Goal: Task Accomplishment & Management: Manage account settings

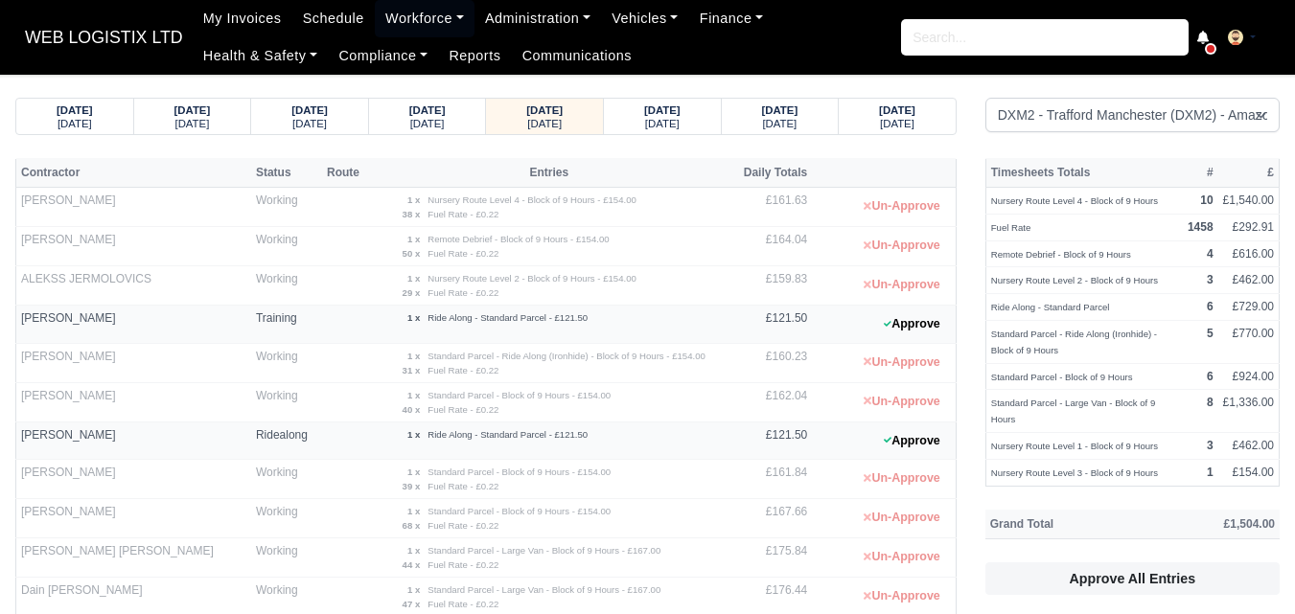
select select "1"
click at [628, 125] on div "Saturday" at bounding box center [662, 122] width 81 height 13
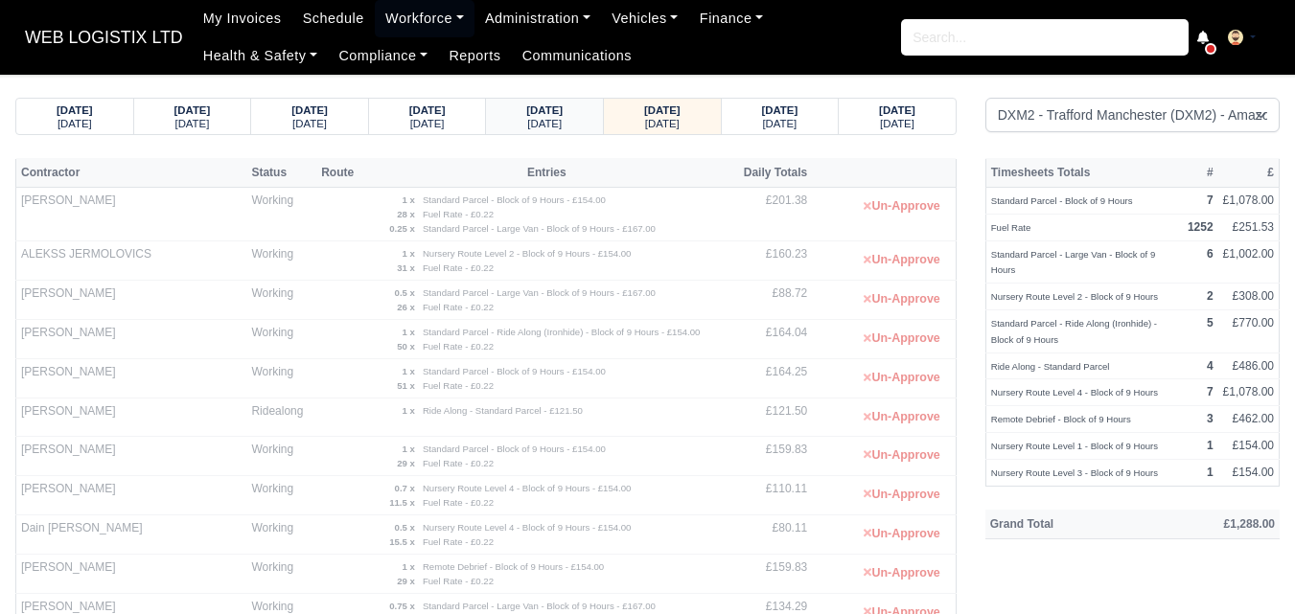
click at [572, 126] on div "Friday" at bounding box center [544, 122] width 81 height 13
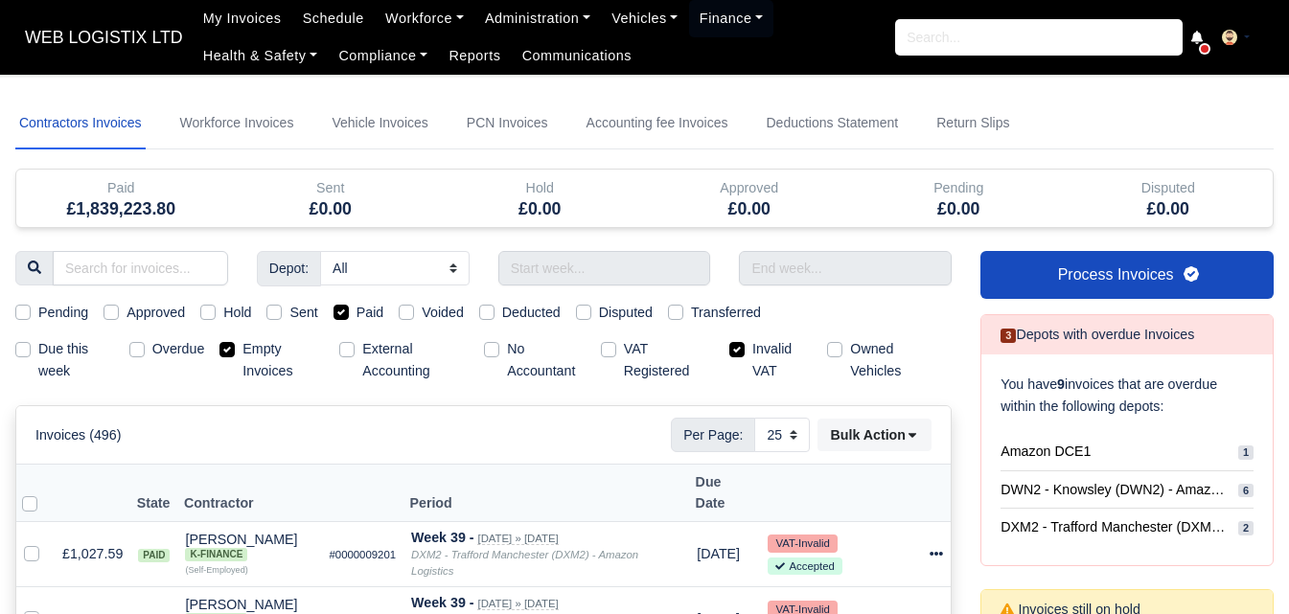
select select "25"
click at [250, 342] on label "Empty Invoices" at bounding box center [283, 360] width 81 height 44
click at [235, 342] on input "Empty Invoices" at bounding box center [227, 345] width 15 height 15
checkbox input "false"
click at [768, 348] on label "Invalid VAT" at bounding box center [781, 360] width 59 height 44
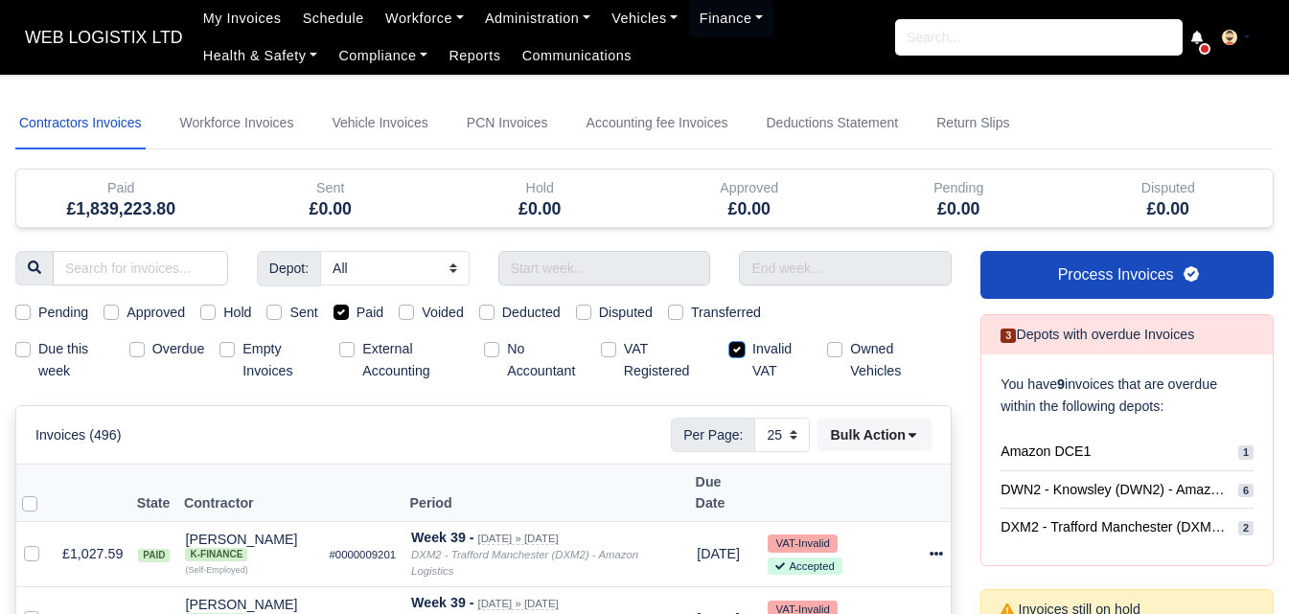
click at [745, 348] on input "Invalid VAT" at bounding box center [736, 345] width 15 height 15
checkbox input "false"
click at [372, 311] on label "Paid" at bounding box center [371, 313] width 28 height 22
click at [349, 311] on input "Paid" at bounding box center [341, 309] width 15 height 15
checkbox input "false"
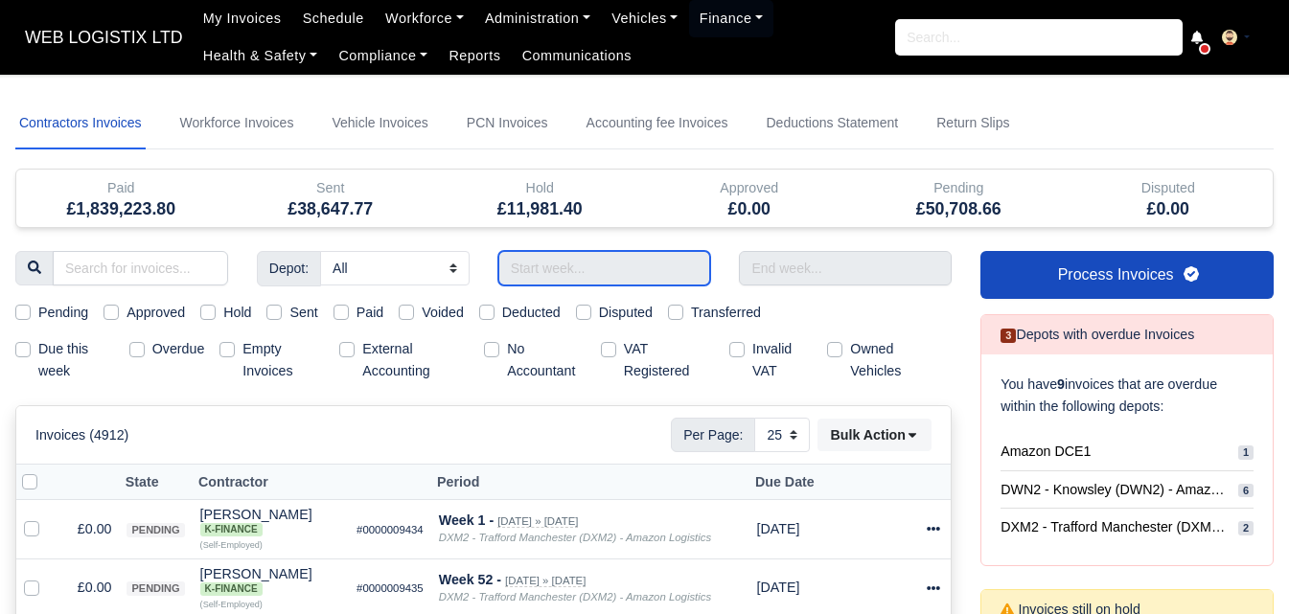
click at [539, 273] on input "text" at bounding box center [604, 268] width 213 height 35
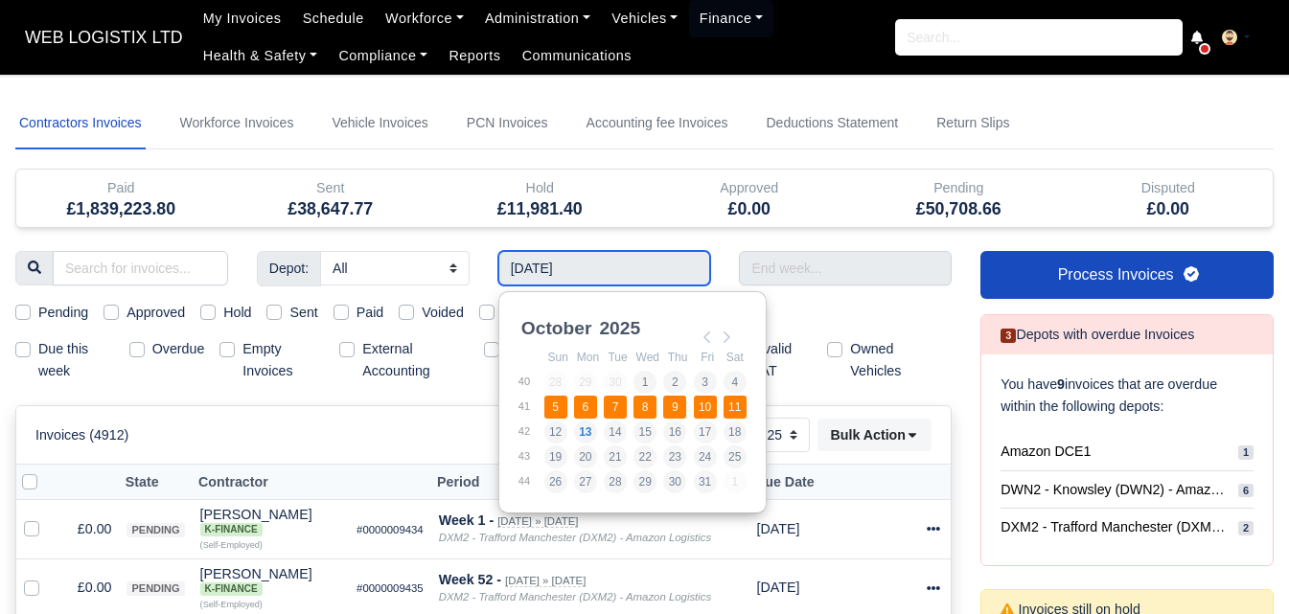
type input "[DATE] - [DATE]"
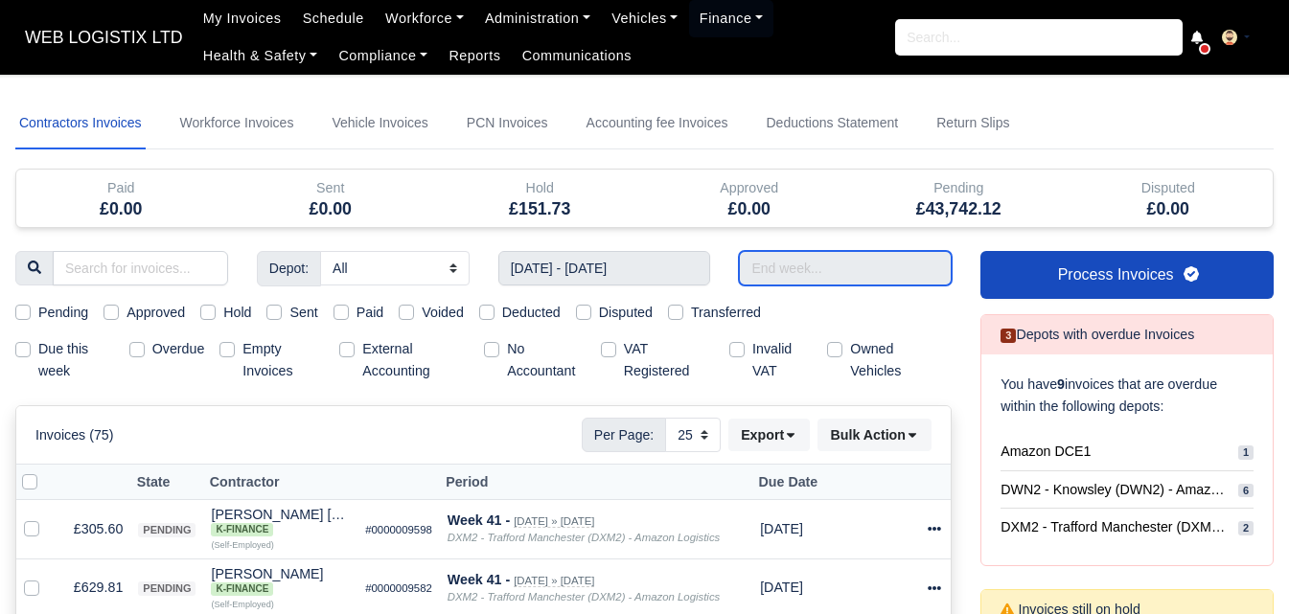
click at [874, 271] on input "text" at bounding box center [845, 268] width 213 height 35
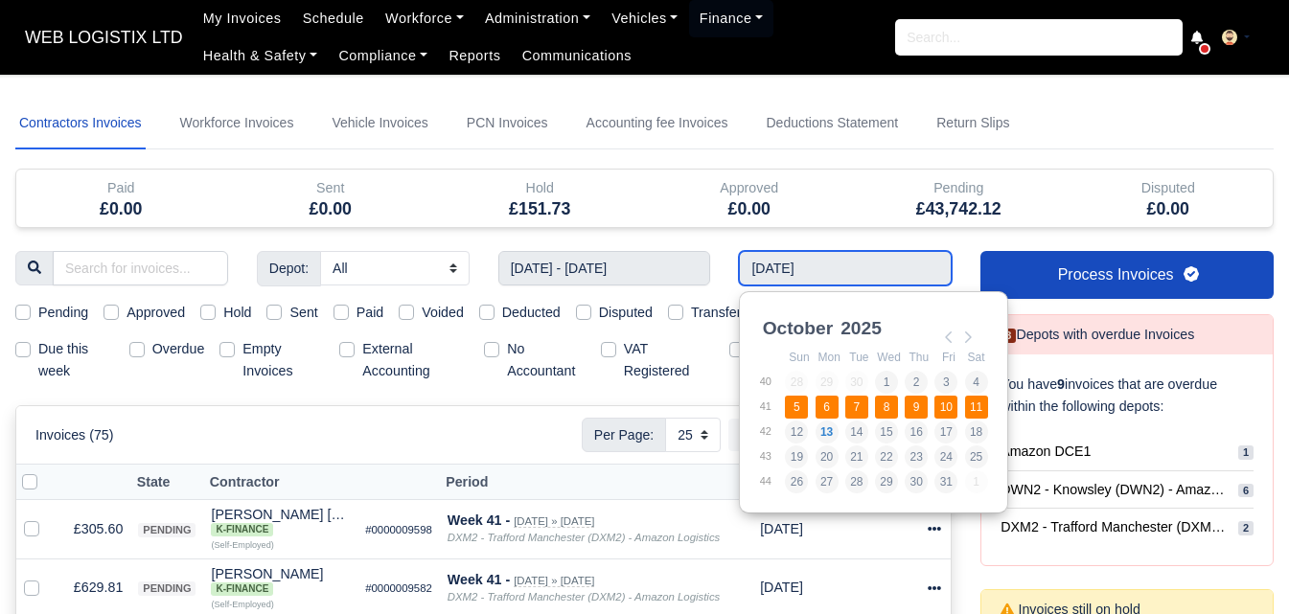
type input "[DATE] - [DATE]"
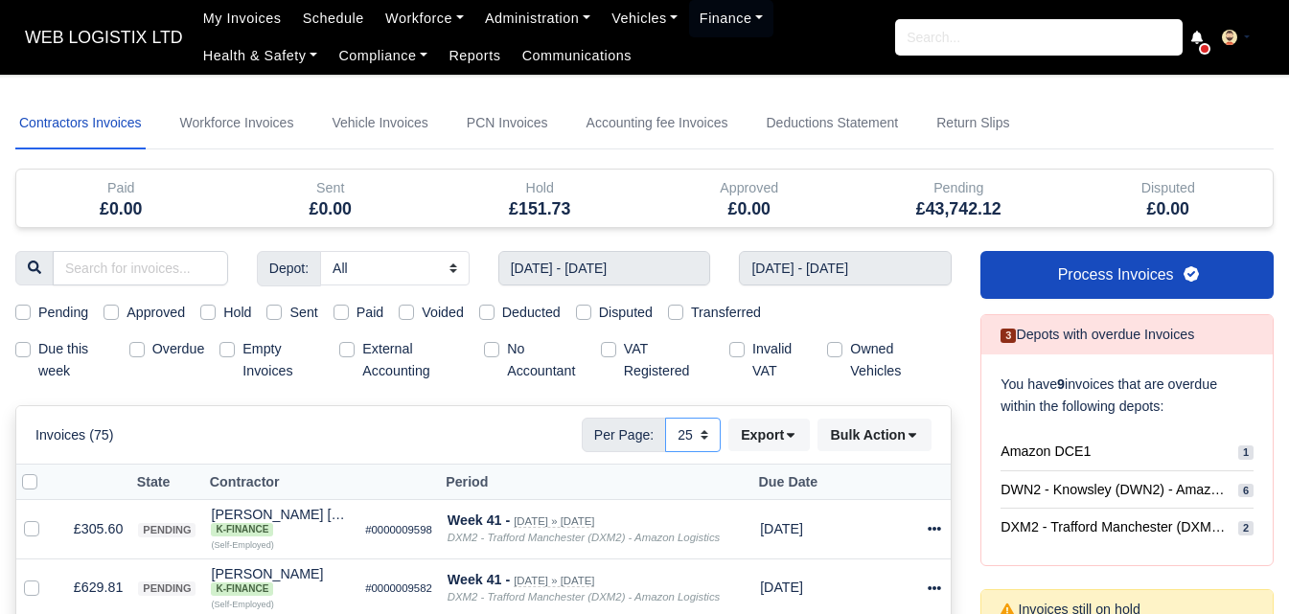
drag, startPoint x: 703, startPoint y: 425, endPoint x: 708, endPoint y: 442, distance: 18.2
click at [703, 425] on select "10 25 50" at bounding box center [693, 435] width 56 height 35
select select "50"
click at [665, 418] on select "10 25 50" at bounding box center [693, 435] width 56 height 35
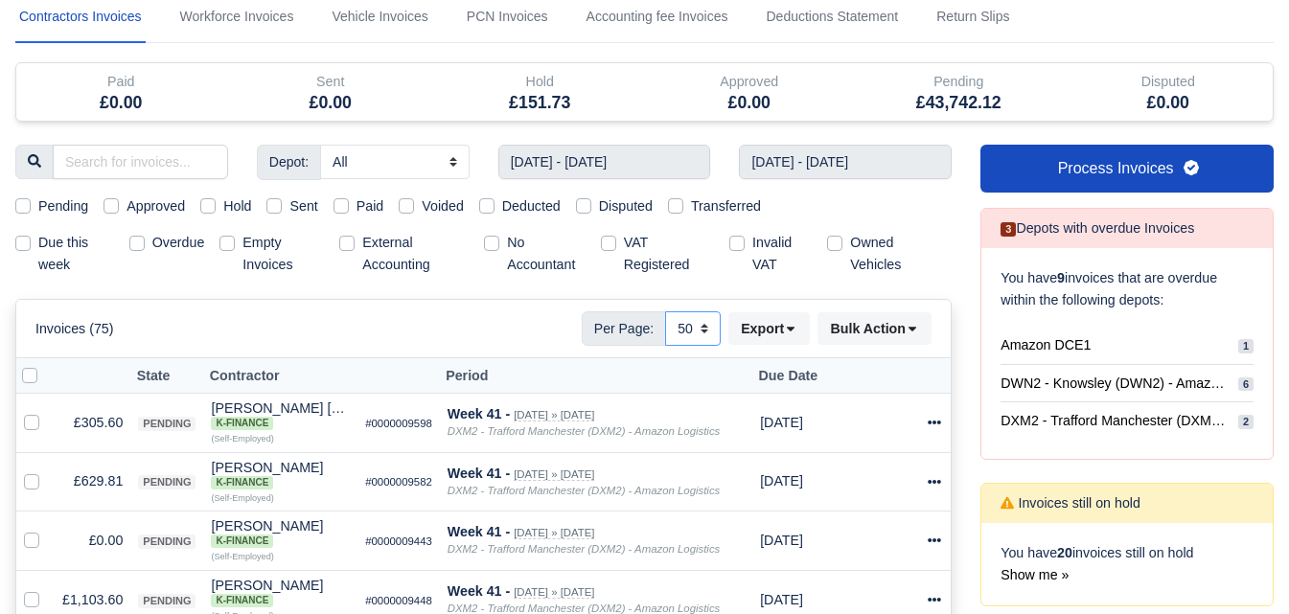
scroll to position [160, 0]
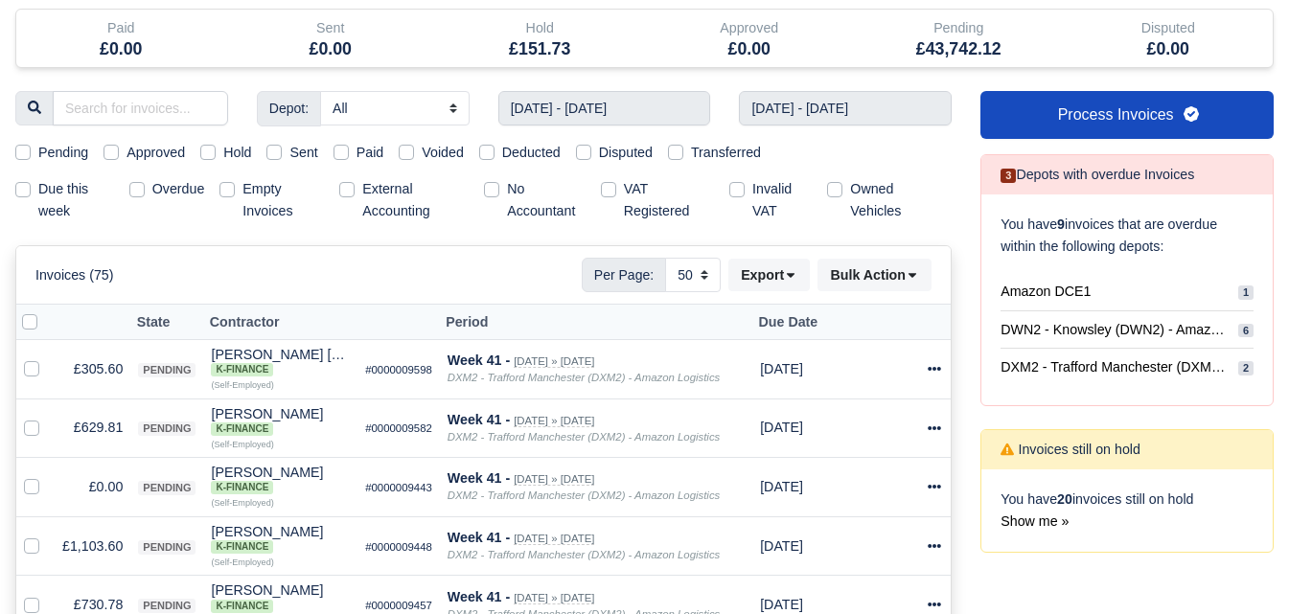
click at [224, 151] on label "Hold" at bounding box center [237, 153] width 28 height 22
click at [216, 151] on input "Hold" at bounding box center [207, 149] width 15 height 15
checkbox input "true"
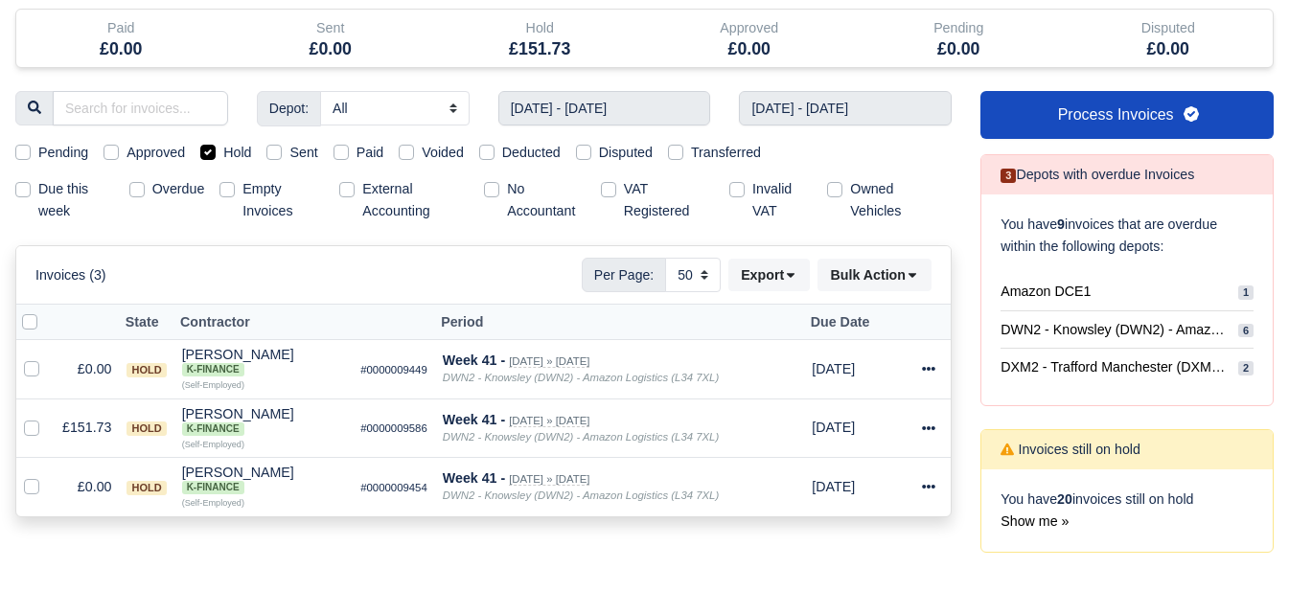
click at [221, 155] on div "Hold" at bounding box center [225, 153] width 51 height 22
click at [240, 154] on label "Hold" at bounding box center [237, 153] width 28 height 22
click at [216, 154] on input "Hold" at bounding box center [207, 149] width 15 height 15
checkbox input "false"
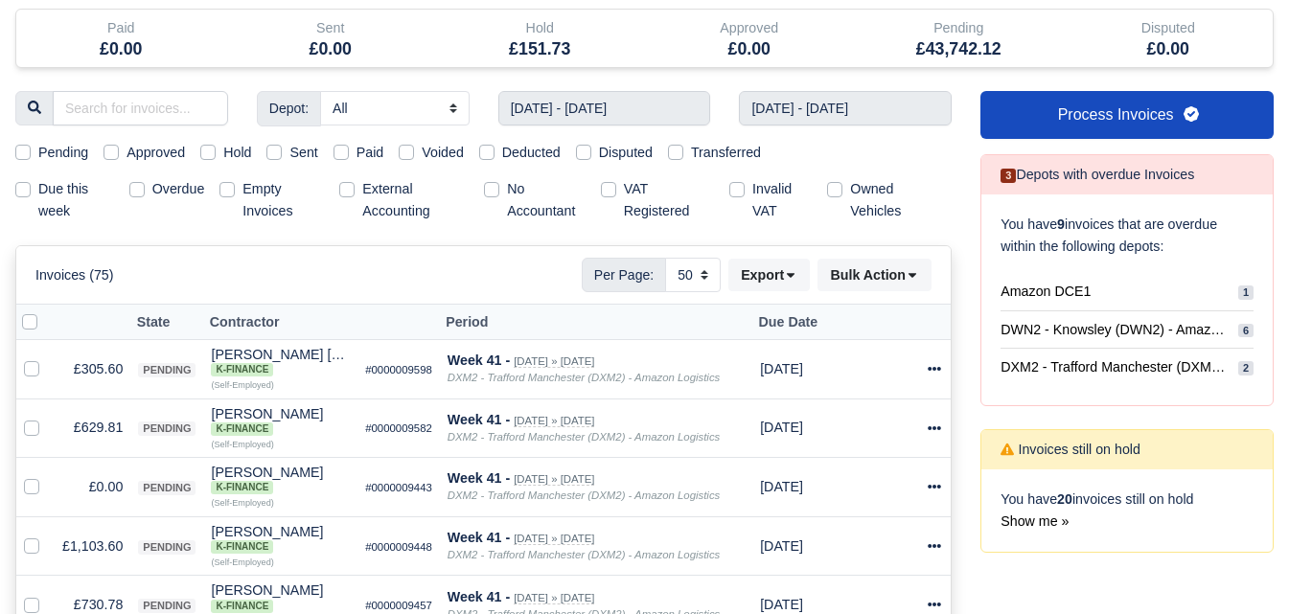
click at [65, 158] on label "Pending" at bounding box center [63, 153] width 50 height 22
click at [31, 157] on input "Pending" at bounding box center [22, 149] width 15 height 15
checkbox input "true"
click at [238, 188] on div "Empty Invoices" at bounding box center [272, 200] width 104 height 44
click at [243, 189] on label "Empty Invoices" at bounding box center [283, 200] width 81 height 44
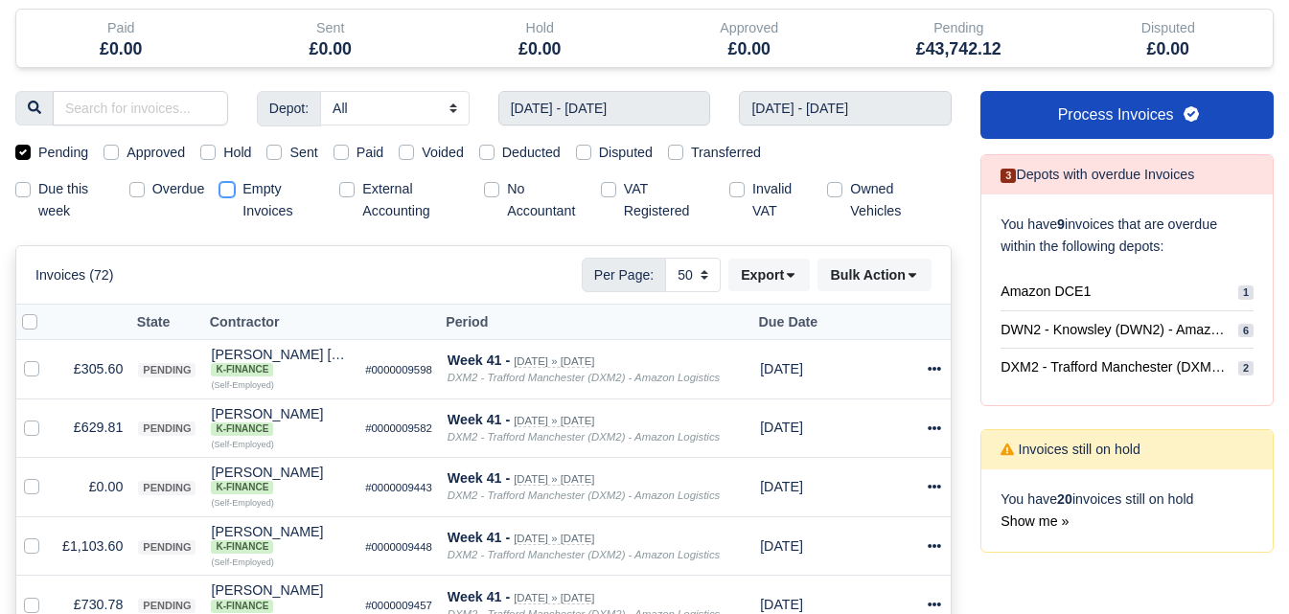
click at [225, 189] on input "Empty Invoices" at bounding box center [227, 185] width 15 height 15
checkbox input "true"
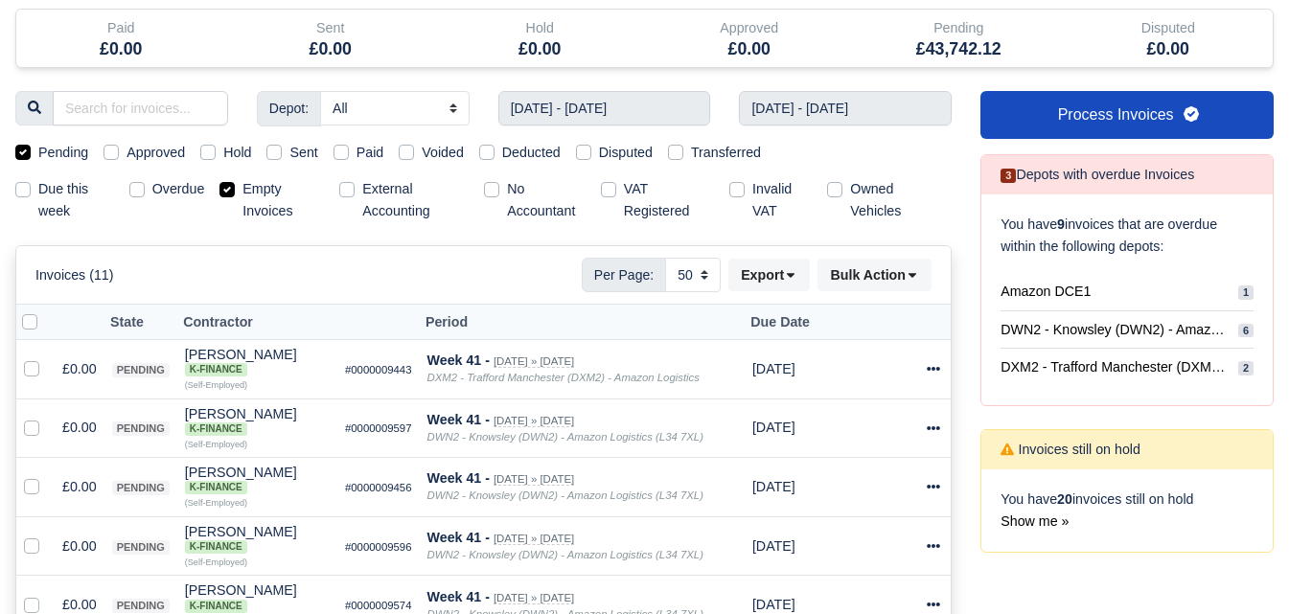
click at [65, 149] on label "Pending" at bounding box center [63, 153] width 50 height 22
click at [31, 149] on input "Pending" at bounding box center [22, 149] width 15 height 15
checkbox input "false"
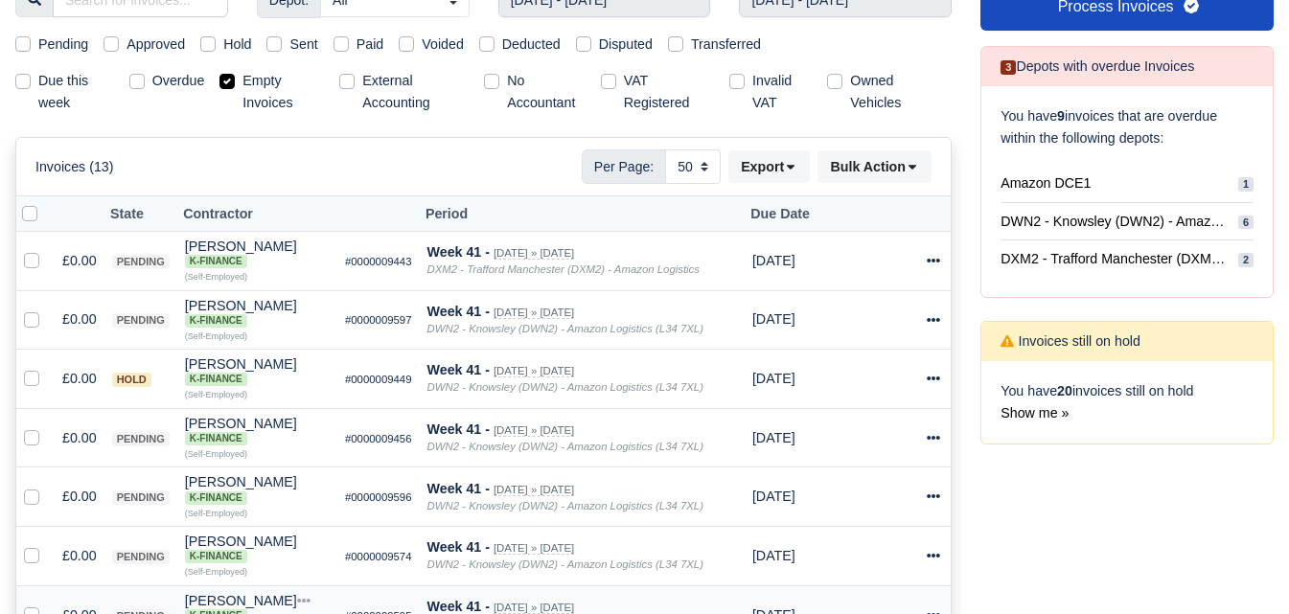
scroll to position [116, 0]
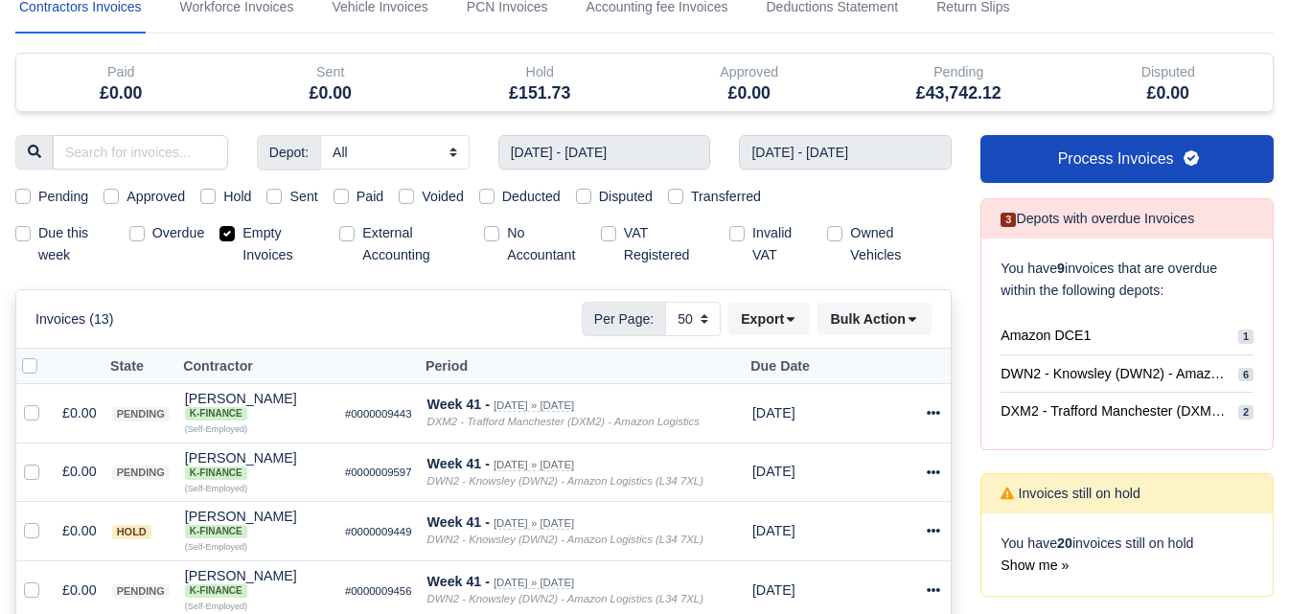
click at [45, 356] on label at bounding box center [45, 356] width 0 height 0
click at [29, 363] on input "checkbox" at bounding box center [29, 363] width 15 height 15
checkbox input "true"
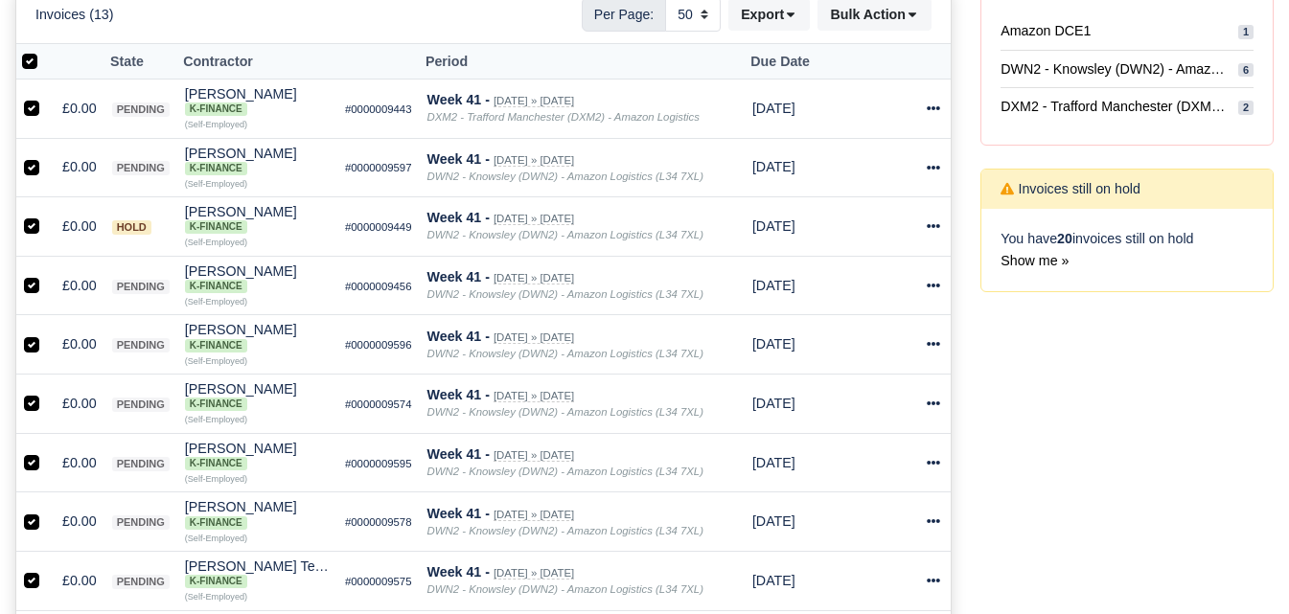
scroll to position [435, 0]
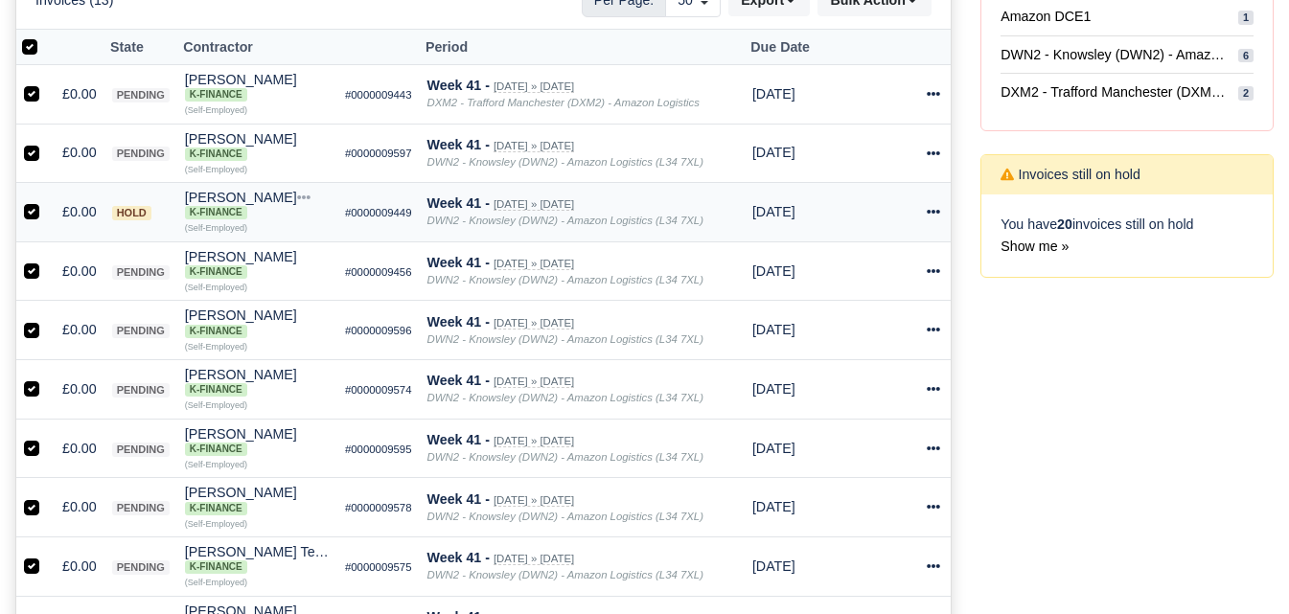
click at [47, 201] on label at bounding box center [47, 201] width 0 height 0
click at [34, 216] on input "checkbox" at bounding box center [31, 208] width 15 height 15
checkbox input "false"
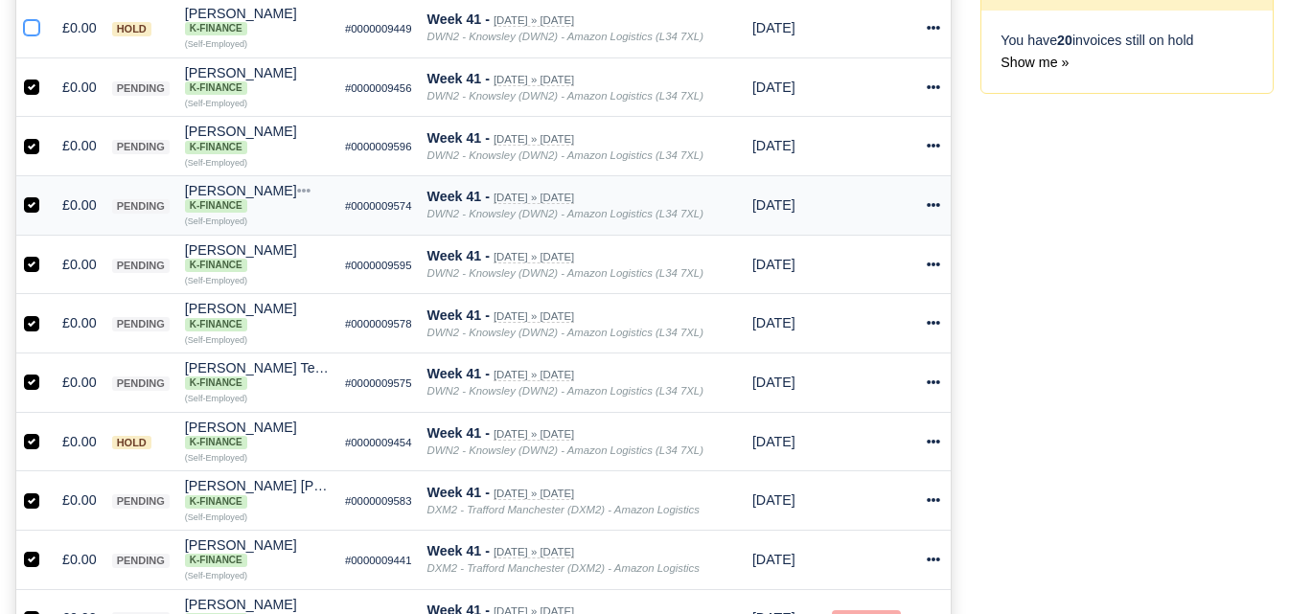
scroll to position [754, 0]
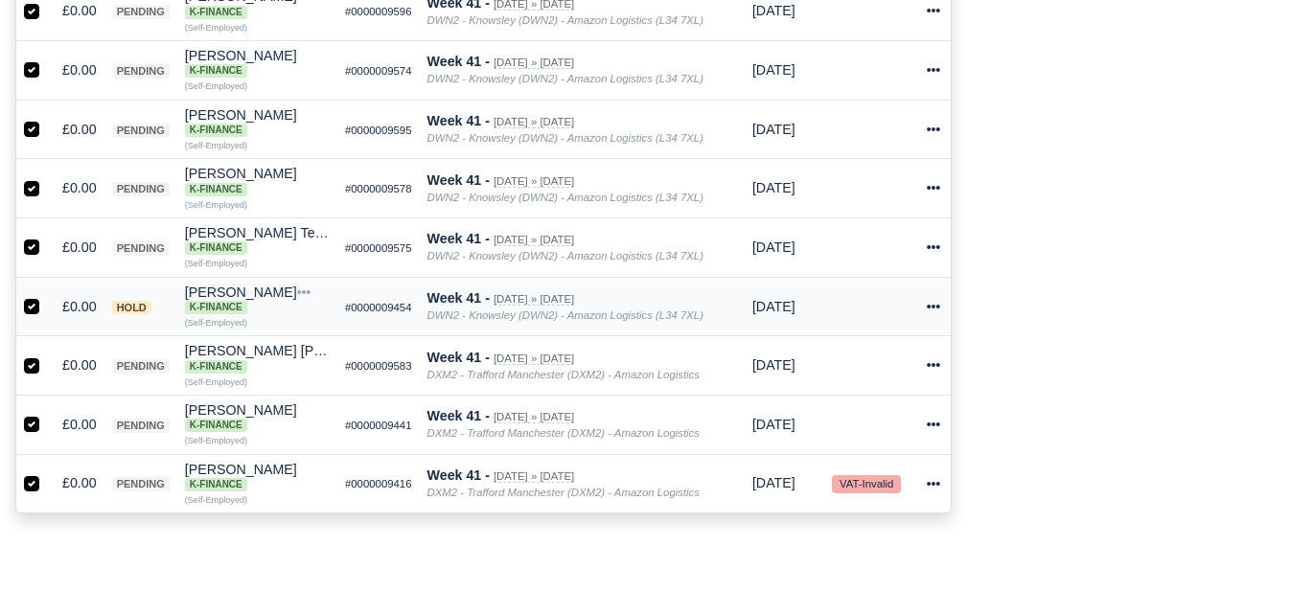
click at [47, 296] on label at bounding box center [47, 296] width 0 height 0
click at [27, 309] on input "checkbox" at bounding box center [31, 303] width 15 height 15
checkbox input "false"
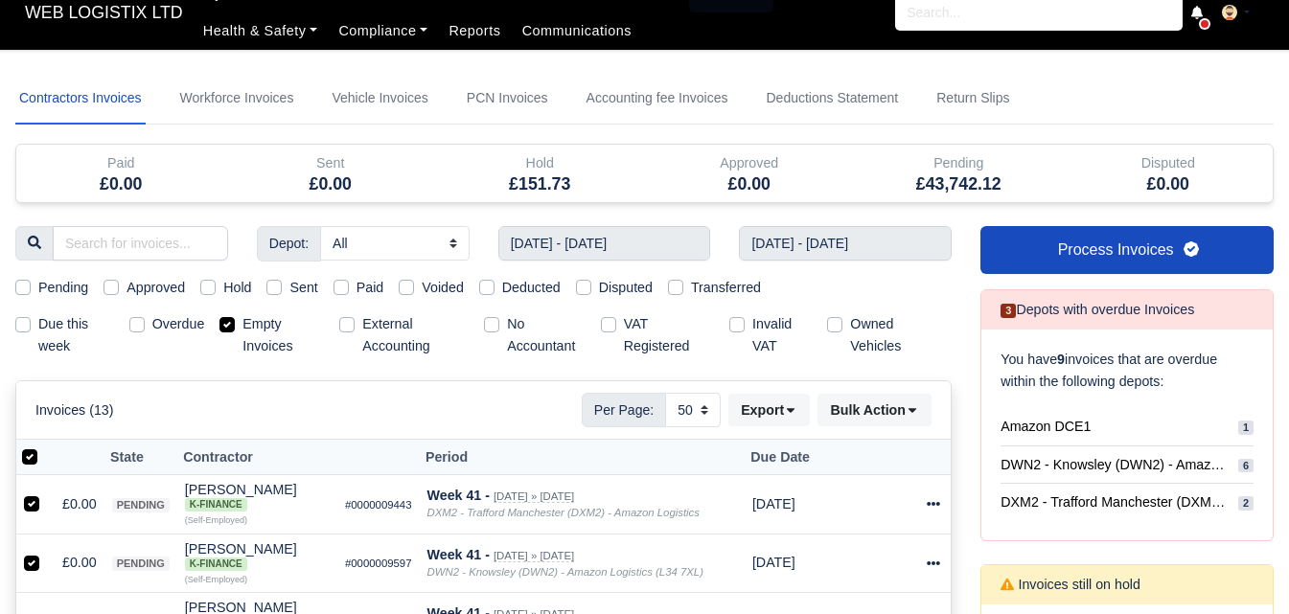
scroll to position [0, 0]
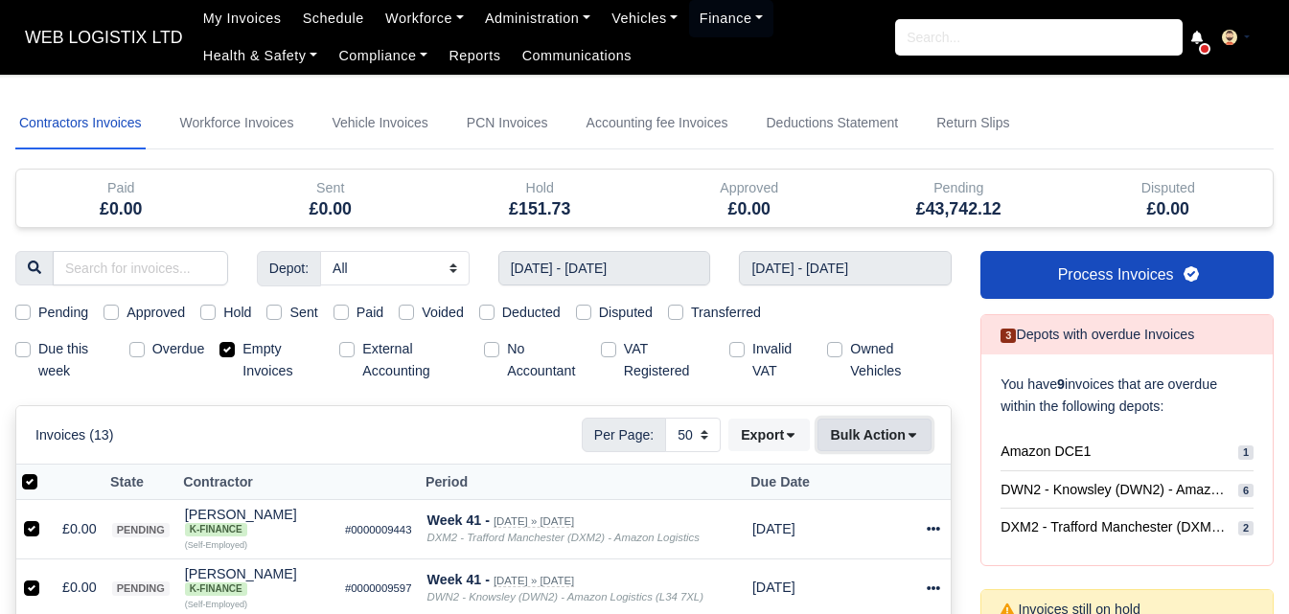
click at [831, 436] on button "Bulk Action" at bounding box center [875, 435] width 114 height 33
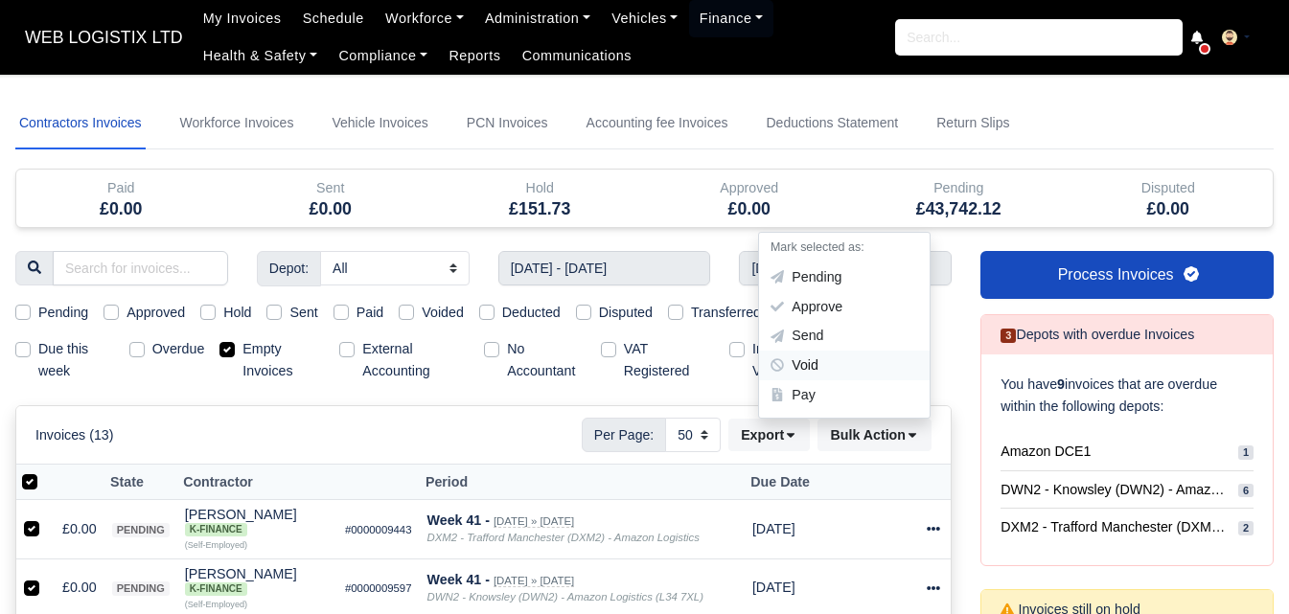
click at [814, 363] on div "Void" at bounding box center [844, 366] width 171 height 30
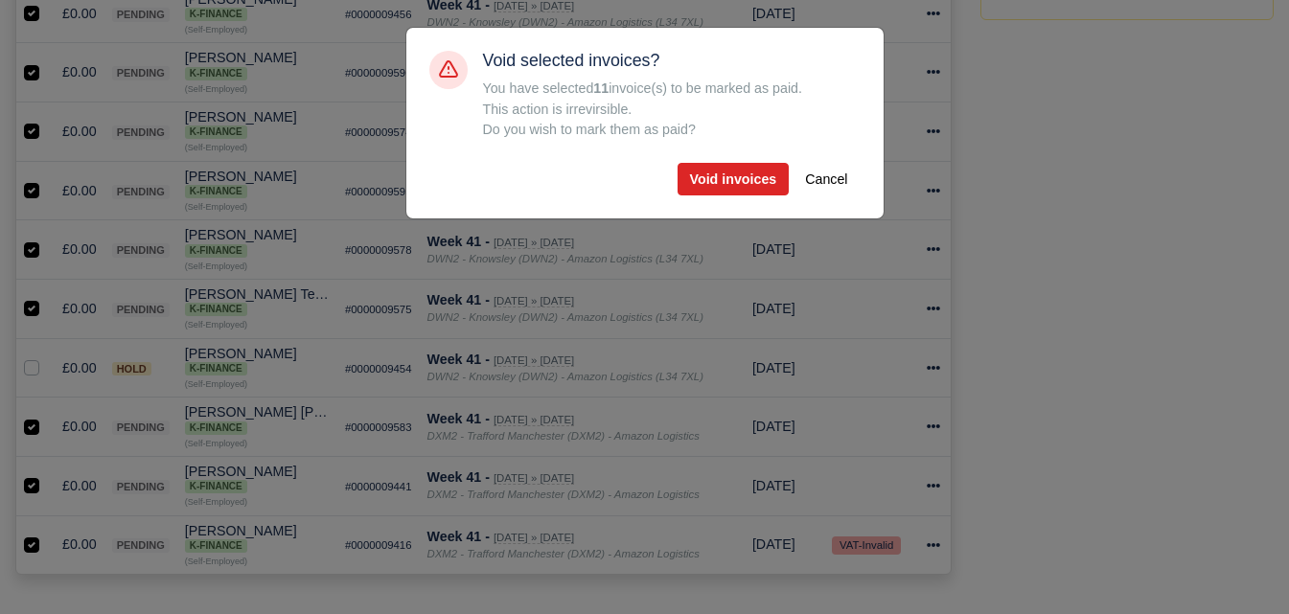
scroll to position [435, 0]
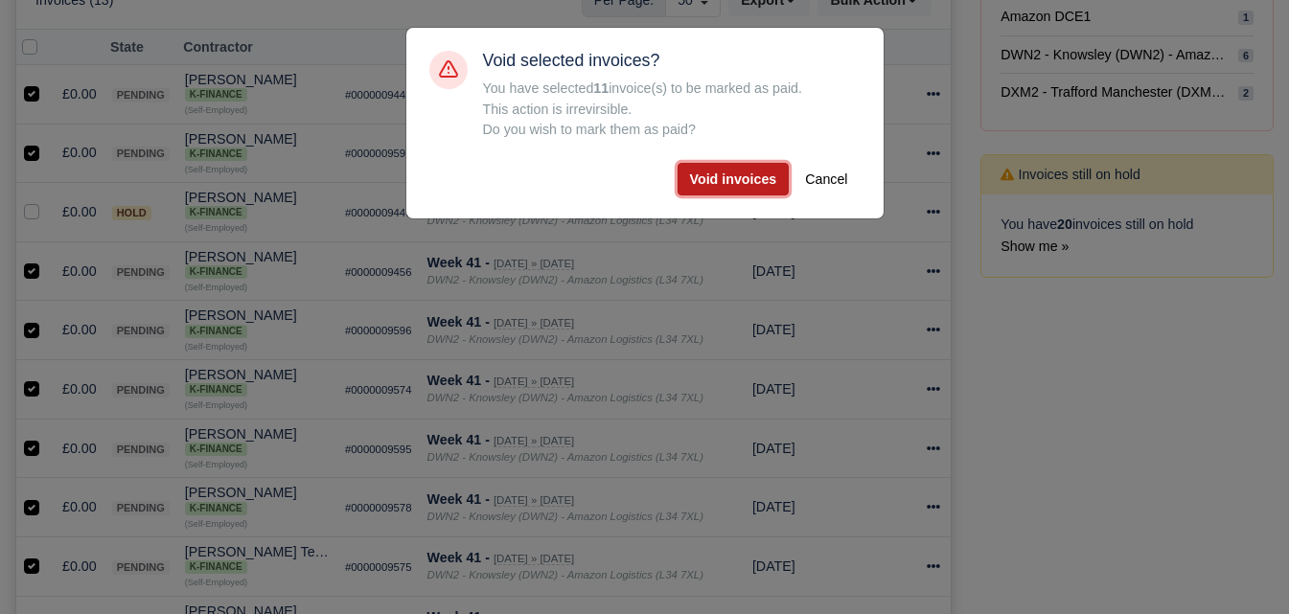
click at [721, 184] on button "Void invoices" at bounding box center [734, 179] width 112 height 33
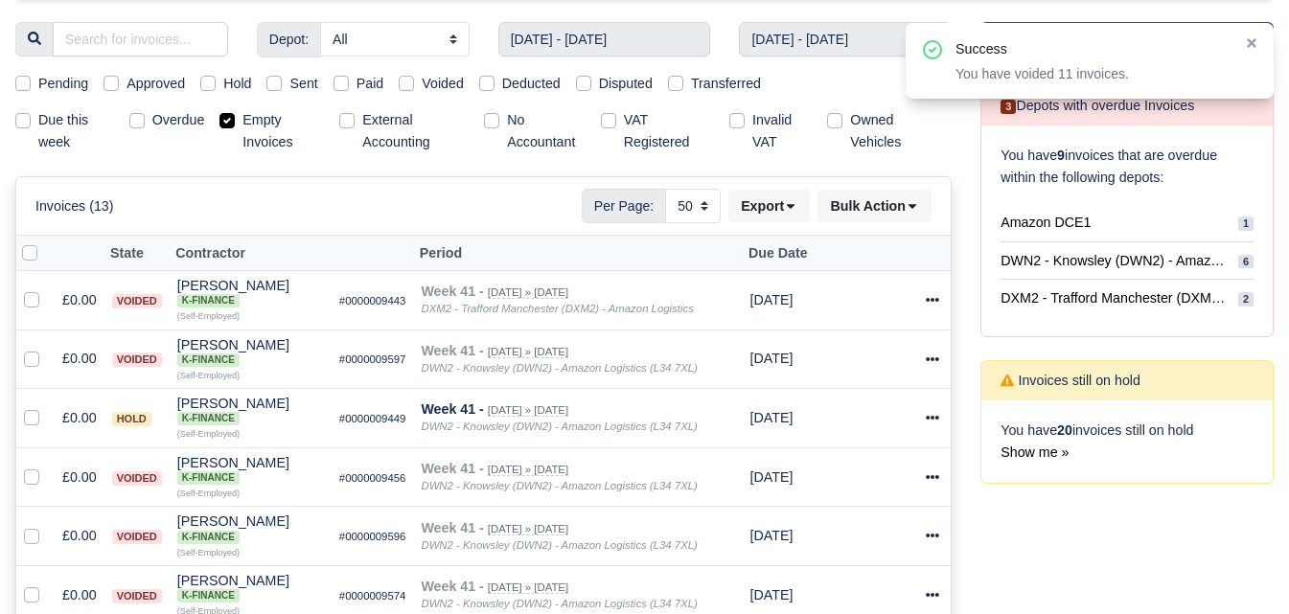
scroll to position [0, 0]
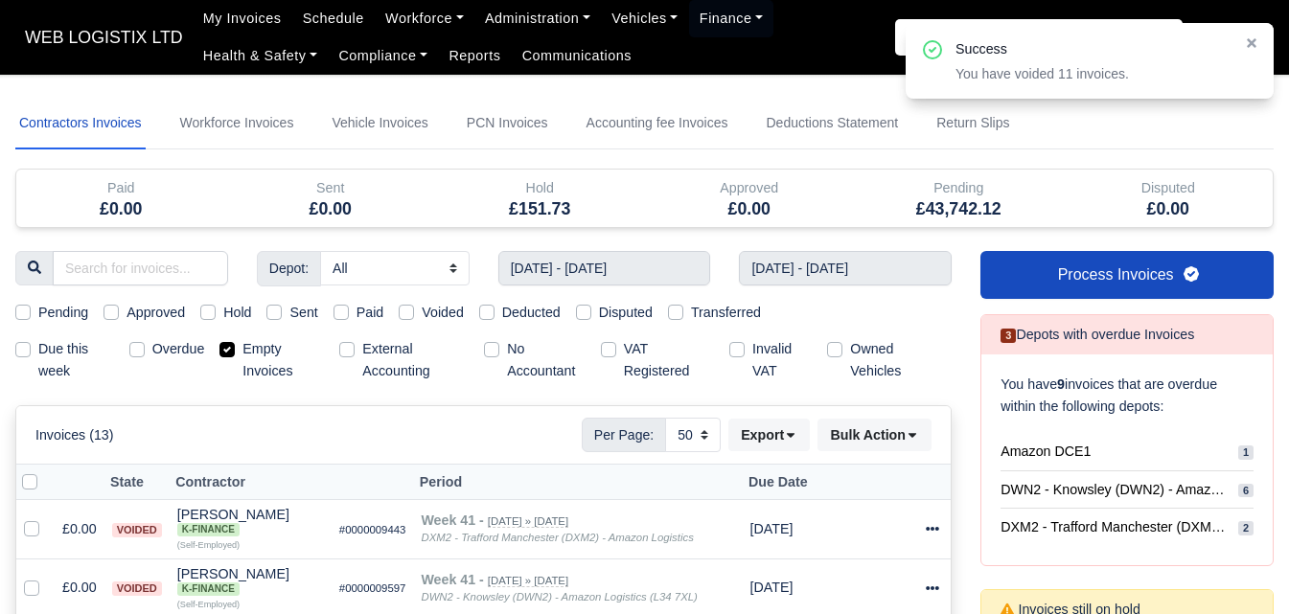
click at [247, 355] on label "Empty Invoices" at bounding box center [283, 360] width 81 height 44
click at [235, 354] on input "Empty Invoices" at bounding box center [227, 345] width 15 height 15
checkbox input "false"
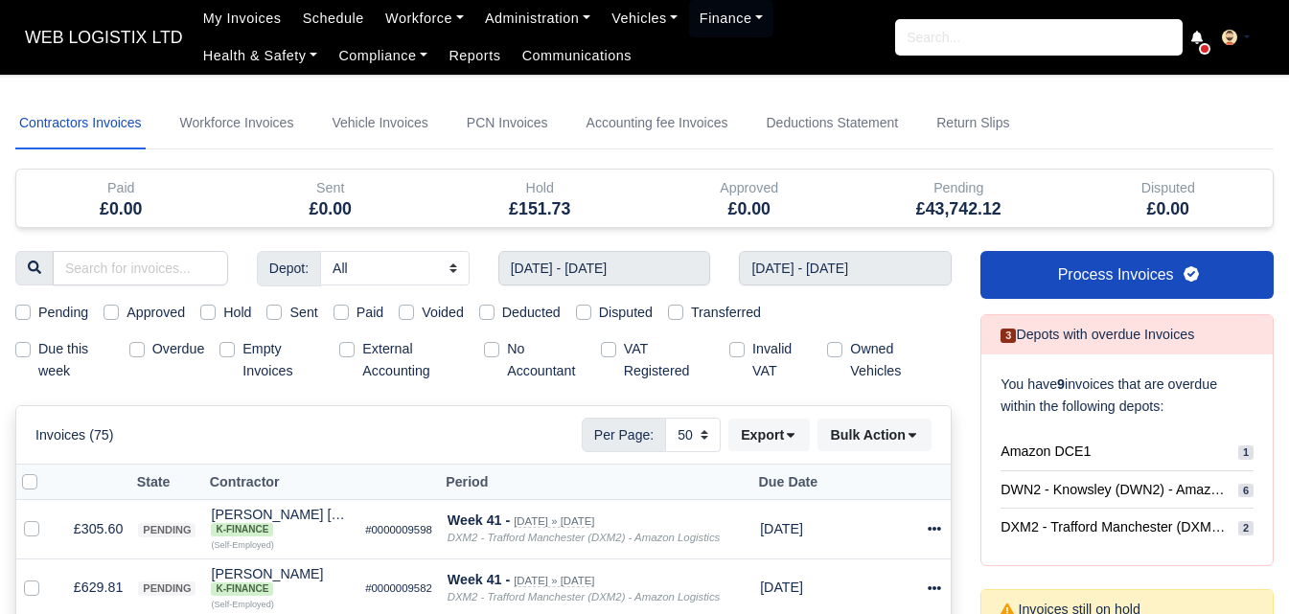
click at [441, 309] on label "Voided" at bounding box center [443, 313] width 42 height 22
click at [414, 309] on input "Voided" at bounding box center [406, 309] width 15 height 15
checkbox input "true"
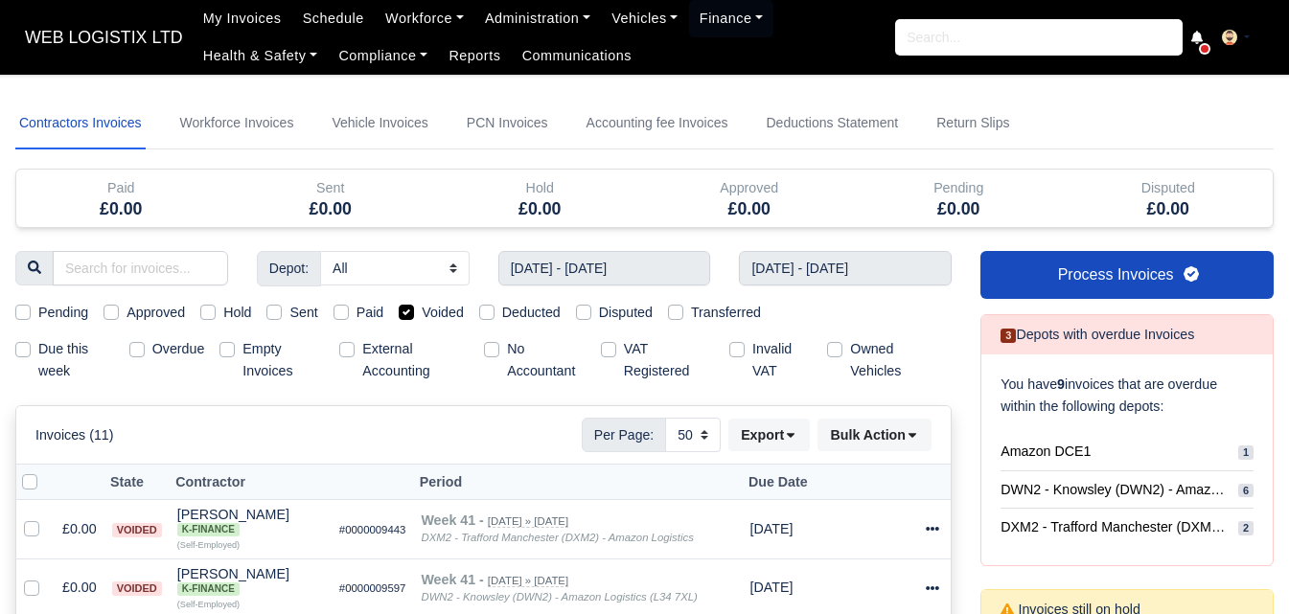
click at [63, 312] on label "Pending" at bounding box center [63, 313] width 50 height 22
click at [31, 312] on input "Pending" at bounding box center [22, 309] width 15 height 15
checkbox input "true"
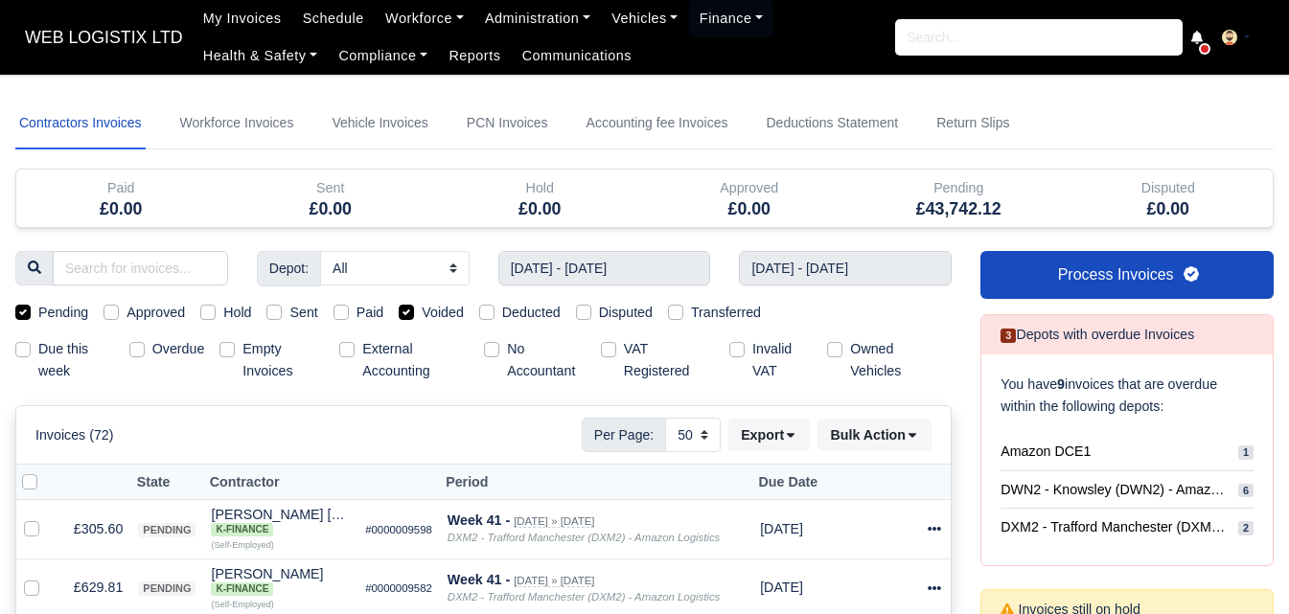
click at [424, 311] on label "Voided" at bounding box center [443, 313] width 42 height 22
click at [414, 311] on input "Voided" at bounding box center [406, 309] width 15 height 15
checkbox input "false"
click at [45, 472] on label at bounding box center [45, 472] width 0 height 0
click at [34, 475] on input "checkbox" at bounding box center [29, 479] width 15 height 15
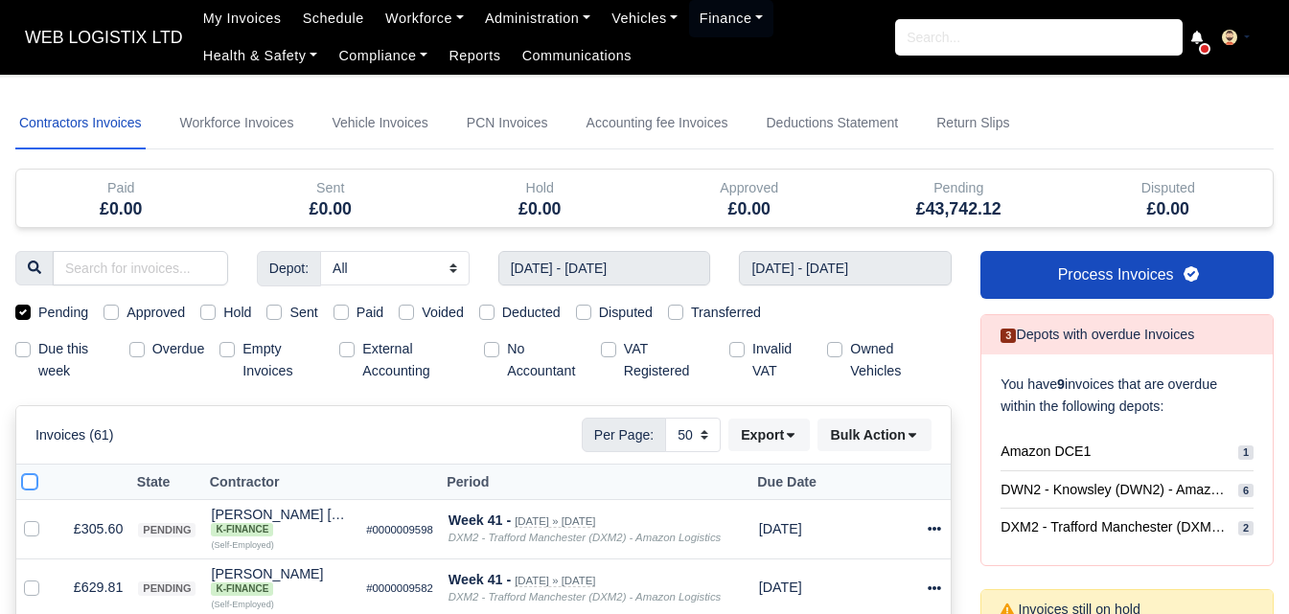
checkbox input "true"
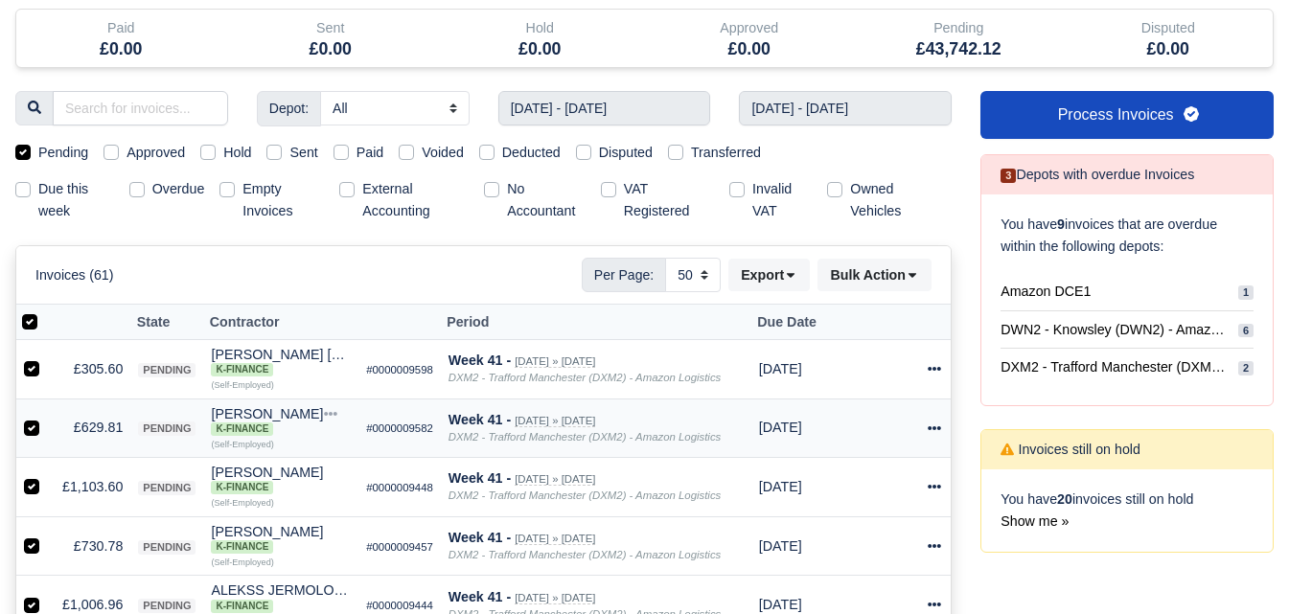
scroll to position [319, 0]
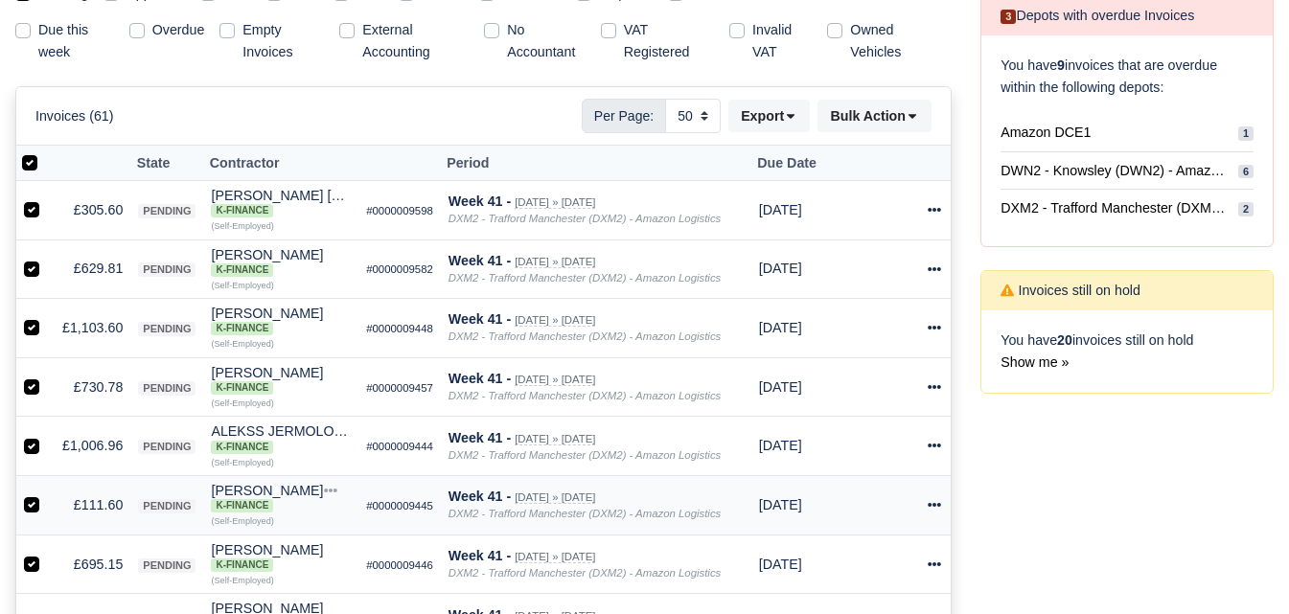
click at [47, 495] on label at bounding box center [47, 495] width 0 height 0
click at [33, 506] on input "checkbox" at bounding box center [31, 502] width 15 height 15
checkbox input "false"
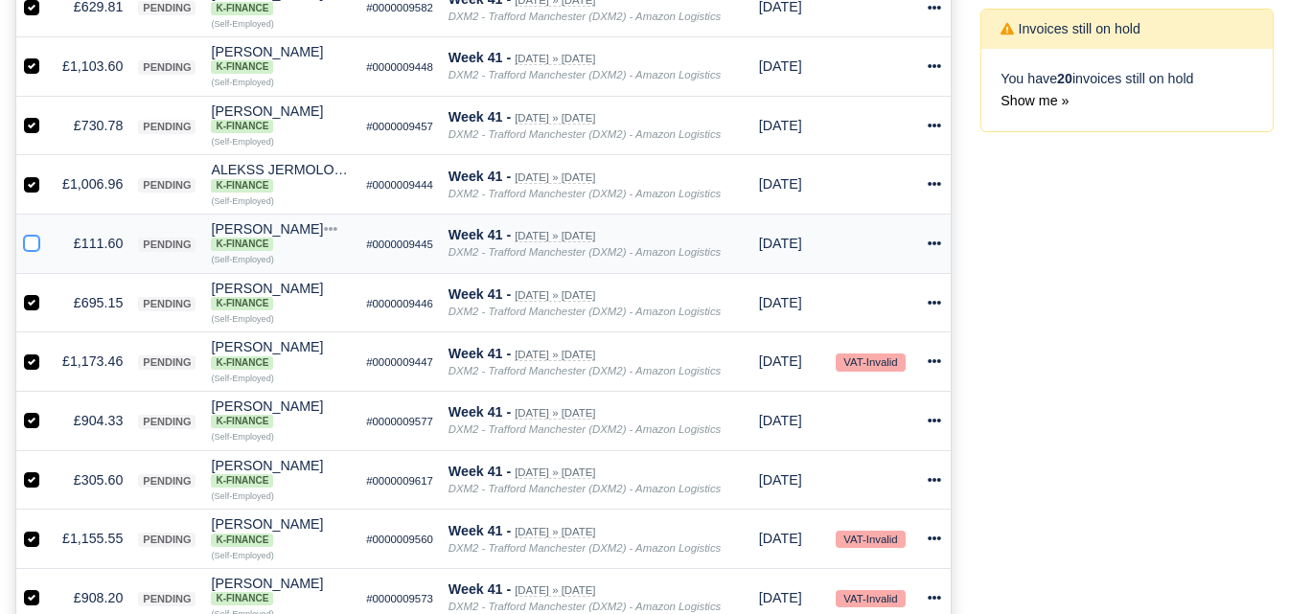
scroll to position [639, 0]
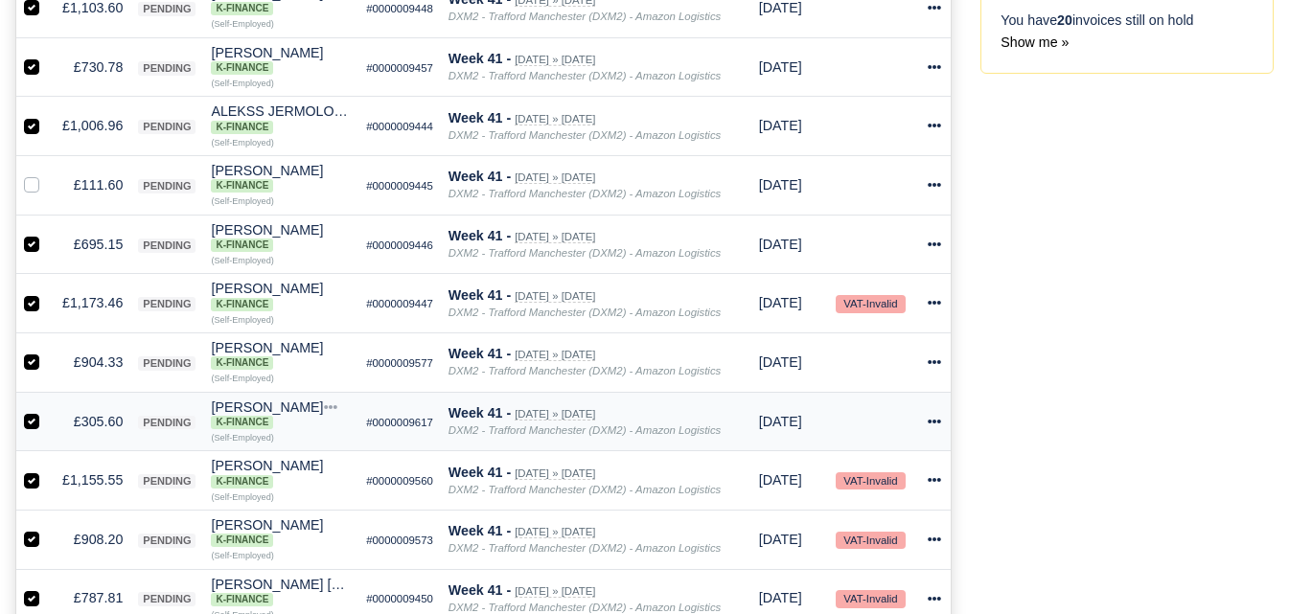
click at [47, 411] on label at bounding box center [47, 411] width 0 height 0
click at [36, 425] on input "checkbox" at bounding box center [31, 418] width 15 height 15
checkbox input "false"
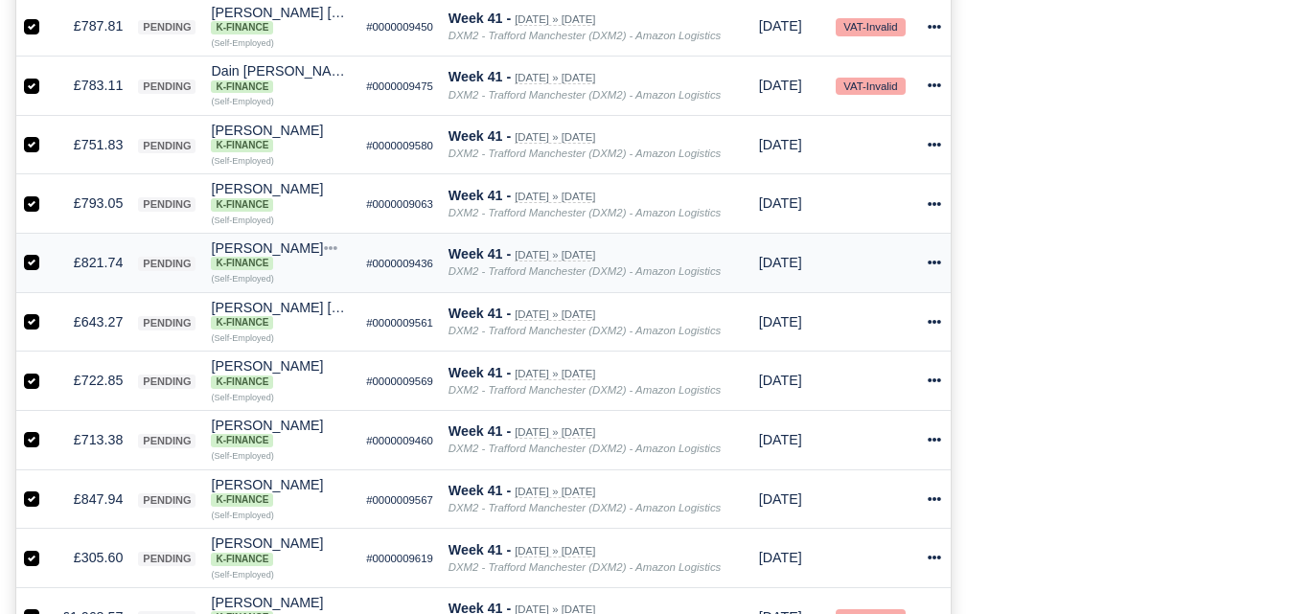
scroll to position [1438, 0]
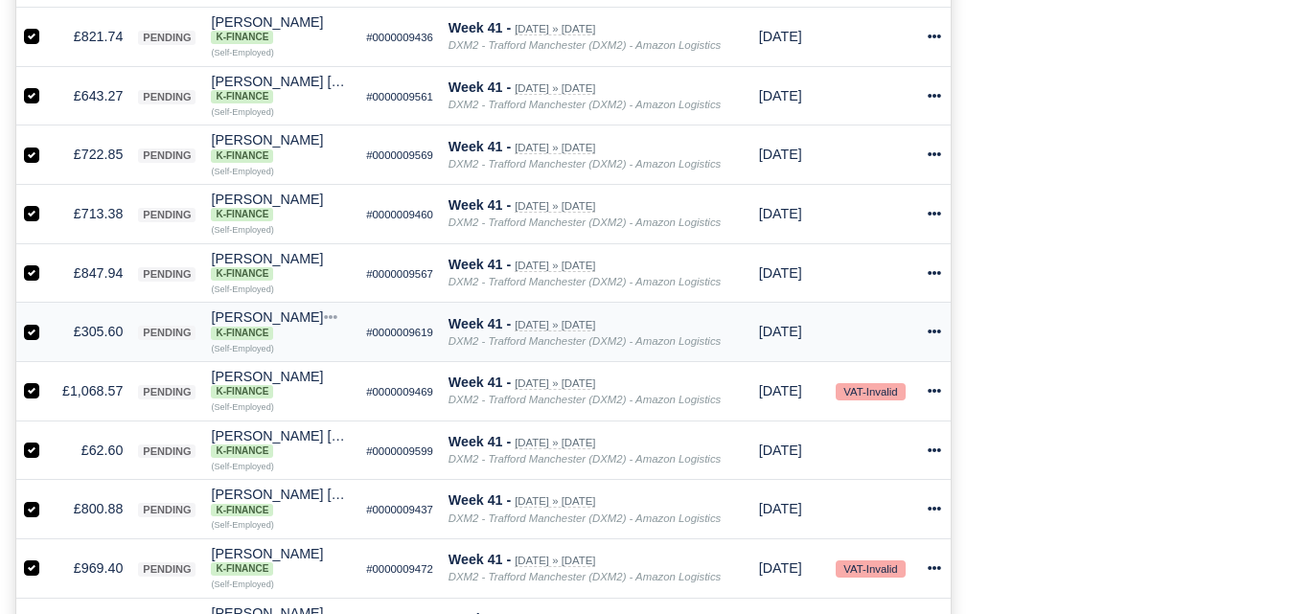
click at [47, 321] on label at bounding box center [47, 321] width 0 height 0
click at [36, 336] on input "checkbox" at bounding box center [31, 328] width 15 height 15
checkbox input "false"
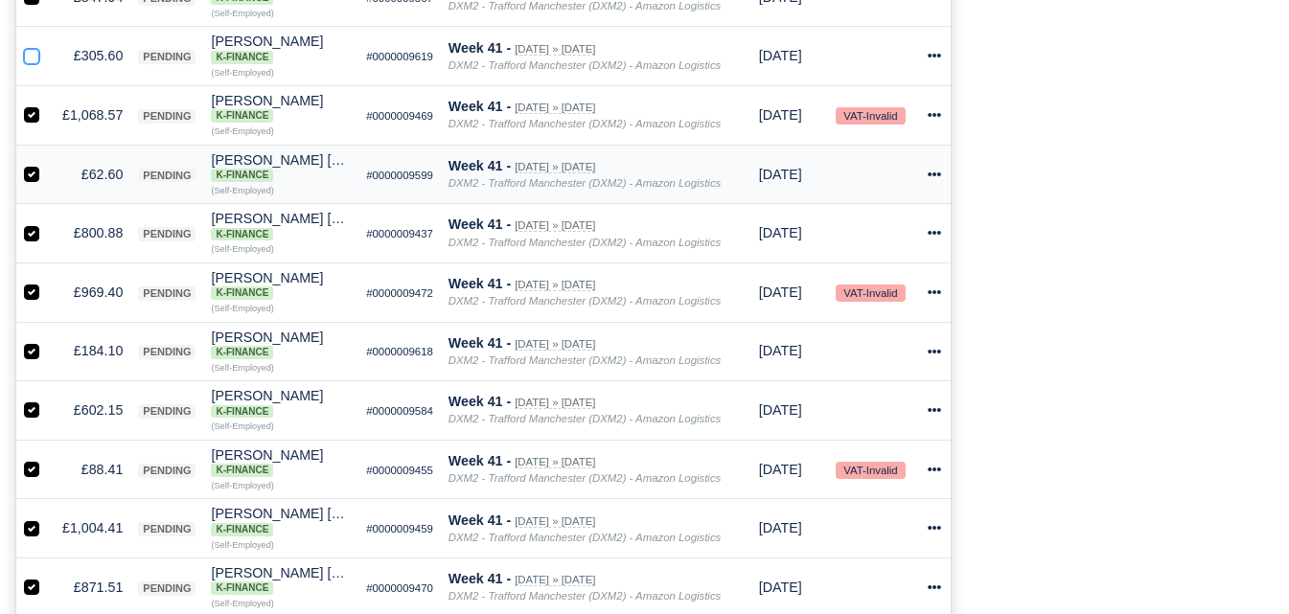
scroll to position [1757, 0]
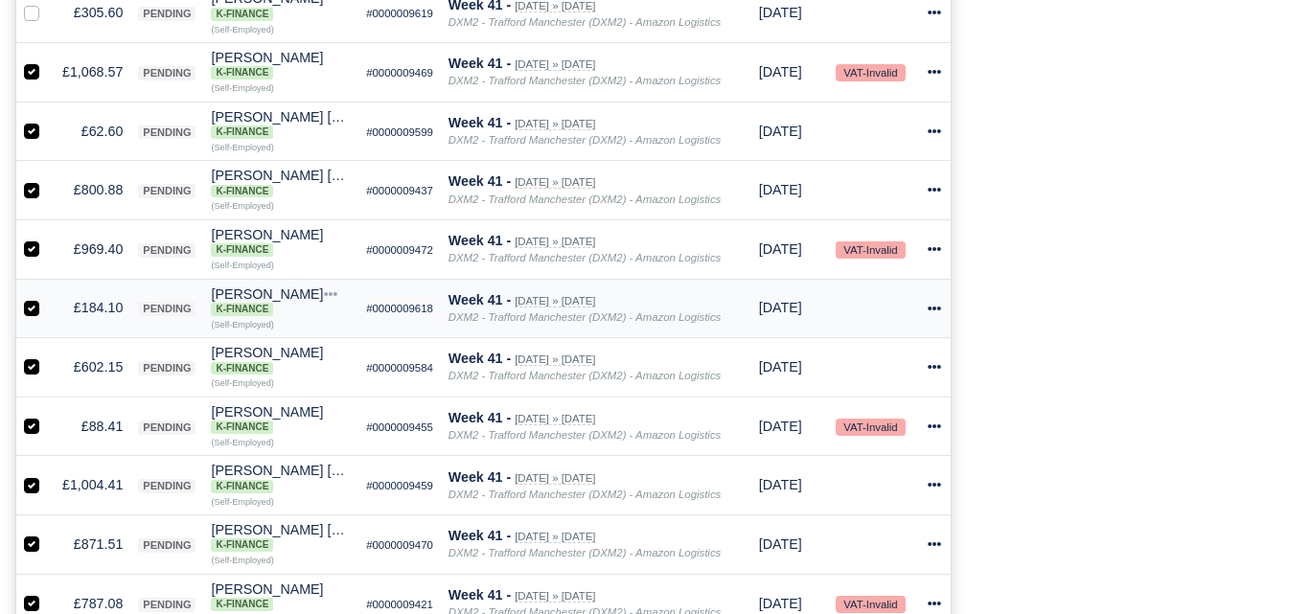
click at [47, 297] on label at bounding box center [47, 297] width 0 height 0
click at [32, 310] on input "checkbox" at bounding box center [31, 304] width 15 height 15
checkbox input "false"
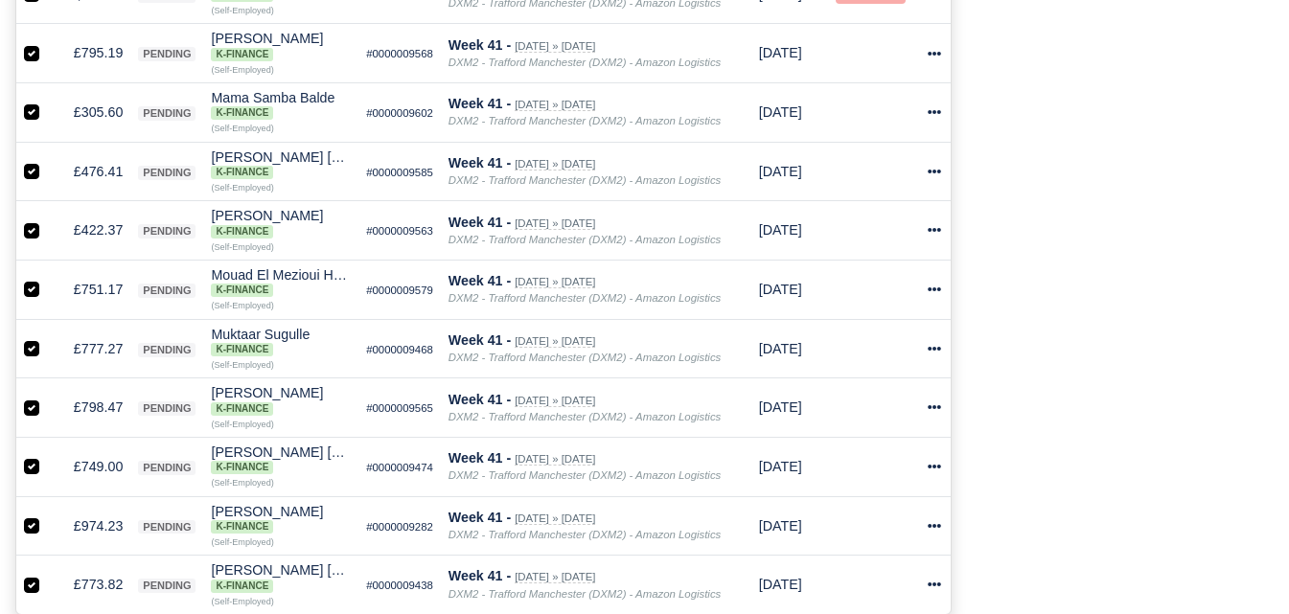
scroll to position [2876, 0]
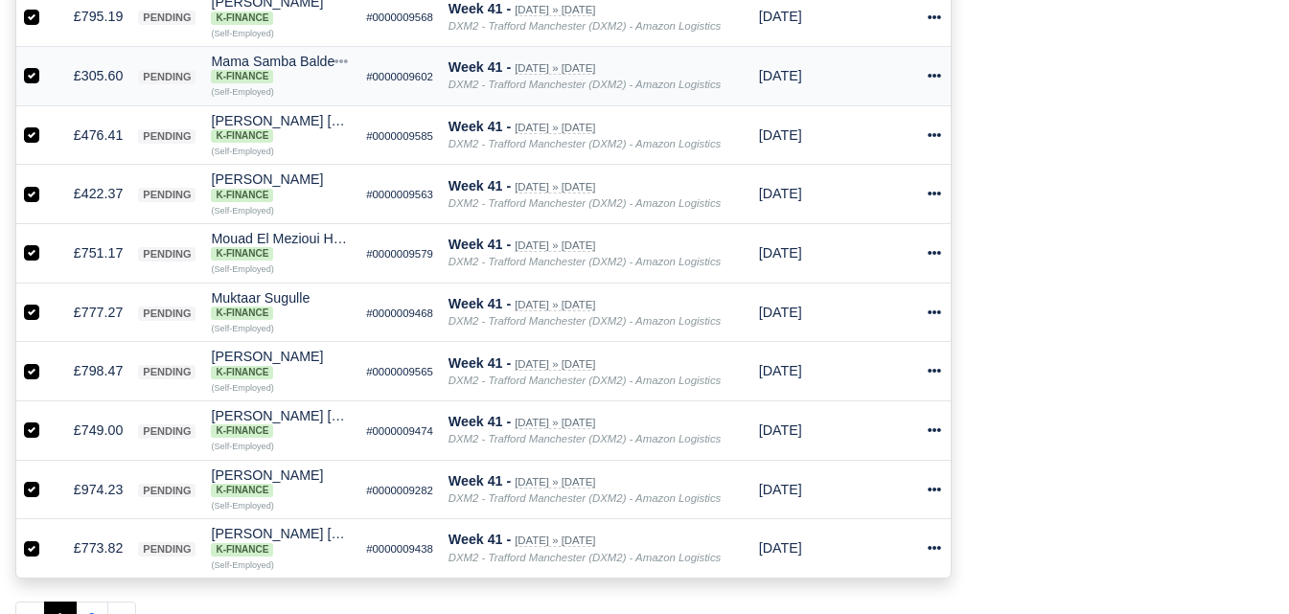
click at [47, 65] on label at bounding box center [47, 65] width 0 height 0
click at [25, 74] on input "checkbox" at bounding box center [31, 72] width 15 height 15
checkbox input "false"
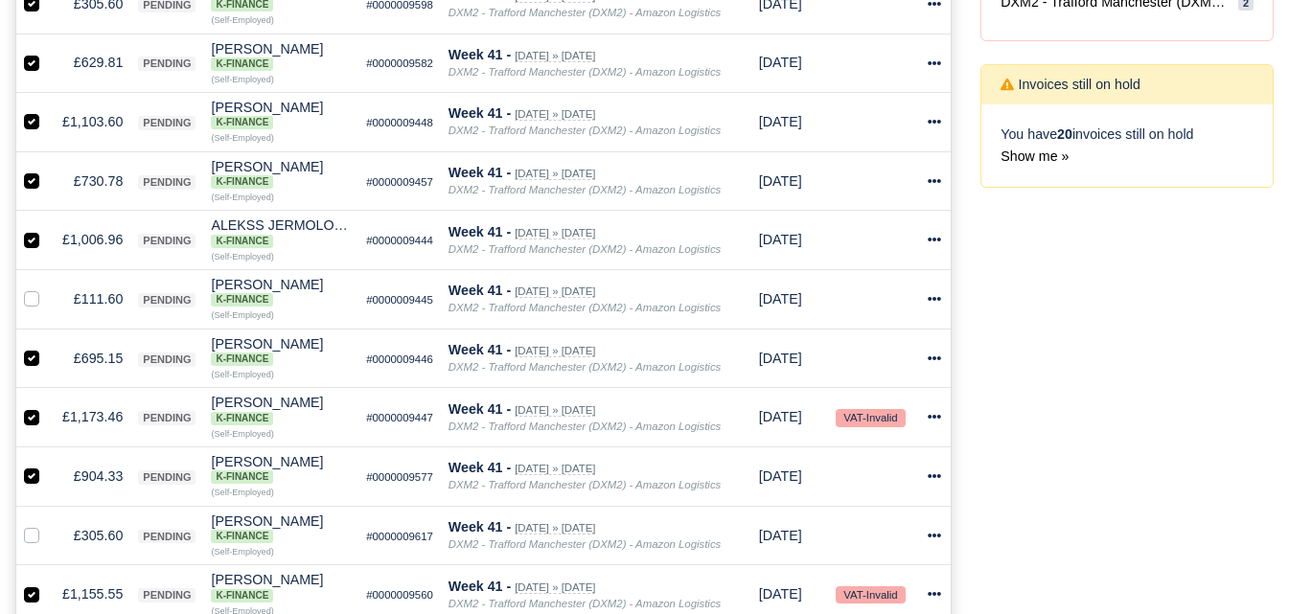
scroll to position [116, 0]
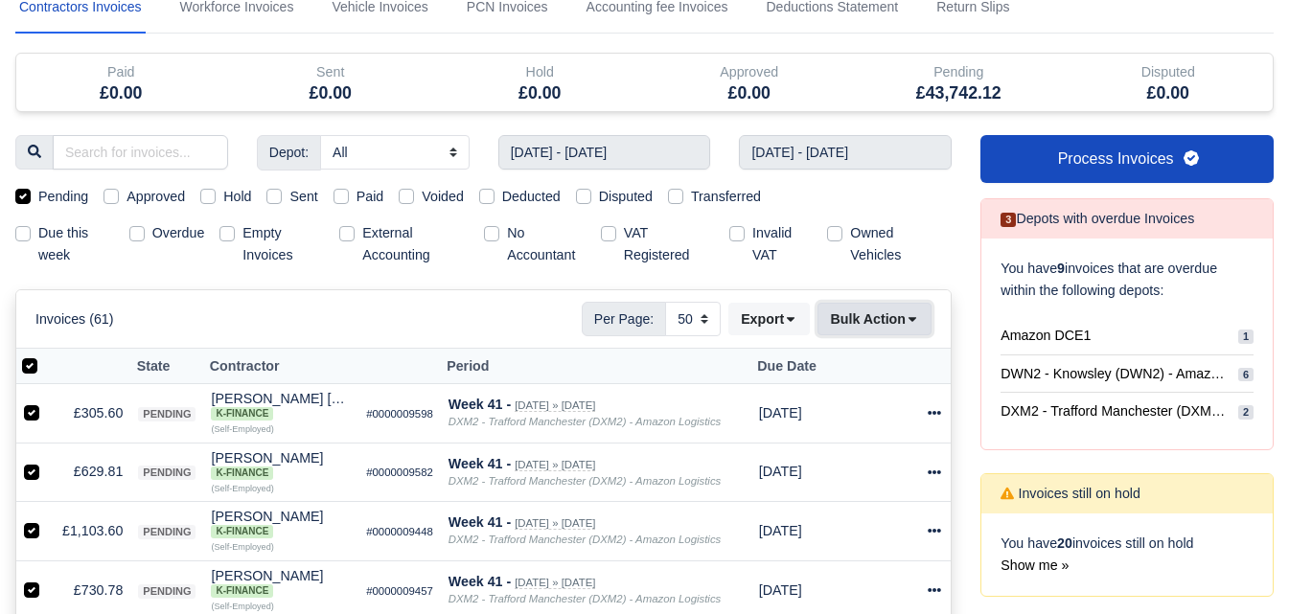
click at [885, 326] on button "Bulk Action" at bounding box center [875, 319] width 114 height 33
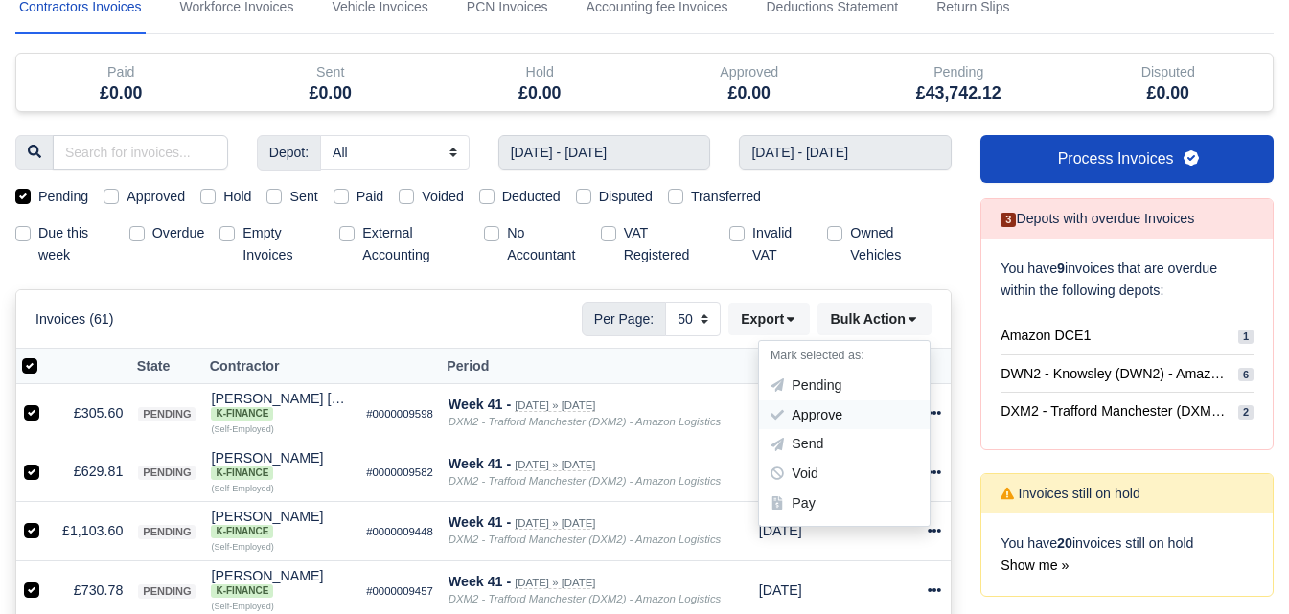
click at [835, 411] on div "Approve" at bounding box center [844, 416] width 171 height 30
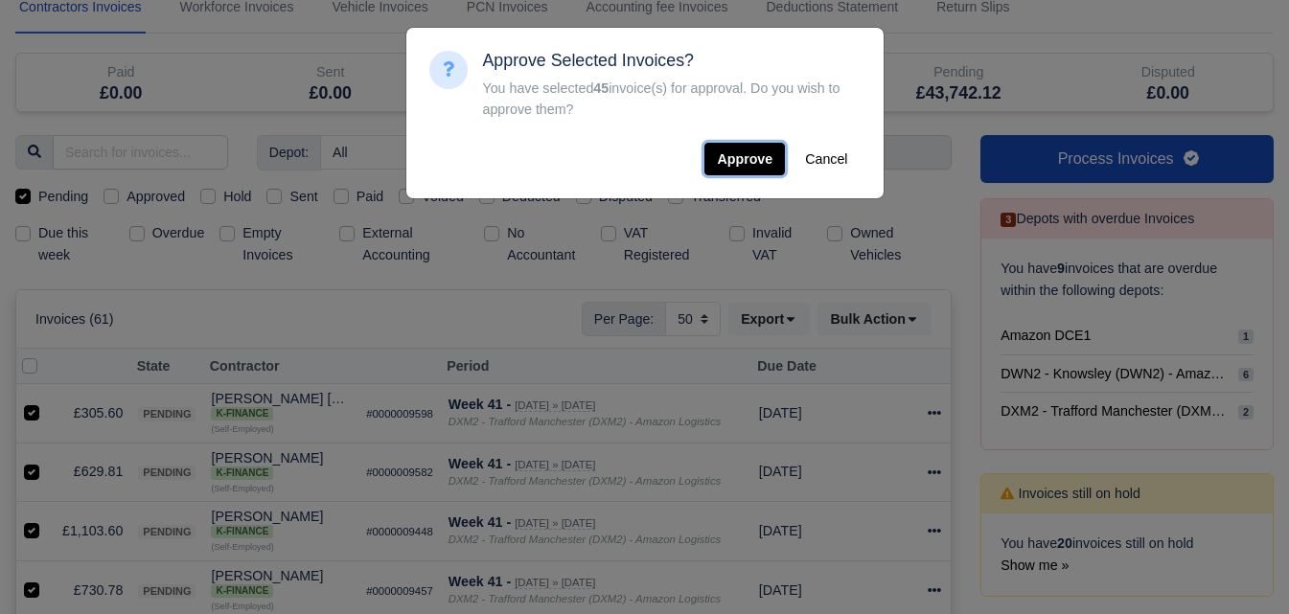
click at [749, 155] on button "Approve" at bounding box center [745, 159] width 81 height 33
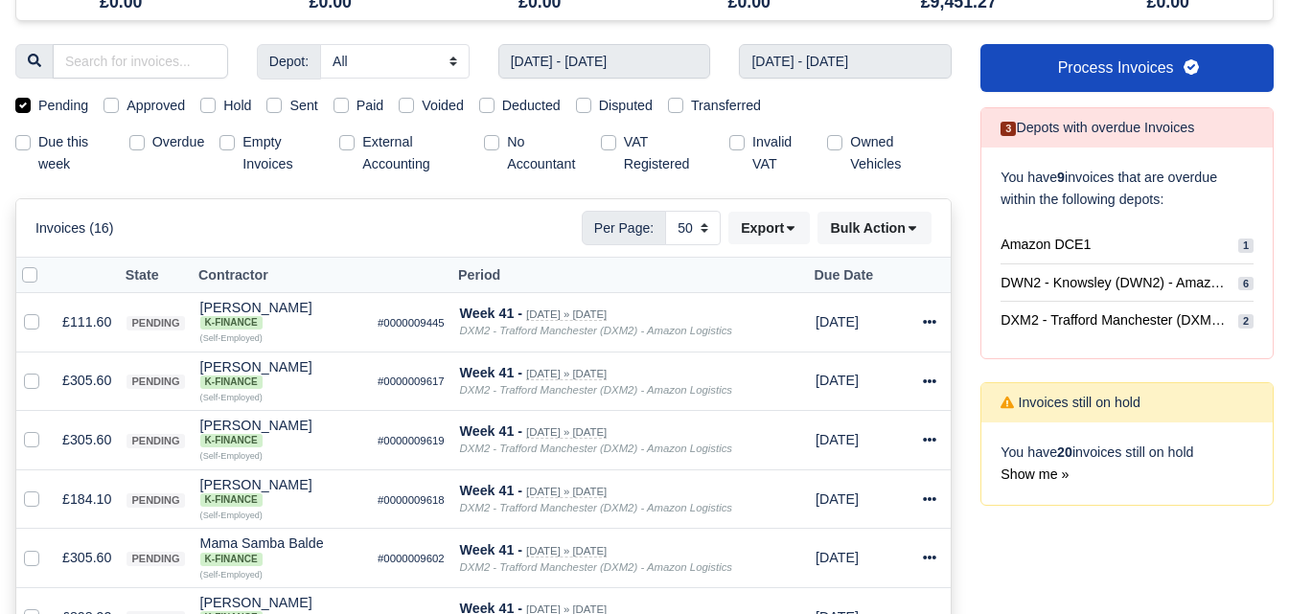
scroll to position [0, 0]
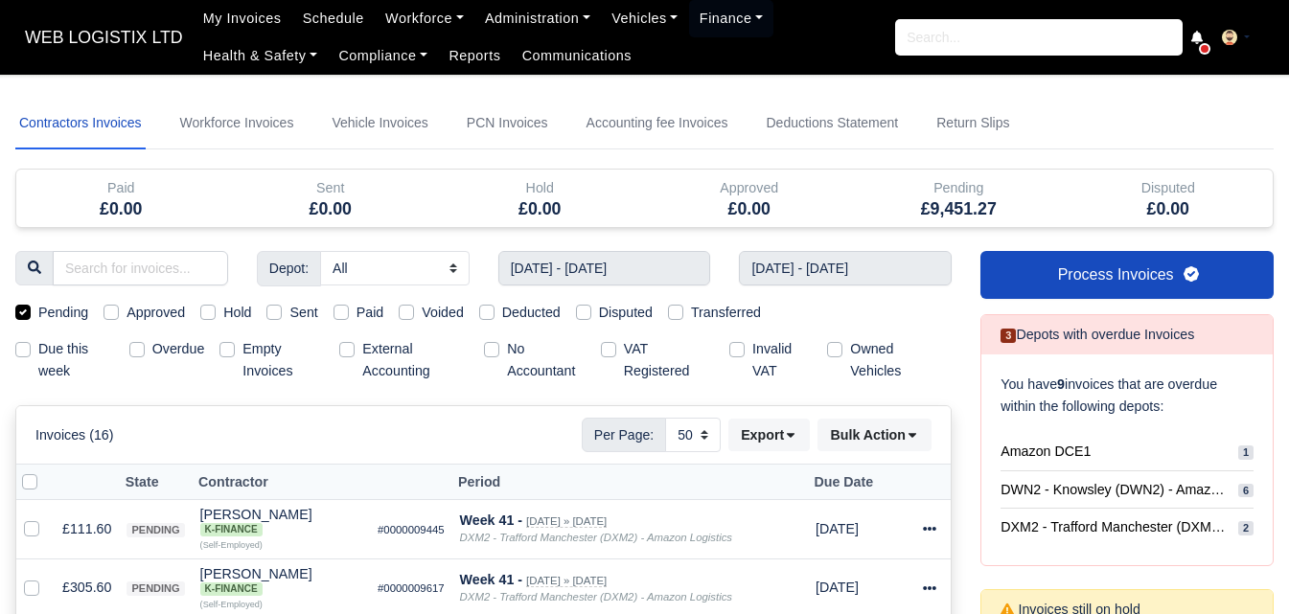
click at [27, 491] on div at bounding box center [35, 483] width 26 height 22
click at [45, 472] on label at bounding box center [45, 472] width 0 height 0
click at [32, 481] on input "checkbox" at bounding box center [29, 479] width 15 height 15
checkbox input "true"
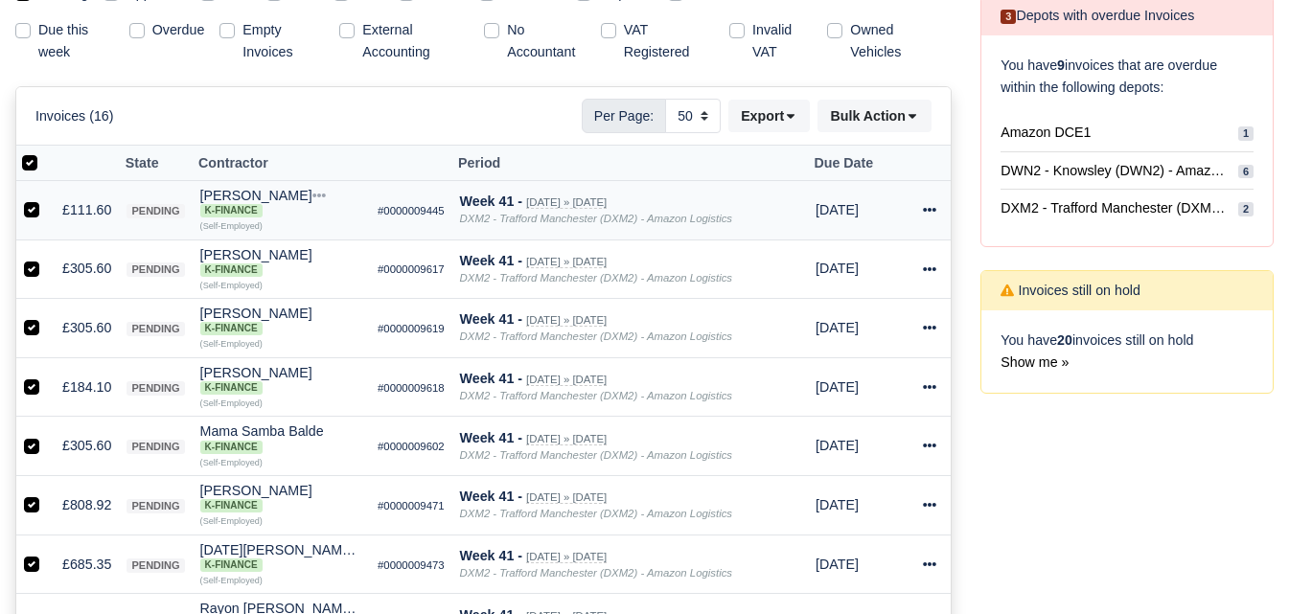
click at [47, 199] on label at bounding box center [47, 199] width 0 height 0
click at [32, 213] on input "checkbox" at bounding box center [31, 206] width 15 height 15
checkbox input "false"
click at [47, 258] on label at bounding box center [47, 258] width 0 height 0
click at [30, 272] on input "checkbox" at bounding box center [31, 265] width 15 height 15
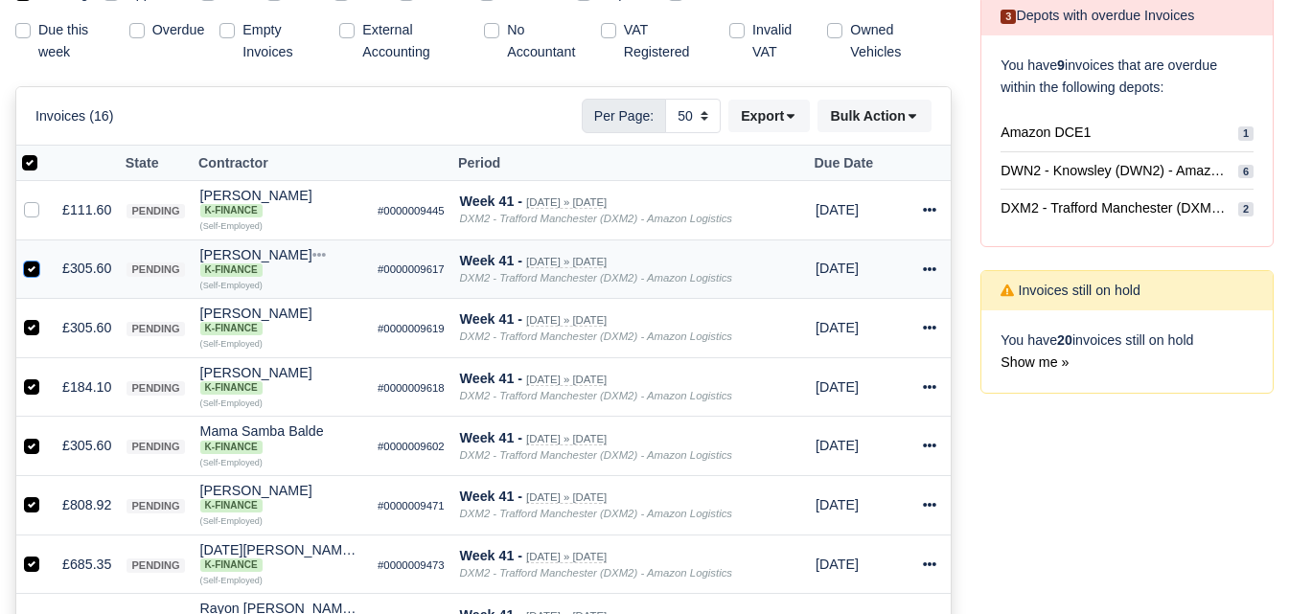
checkbox input "false"
click at [47, 317] on label at bounding box center [47, 317] width 0 height 0
click at [30, 333] on input "checkbox" at bounding box center [31, 324] width 15 height 15
checkbox input "false"
click at [47, 377] on label at bounding box center [47, 377] width 0 height 0
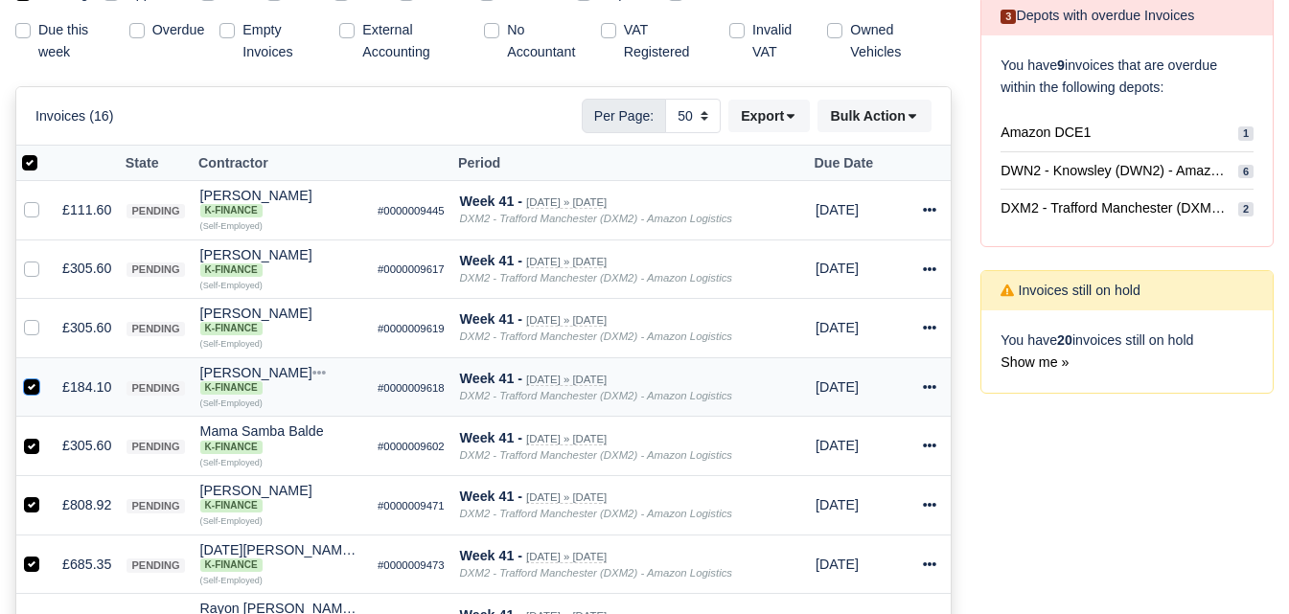
click at [30, 389] on input "checkbox" at bounding box center [31, 384] width 15 height 15
checkbox input "false"
click at [47, 435] on label at bounding box center [47, 435] width 0 height 0
click at [29, 446] on input "checkbox" at bounding box center [31, 442] width 15 height 15
checkbox input "false"
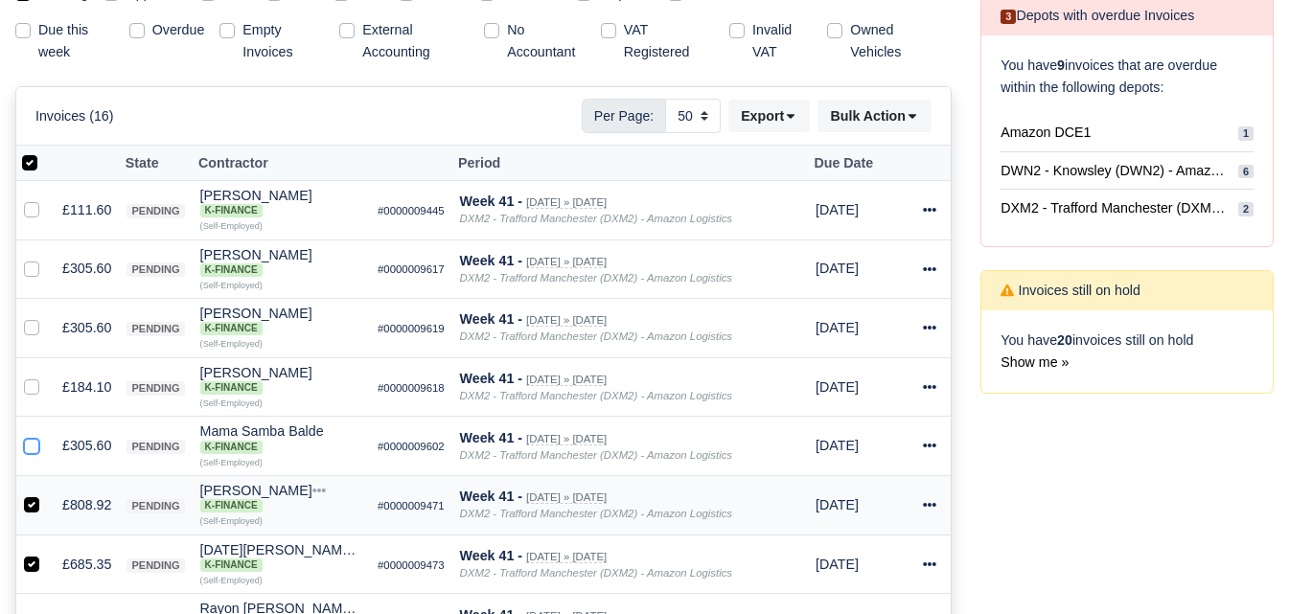
scroll to position [479, 0]
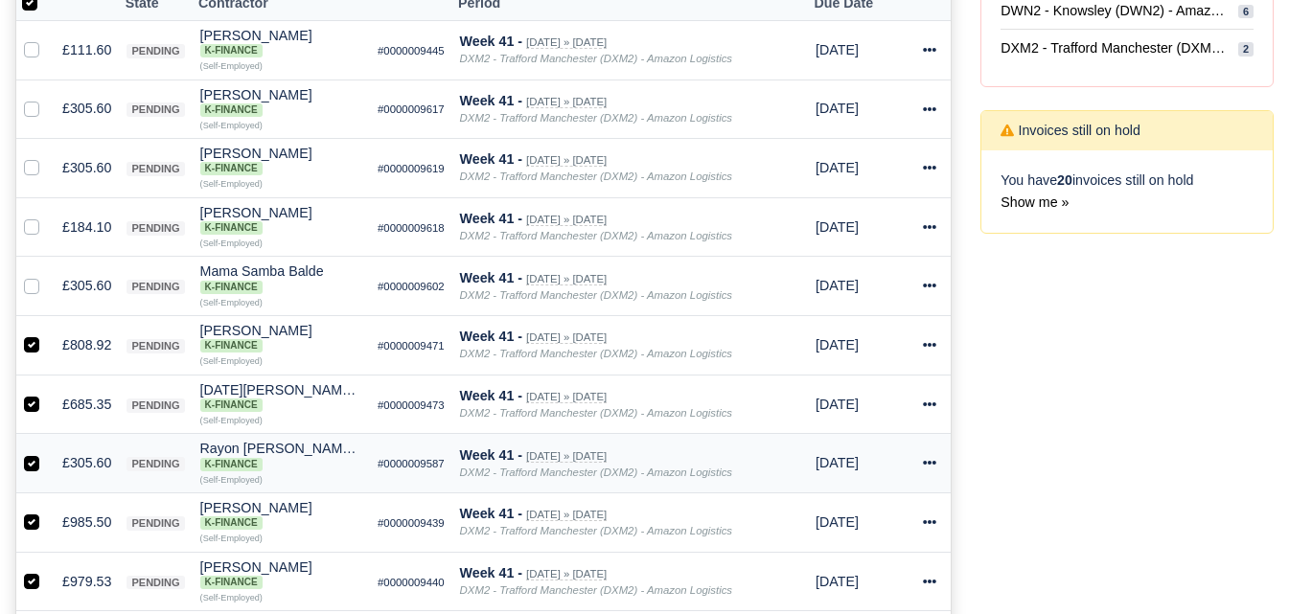
click at [47, 452] on label at bounding box center [47, 452] width 0 height 0
click at [26, 464] on input "checkbox" at bounding box center [31, 459] width 15 height 15
checkbox input "false"
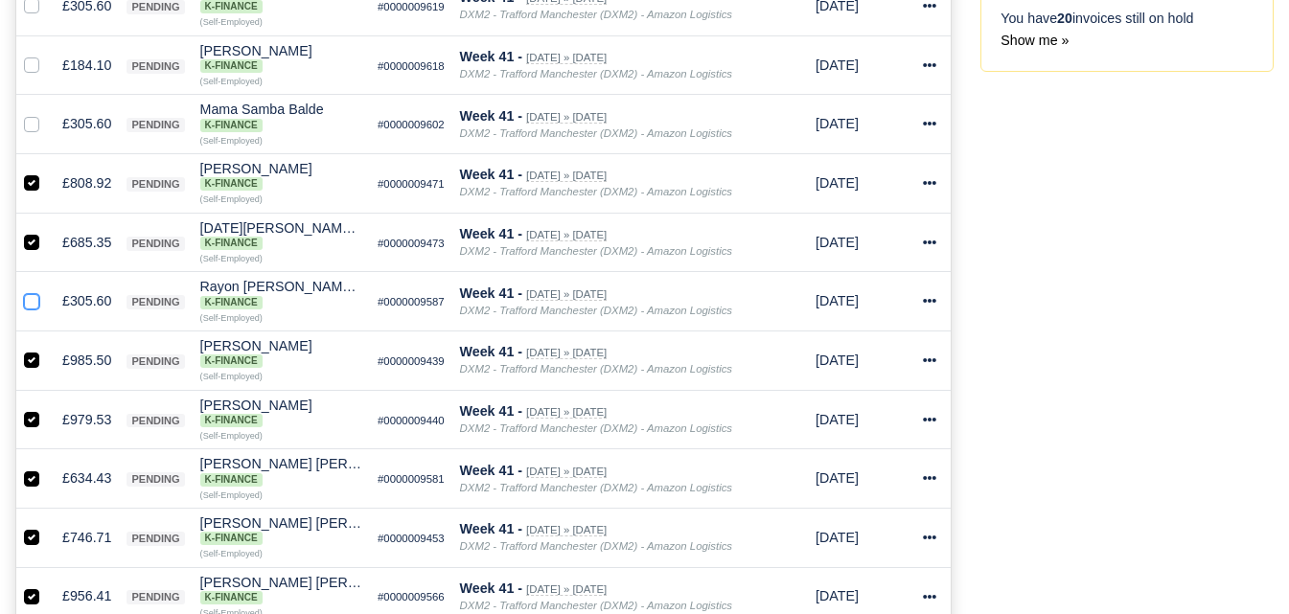
scroll to position [0, 0]
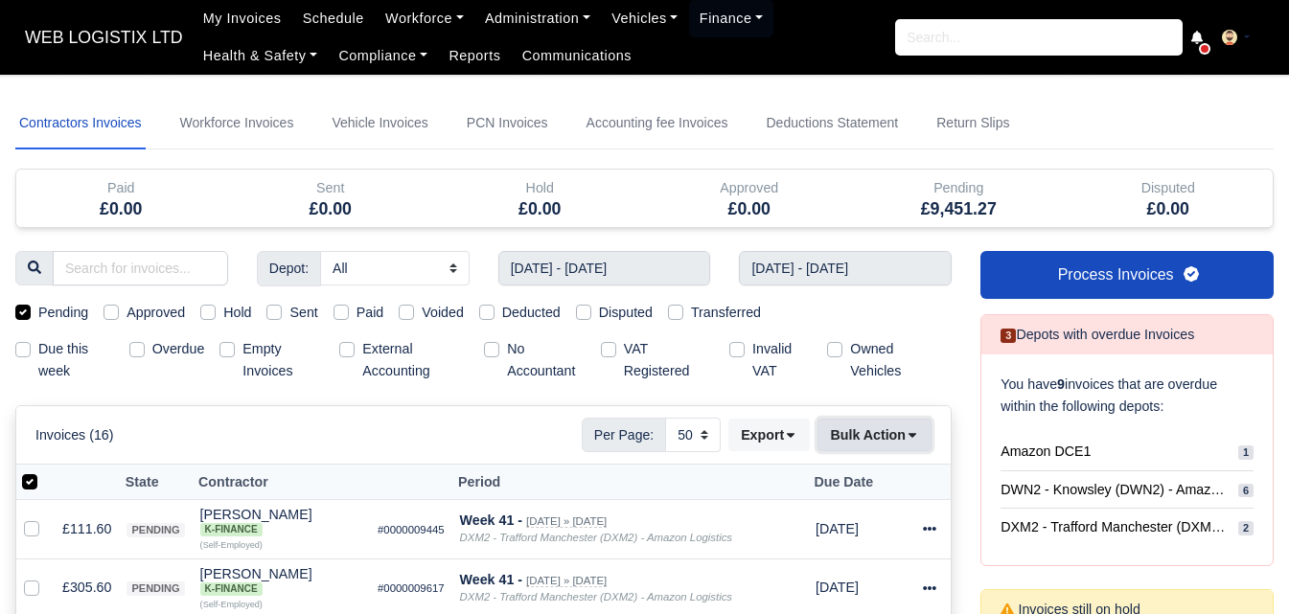
click at [909, 432] on icon at bounding box center [912, 434] width 13 height 13
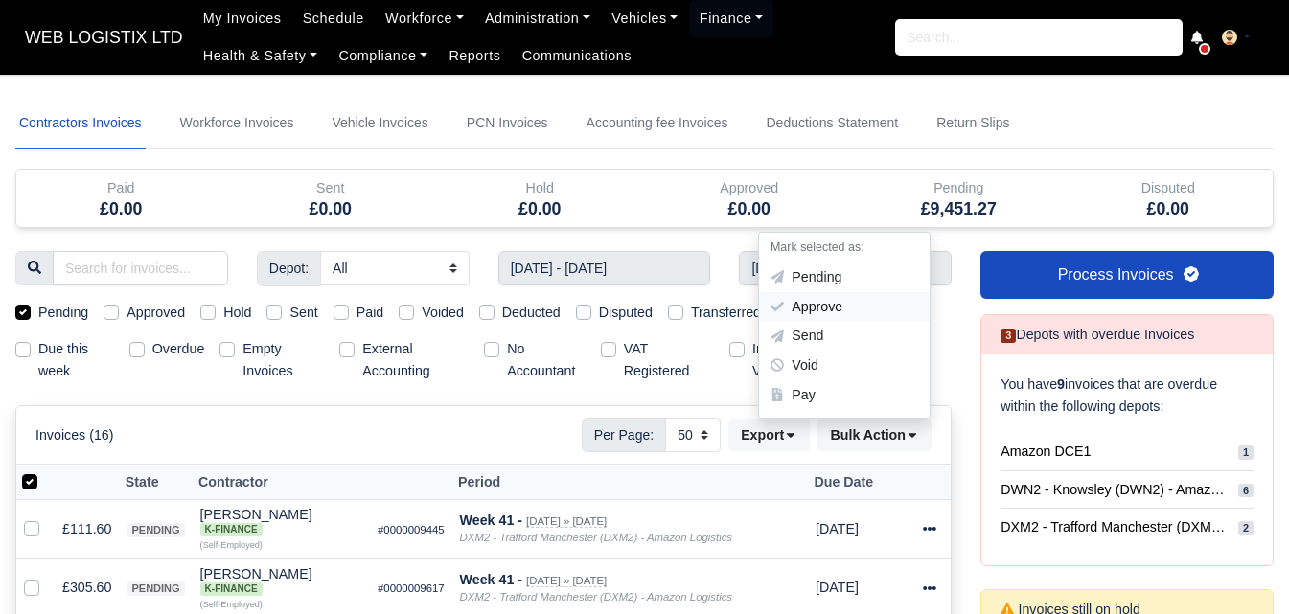
click at [863, 294] on div "Approve" at bounding box center [844, 307] width 171 height 30
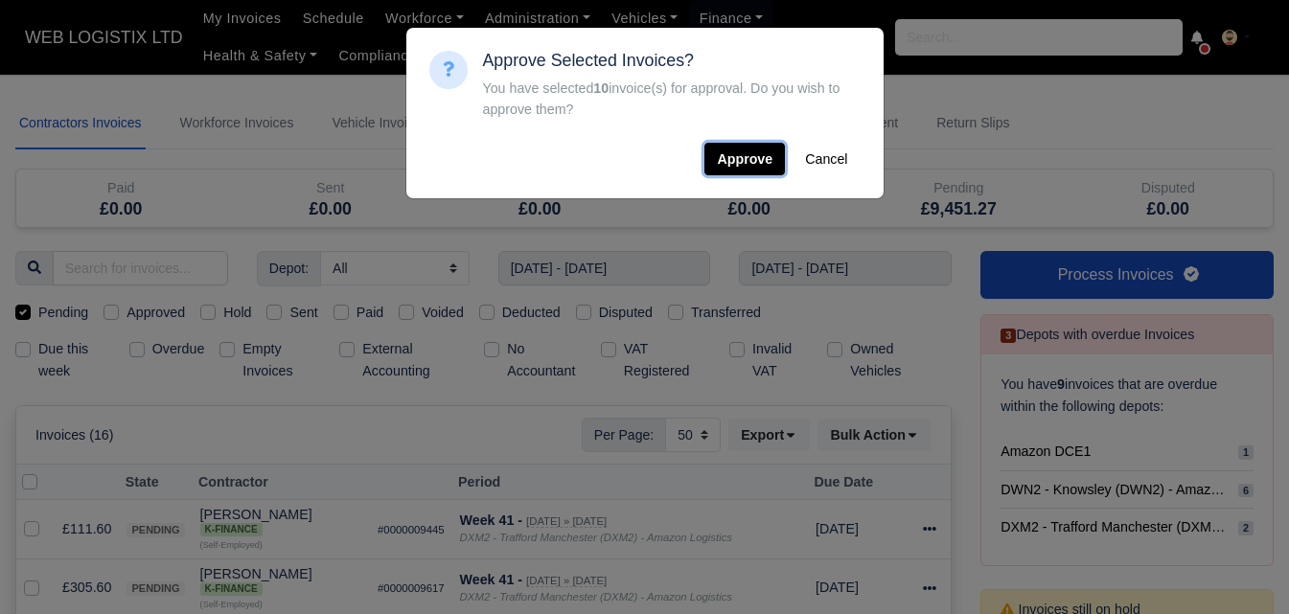
click at [752, 167] on button "Approve" at bounding box center [745, 159] width 81 height 33
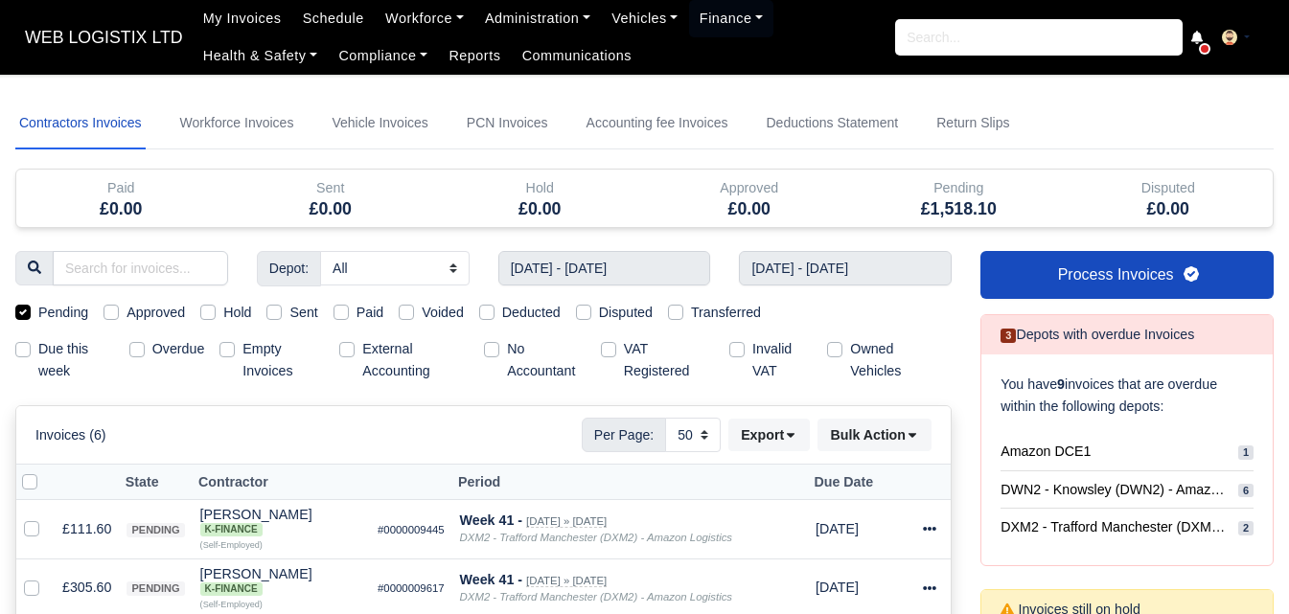
click at [148, 314] on label "Approved" at bounding box center [156, 313] width 58 height 22
click at [119, 314] on input "Approved" at bounding box center [111, 309] width 15 height 15
checkbox input "true"
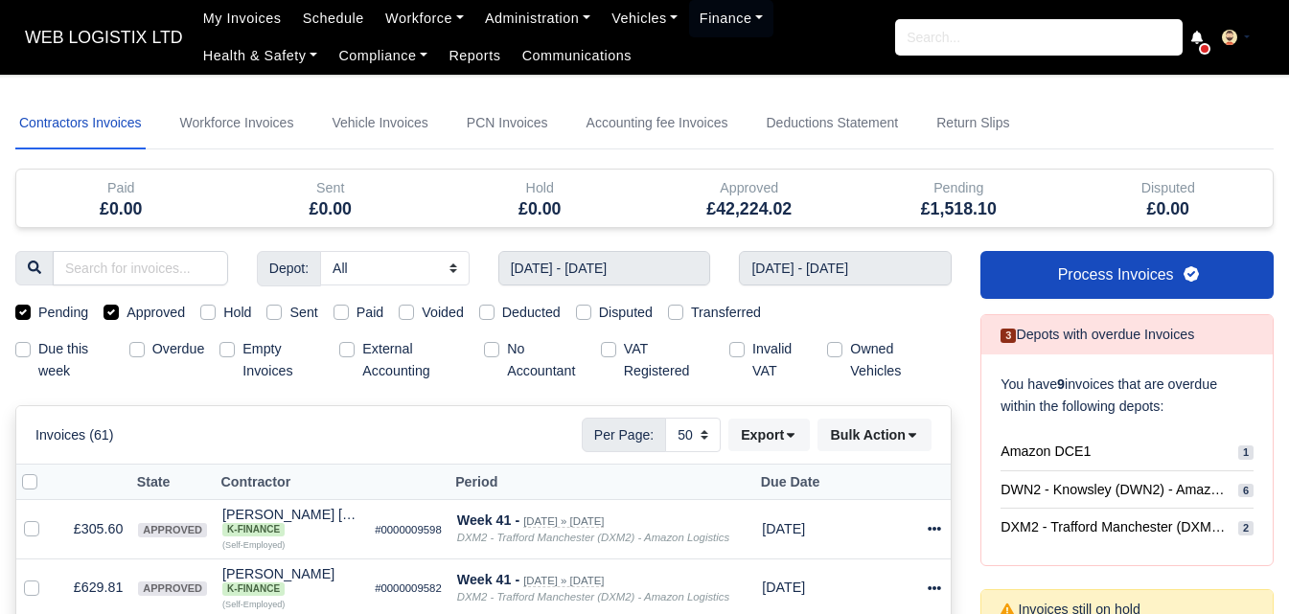
click at [58, 309] on label "Pending" at bounding box center [63, 313] width 50 height 22
click at [31, 309] on input "Pending" at bounding box center [22, 309] width 15 height 15
checkbox input "false"
click at [152, 315] on label "Approved" at bounding box center [156, 313] width 58 height 22
click at [119, 315] on input "Approved" at bounding box center [111, 309] width 15 height 15
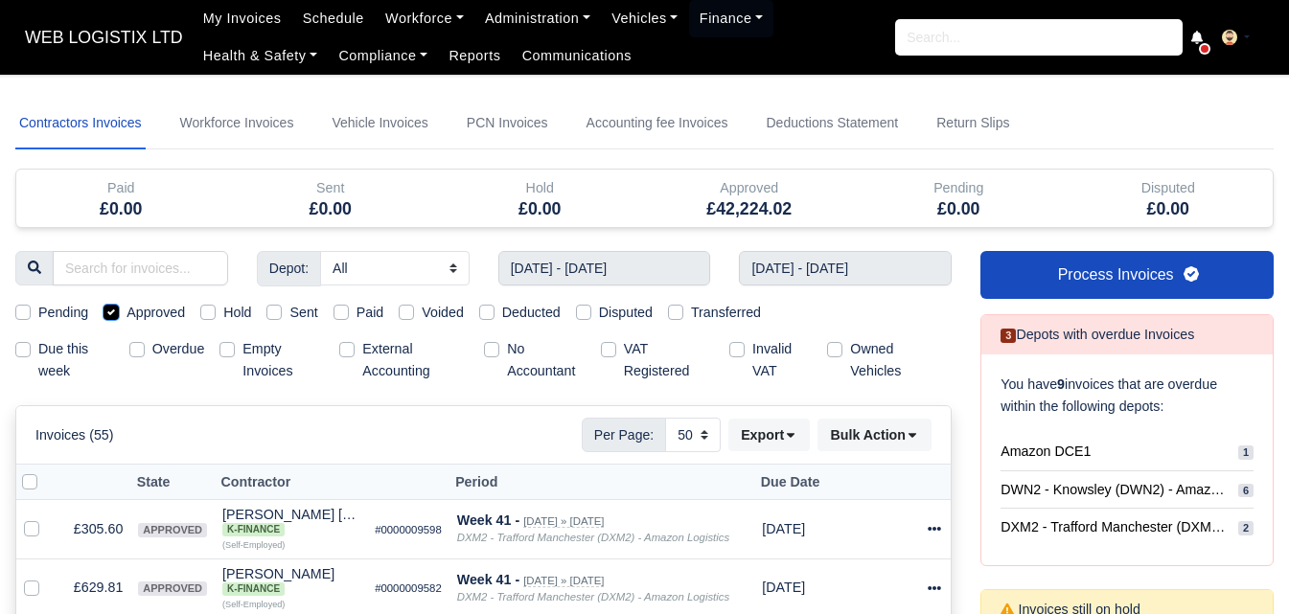
checkbox input "false"
click at [311, 311] on label "Sent" at bounding box center [303, 313] width 28 height 22
click at [282, 311] on input "Sent" at bounding box center [273, 309] width 15 height 15
checkbox input "true"
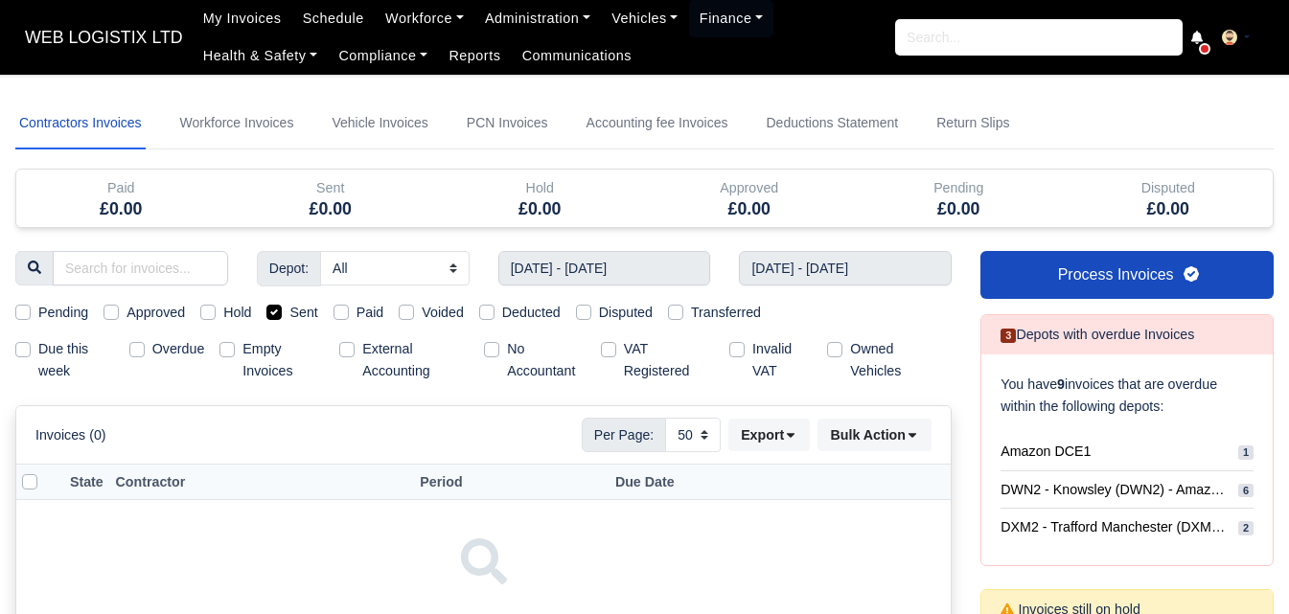
click at [144, 312] on label "Approved" at bounding box center [156, 313] width 58 height 22
click at [119, 312] on input "Approved" at bounding box center [111, 309] width 15 height 15
checkbox input "true"
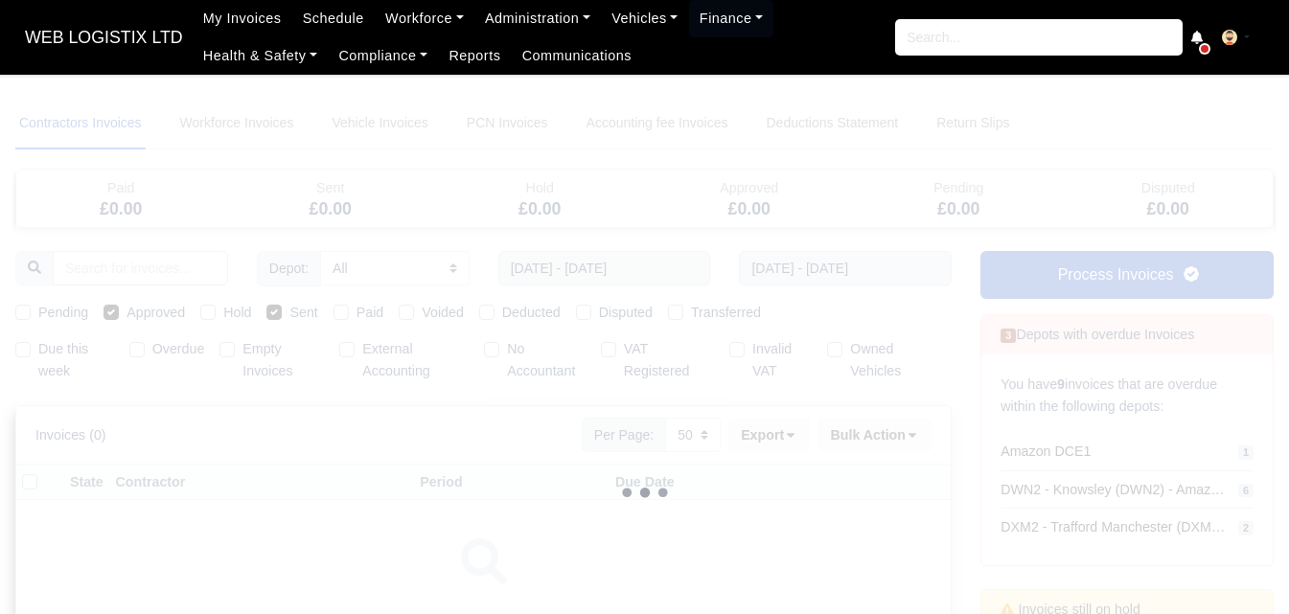
click at [301, 311] on div at bounding box center [644, 493] width 1259 height 791
click at [612, 402] on div at bounding box center [644, 493] width 1259 height 791
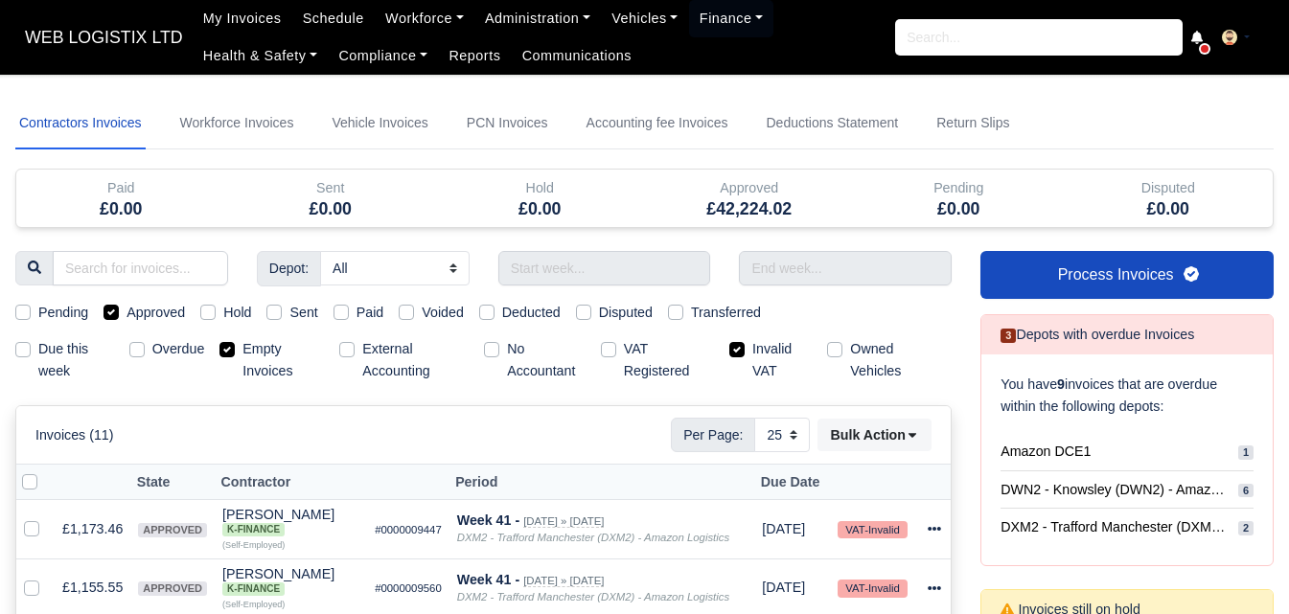
select select "25"
click at [268, 350] on label "Empty Invoices" at bounding box center [283, 360] width 81 height 44
click at [235, 350] on input "Empty Invoices" at bounding box center [227, 345] width 15 height 15
checkbox input "false"
click at [765, 349] on label "Invalid VAT" at bounding box center [781, 360] width 59 height 44
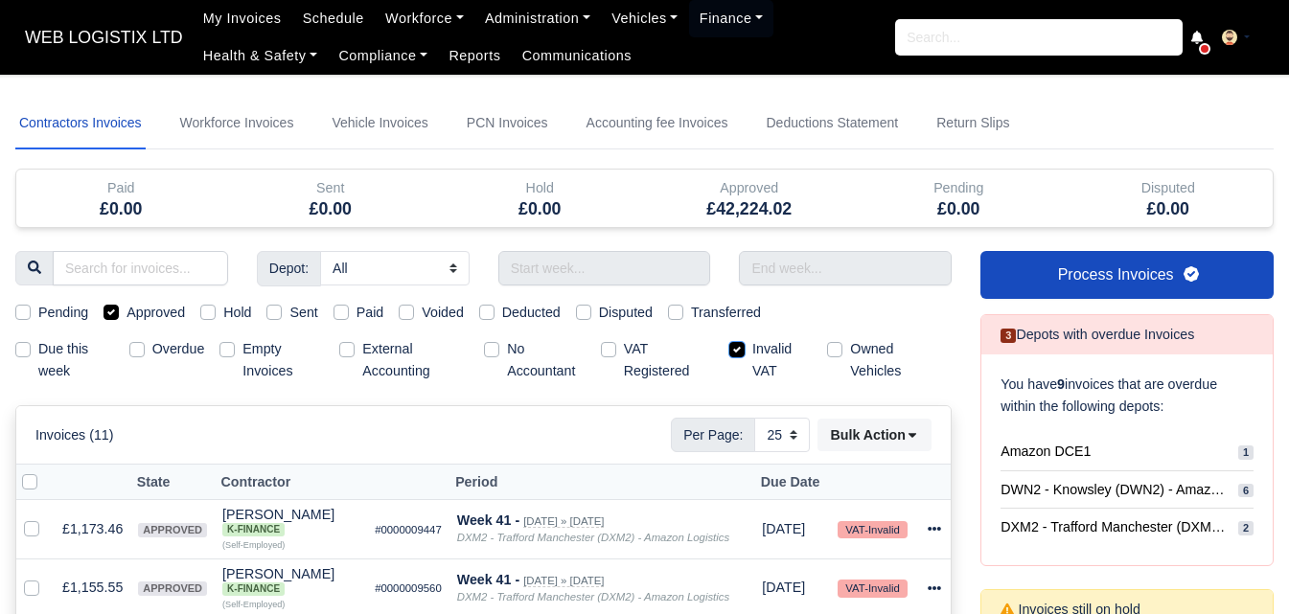
click at [745, 349] on input "Invalid VAT" at bounding box center [736, 345] width 15 height 15
checkbox input "false"
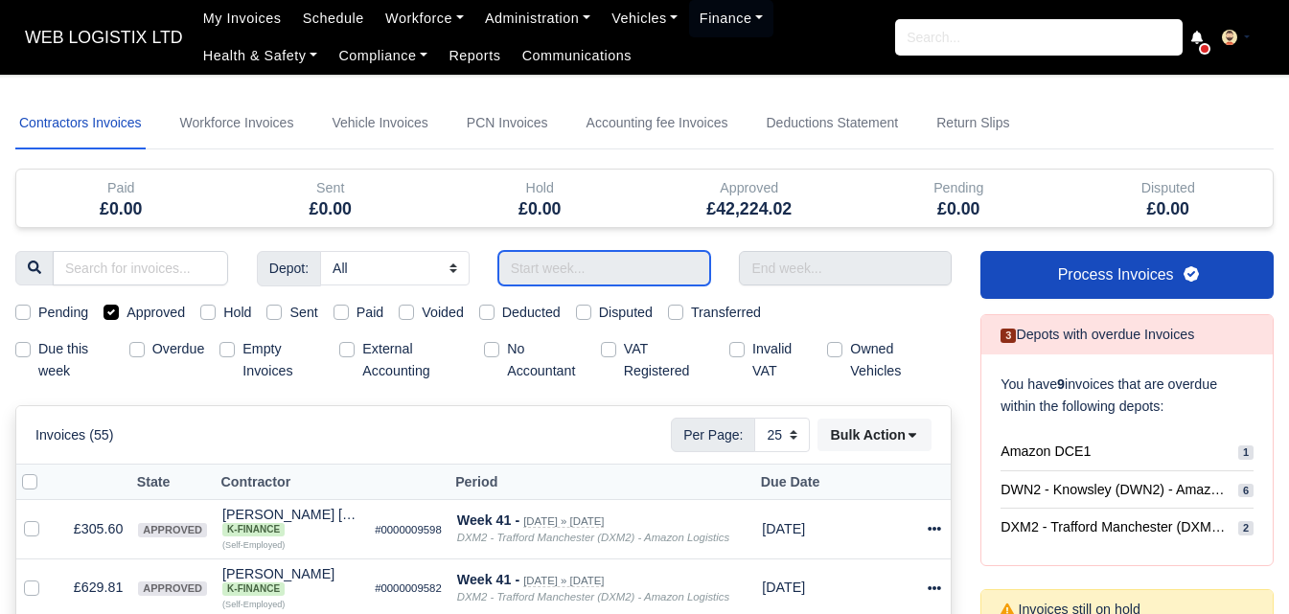
click at [560, 274] on input "text" at bounding box center [604, 268] width 213 height 35
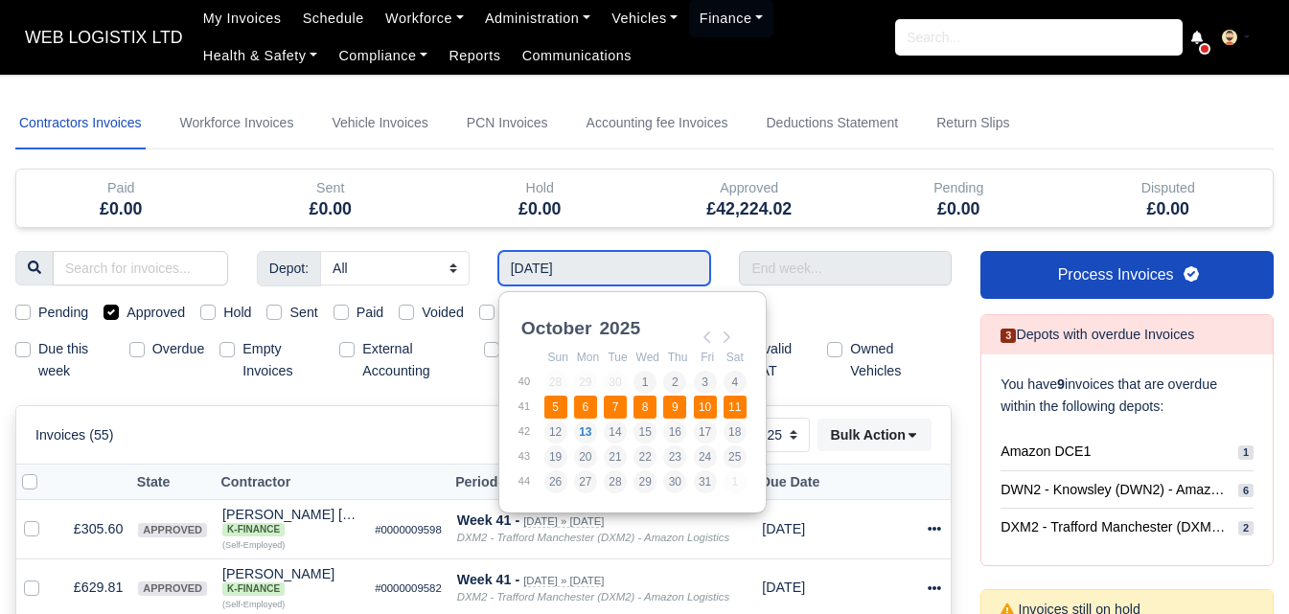
type input "[DATE] - [DATE]"
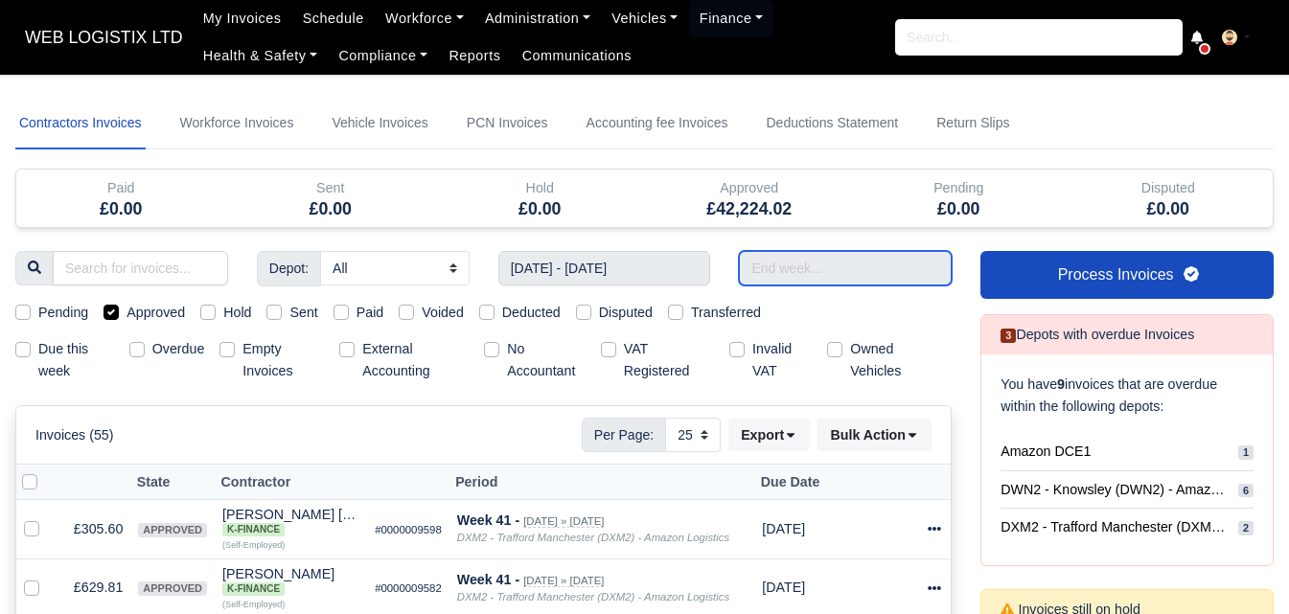
click at [812, 265] on input "text" at bounding box center [845, 268] width 213 height 35
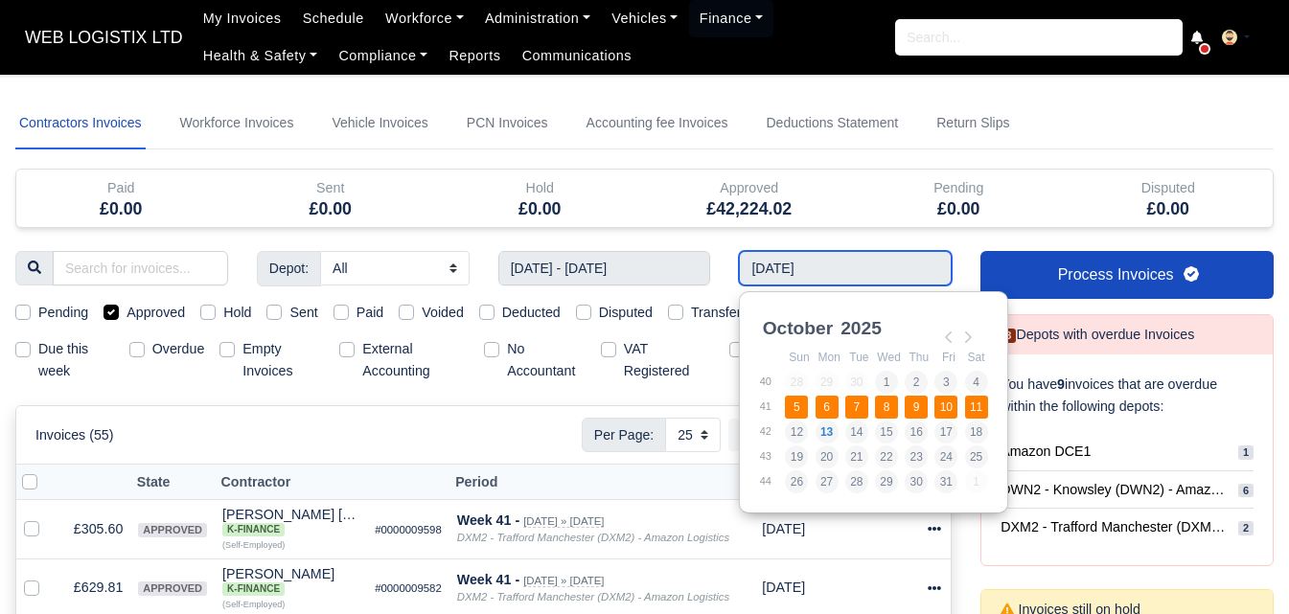
type input "[DATE] - [DATE]"
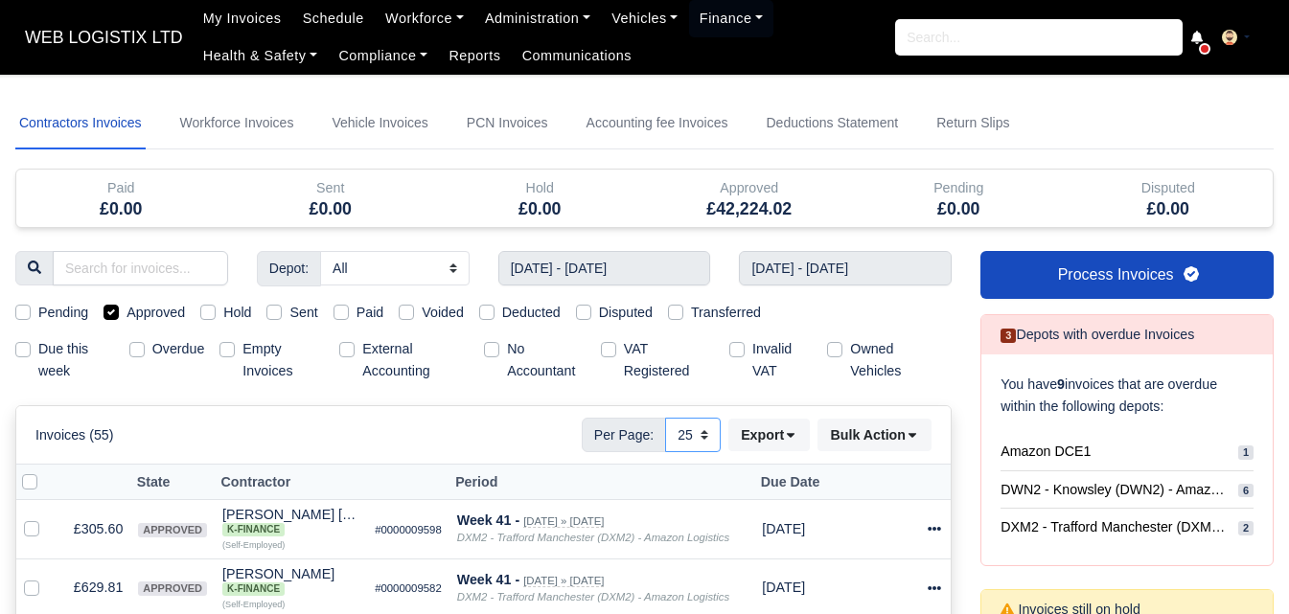
click at [699, 443] on select "10 25 50" at bounding box center [693, 435] width 56 height 35
select select "50"
click at [665, 418] on select "10 25 50" at bounding box center [693, 435] width 56 height 35
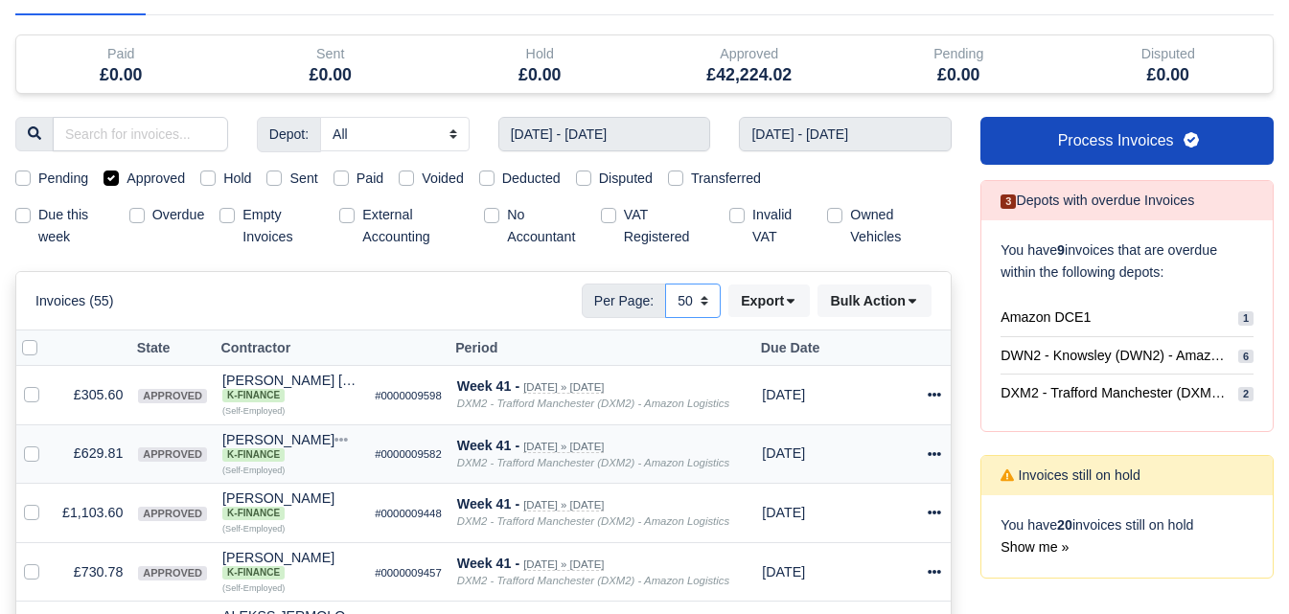
scroll to position [160, 0]
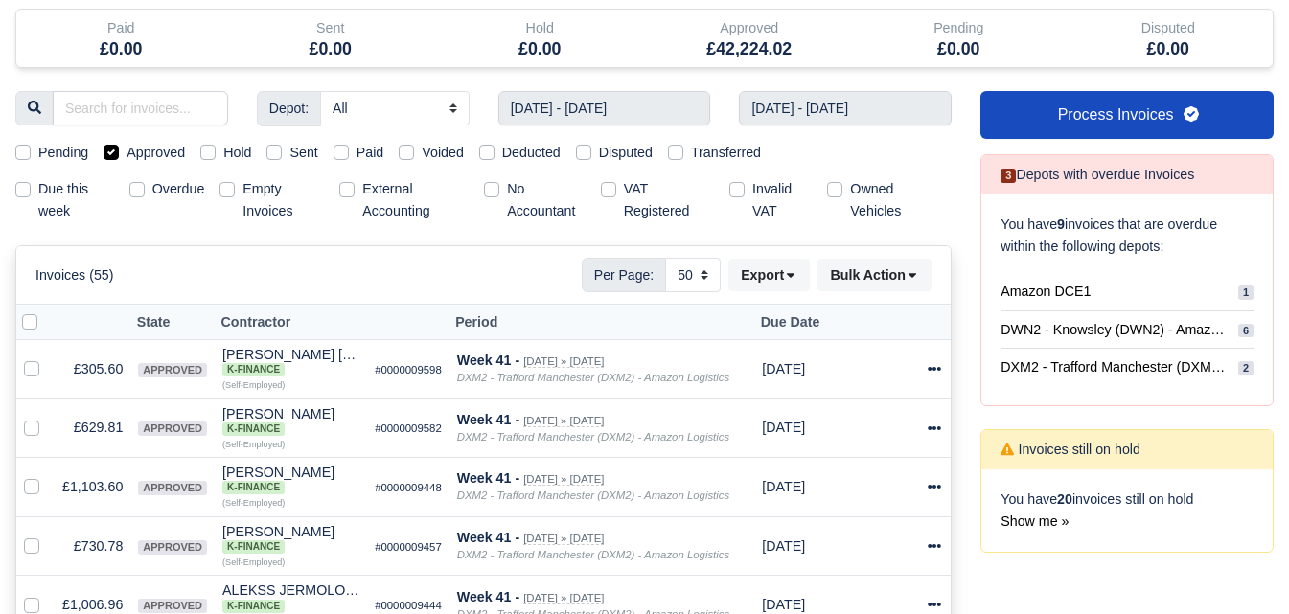
click at [45, 312] on label at bounding box center [45, 312] width 0 height 0
click at [31, 320] on input "checkbox" at bounding box center [29, 319] width 15 height 15
checkbox input "true"
click at [858, 287] on button "Bulk Action" at bounding box center [875, 275] width 114 height 33
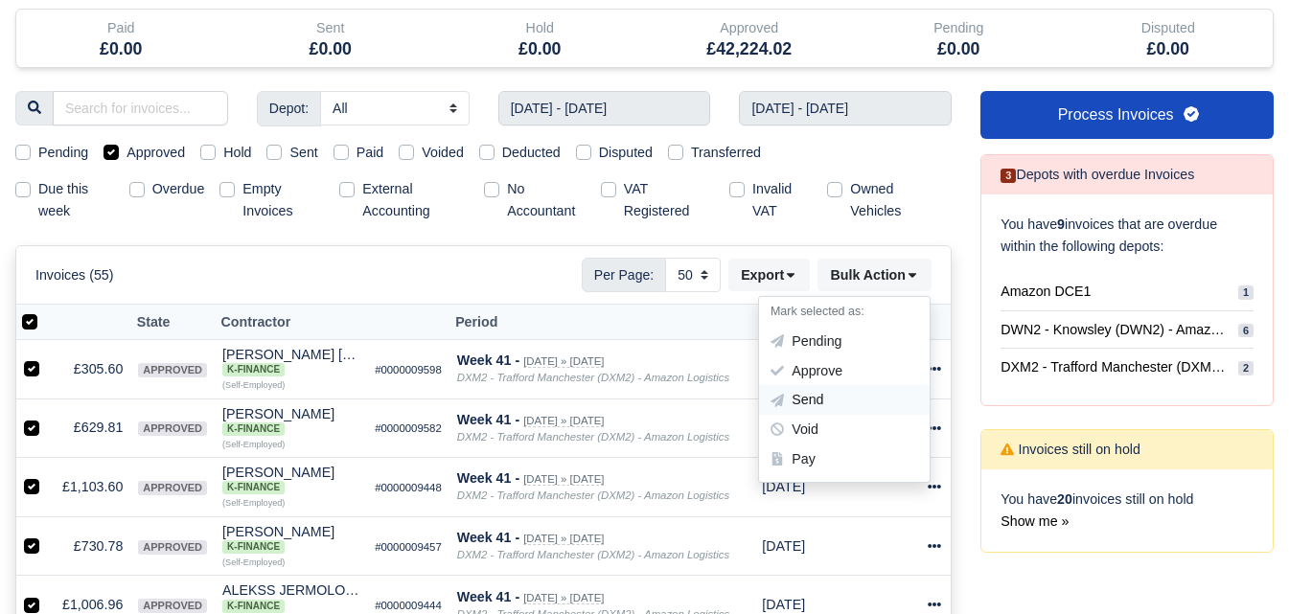
click at [809, 395] on div "Send" at bounding box center [844, 401] width 171 height 30
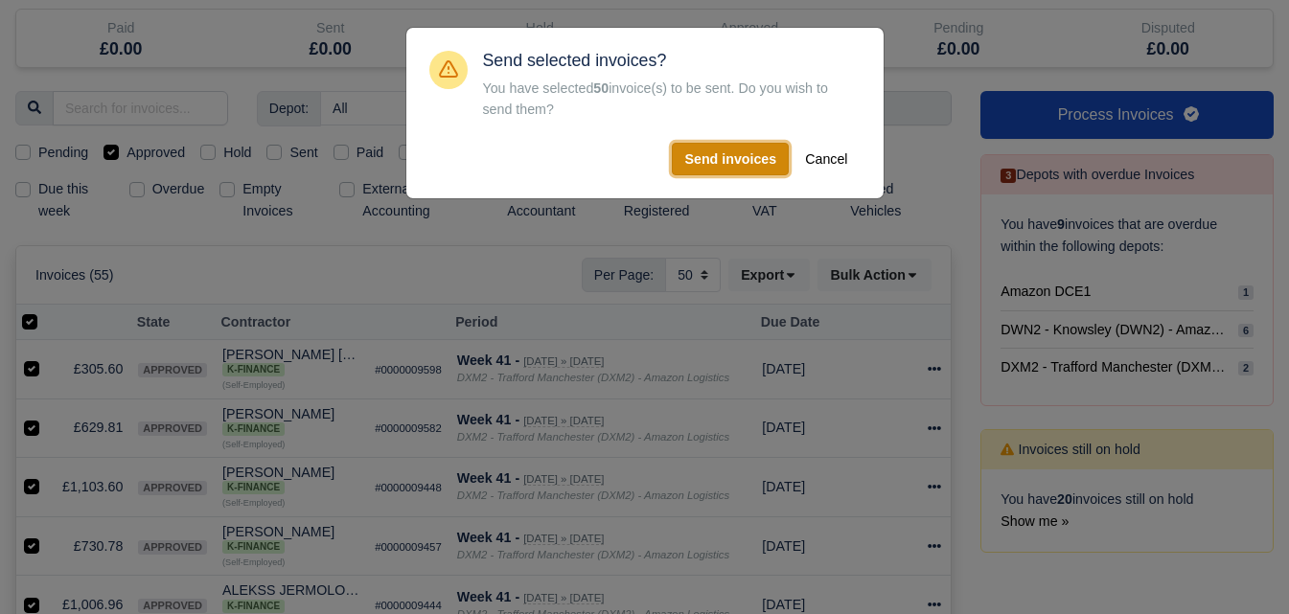
click at [748, 157] on button "Send invoices" at bounding box center [730, 159] width 117 height 33
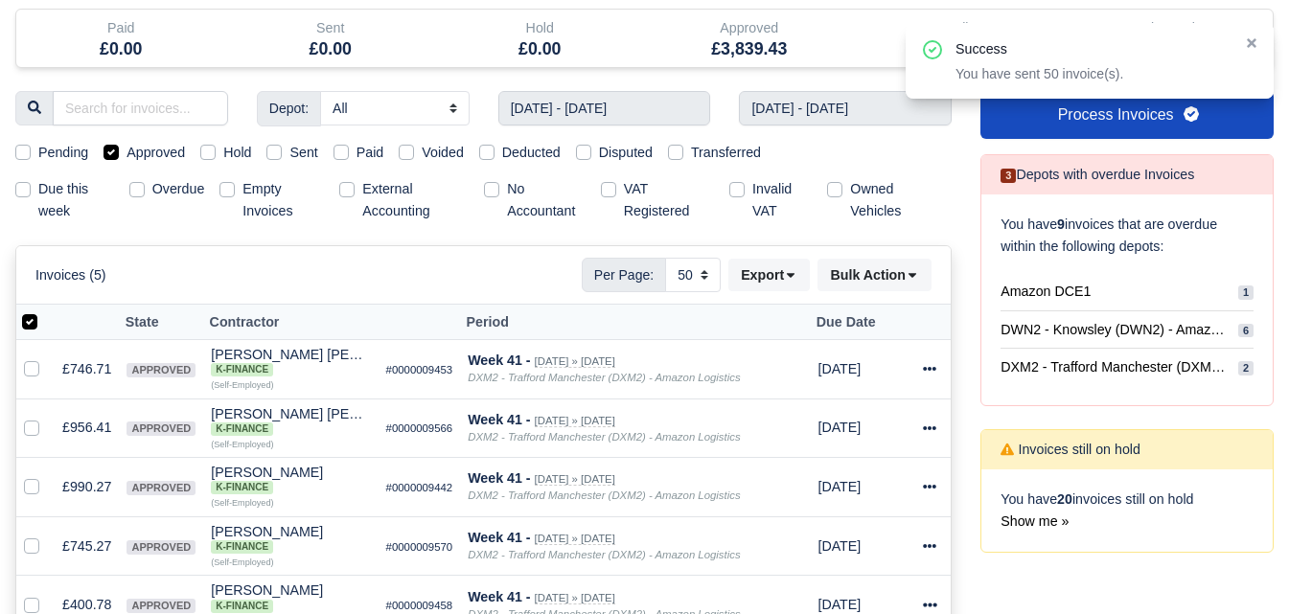
click at [45, 312] on label at bounding box center [45, 312] width 0 height 0
click at [37, 327] on input "checkbox" at bounding box center [29, 319] width 15 height 15
checkbox input "false"
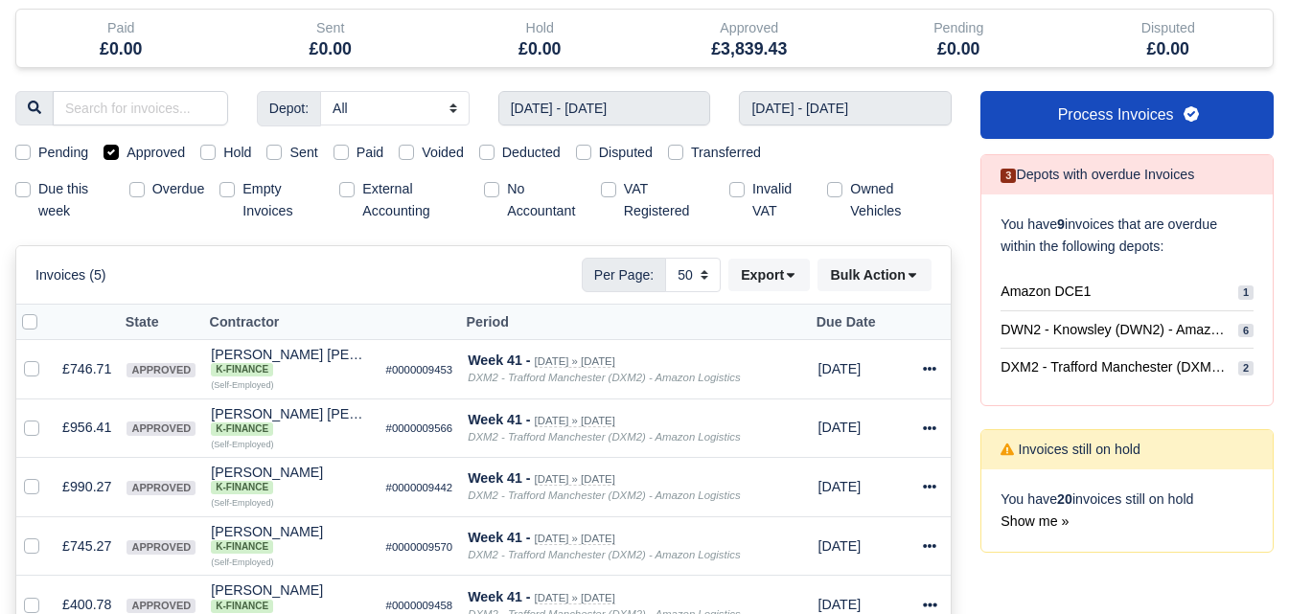
click at [45, 312] on label at bounding box center [45, 312] width 0 height 0
click at [34, 327] on input "checkbox" at bounding box center [29, 319] width 15 height 15
checkbox input "true"
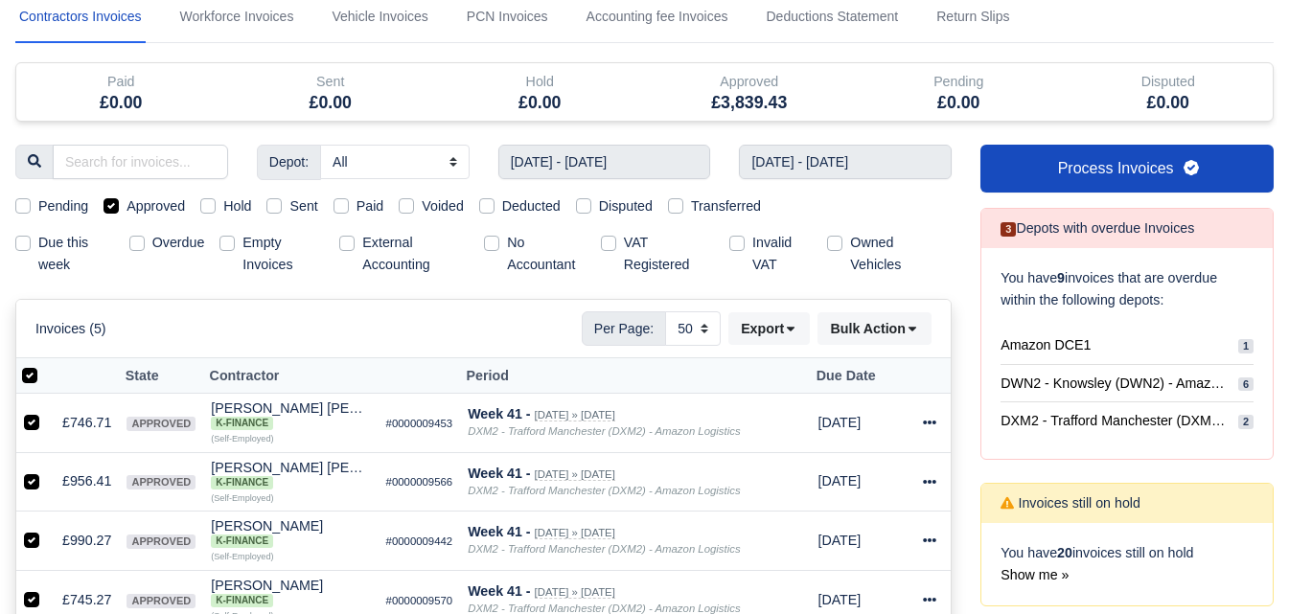
scroll to position [0, 0]
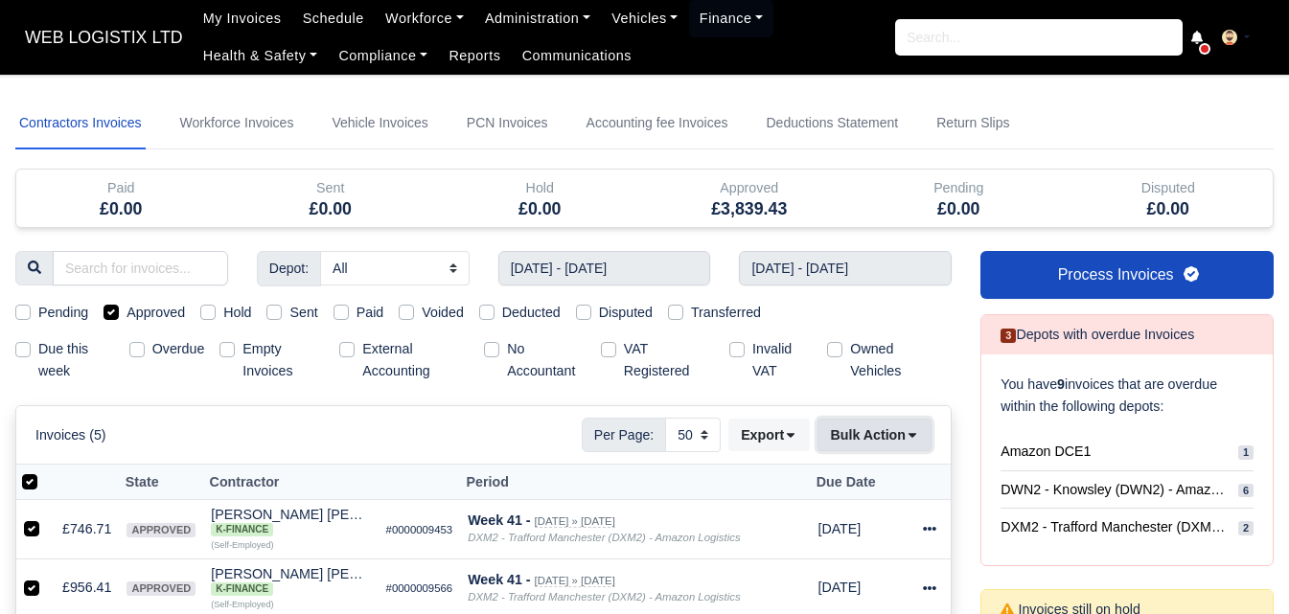
click at [887, 441] on button "Bulk Action" at bounding box center [875, 435] width 114 height 33
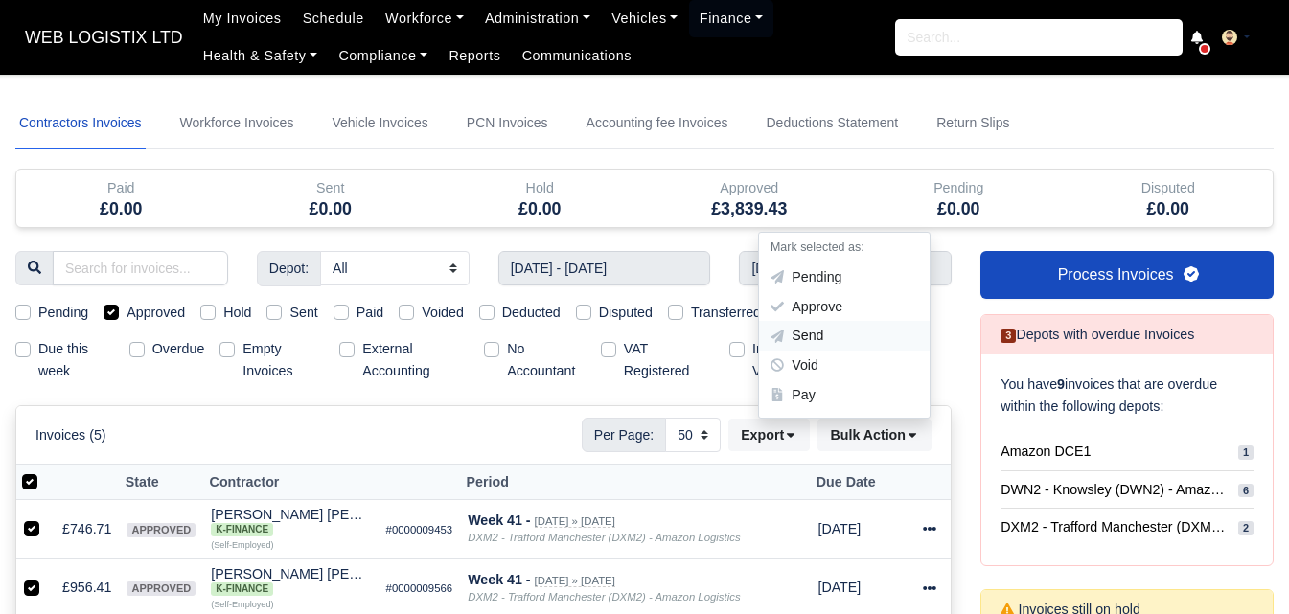
click at [842, 331] on div "Send" at bounding box center [844, 337] width 171 height 30
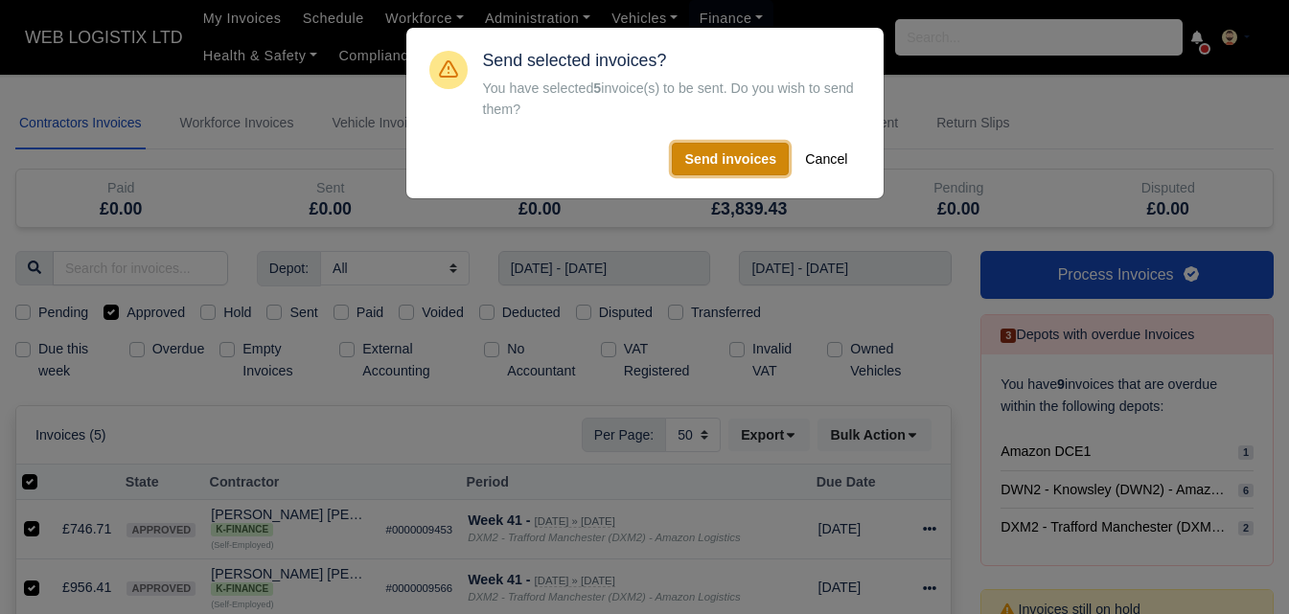
click at [754, 150] on button "Send invoices" at bounding box center [730, 159] width 117 height 33
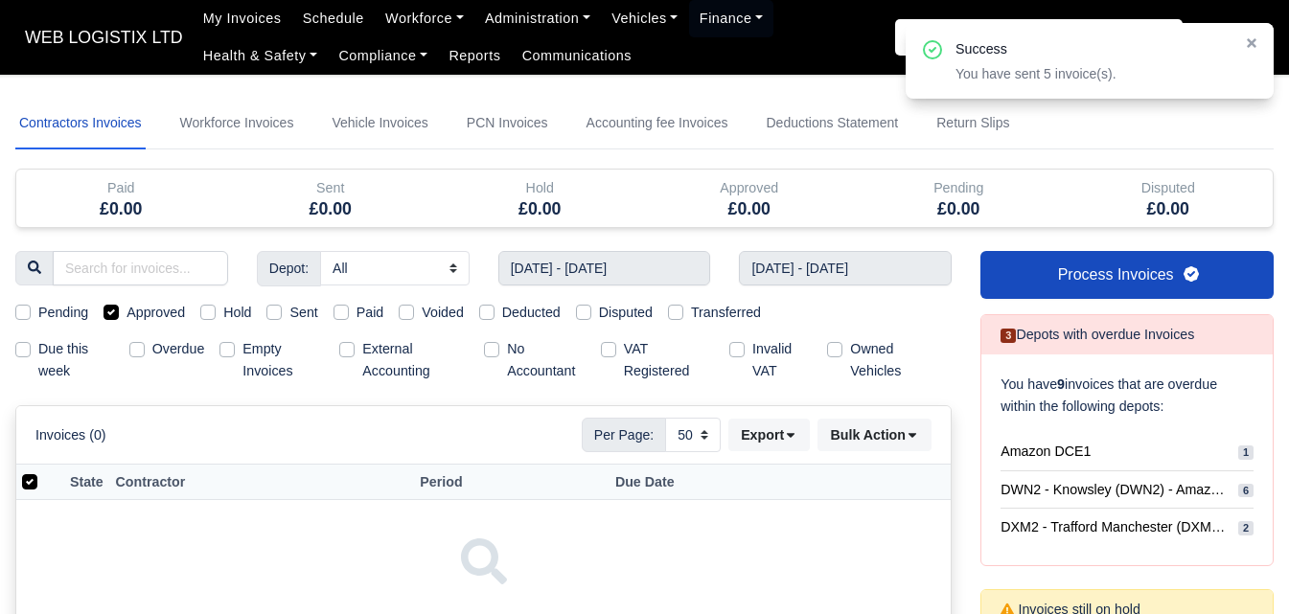
click at [289, 317] on label "Sent" at bounding box center [303, 313] width 28 height 22
click at [282, 317] on input "Sent" at bounding box center [273, 309] width 15 height 15
checkbox input "true"
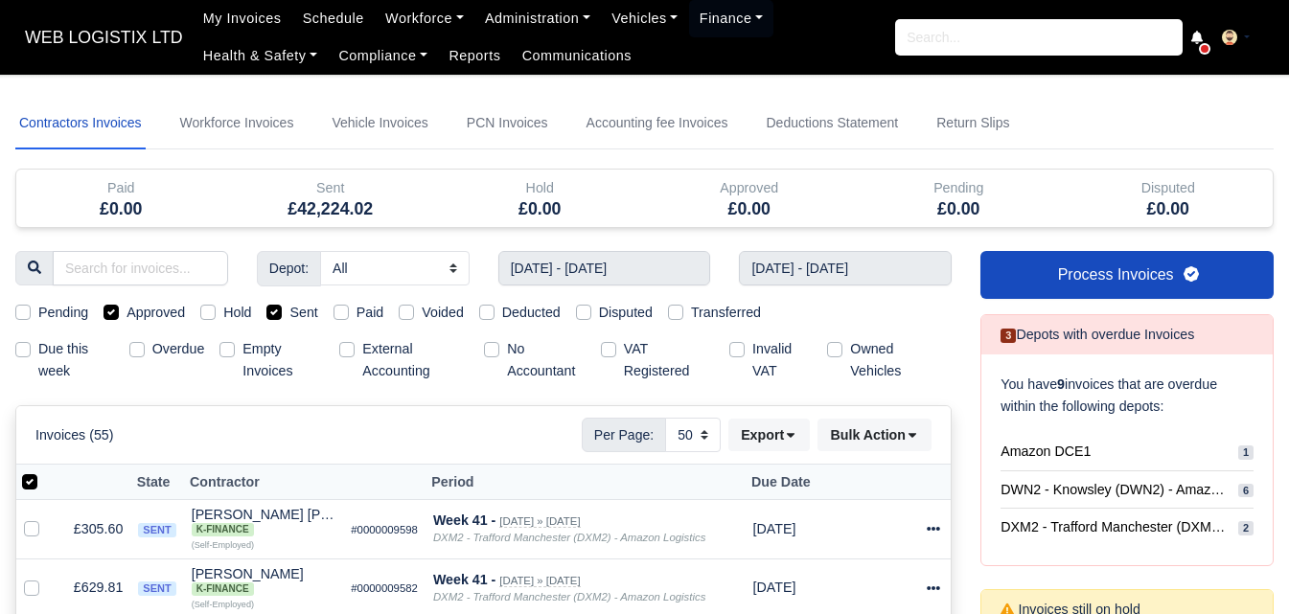
click at [148, 320] on label "Approved" at bounding box center [156, 313] width 58 height 22
click at [119, 317] on input "Approved" at bounding box center [111, 309] width 15 height 15
checkbox input "false"
click at [564, 273] on input "[DATE] - [DATE]" at bounding box center [604, 268] width 213 height 35
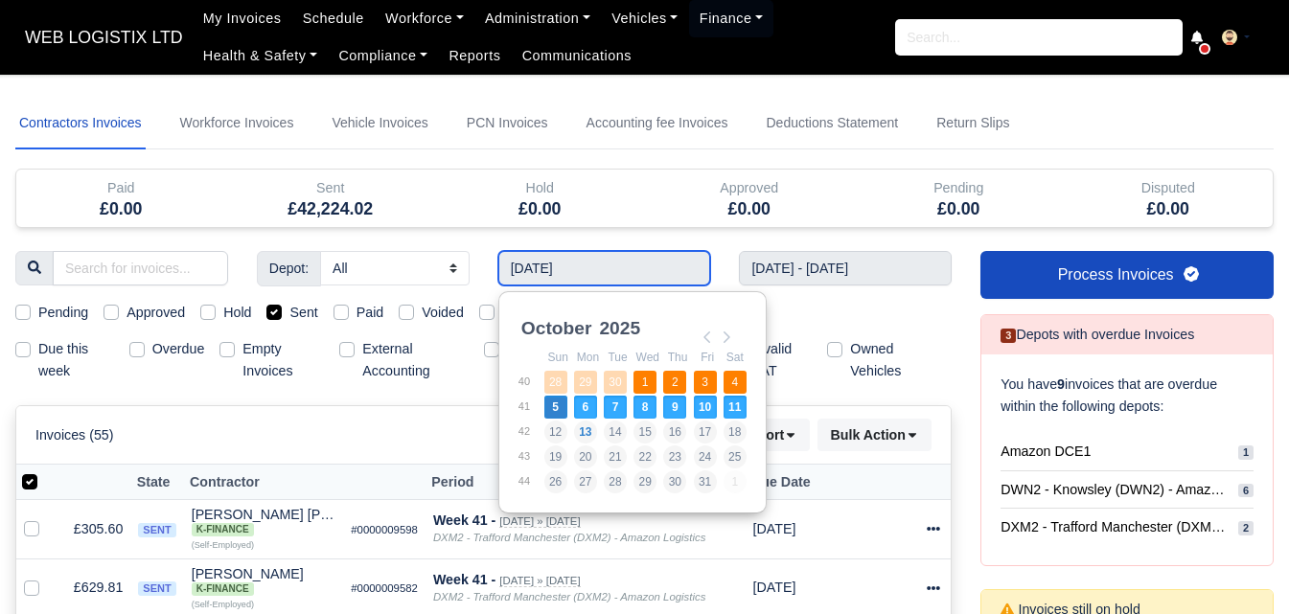
type input "28/09/2025 - 04/10/2025"
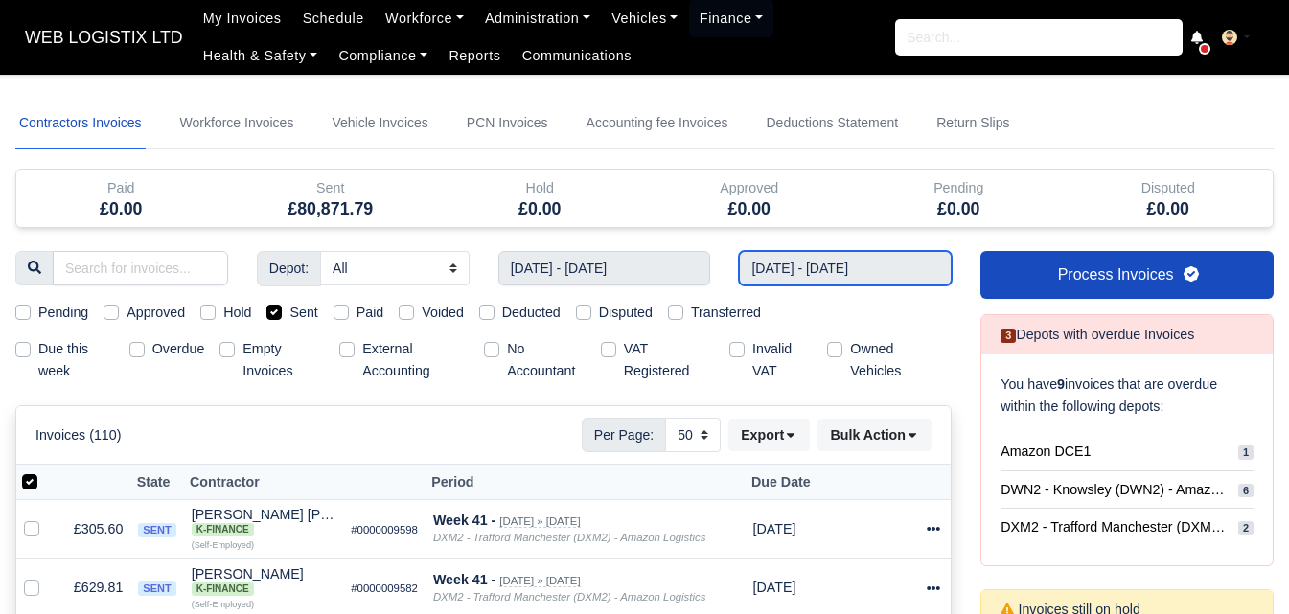
click at [907, 280] on input "[DATE] - [DATE]" at bounding box center [845, 268] width 213 height 35
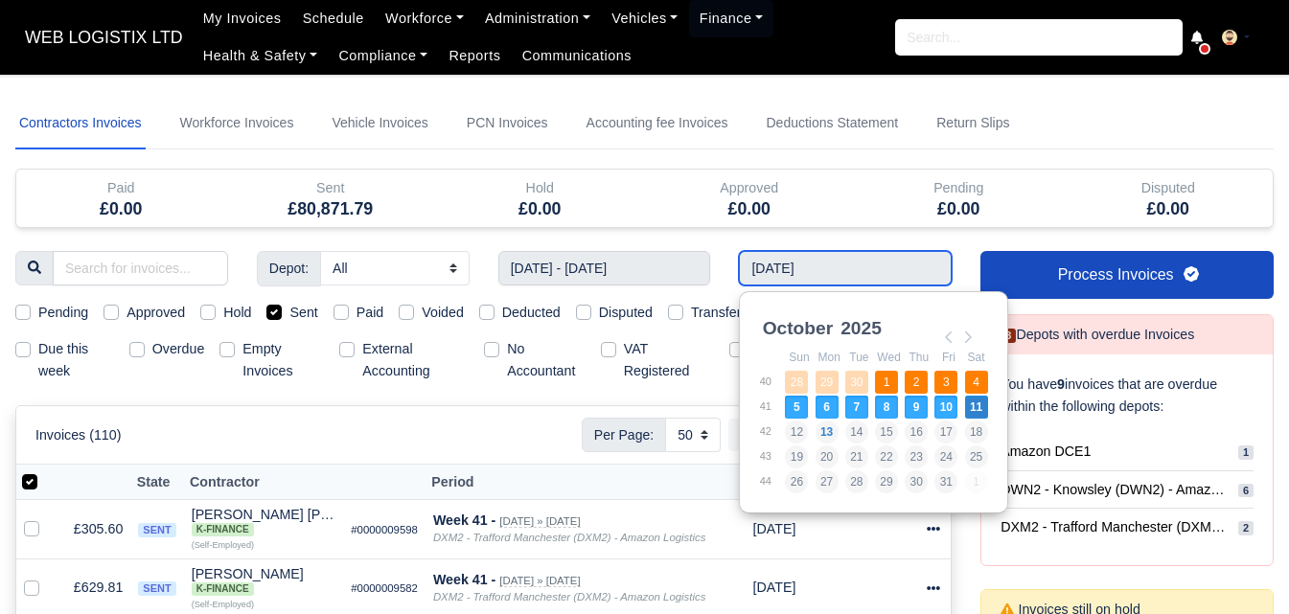
type input "28/09/2025 - 04/10/2025"
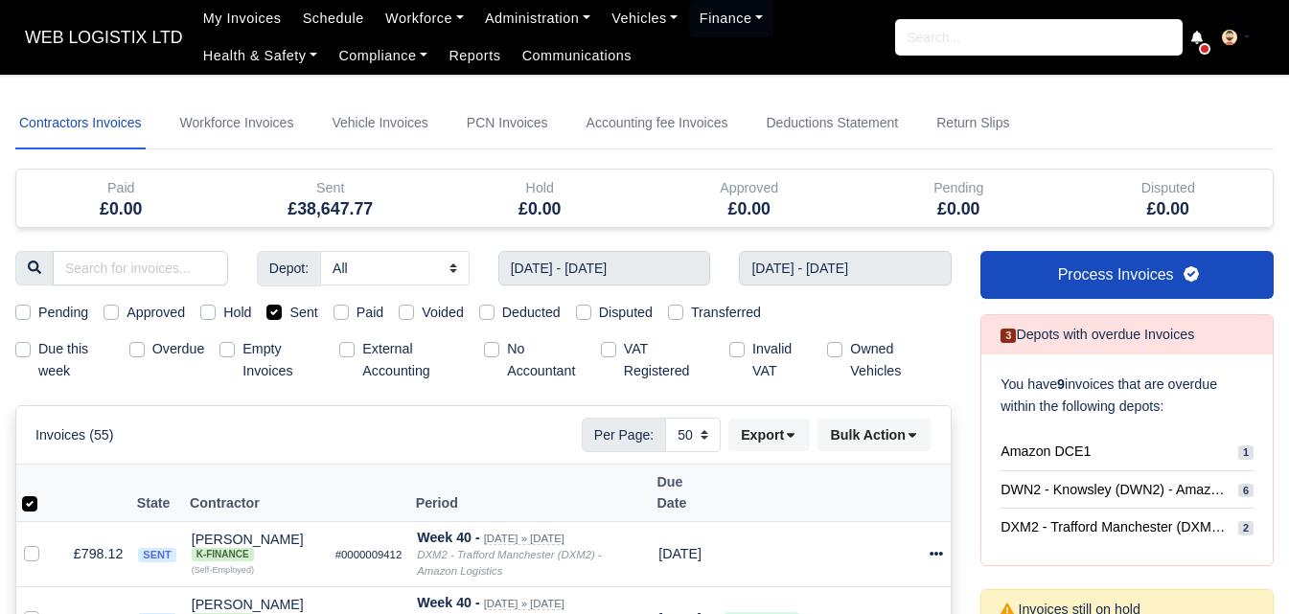
click at [289, 312] on label "Sent" at bounding box center [303, 313] width 28 height 22
click at [282, 312] on input "Sent" at bounding box center [273, 309] width 15 height 15
checkbox input "false"
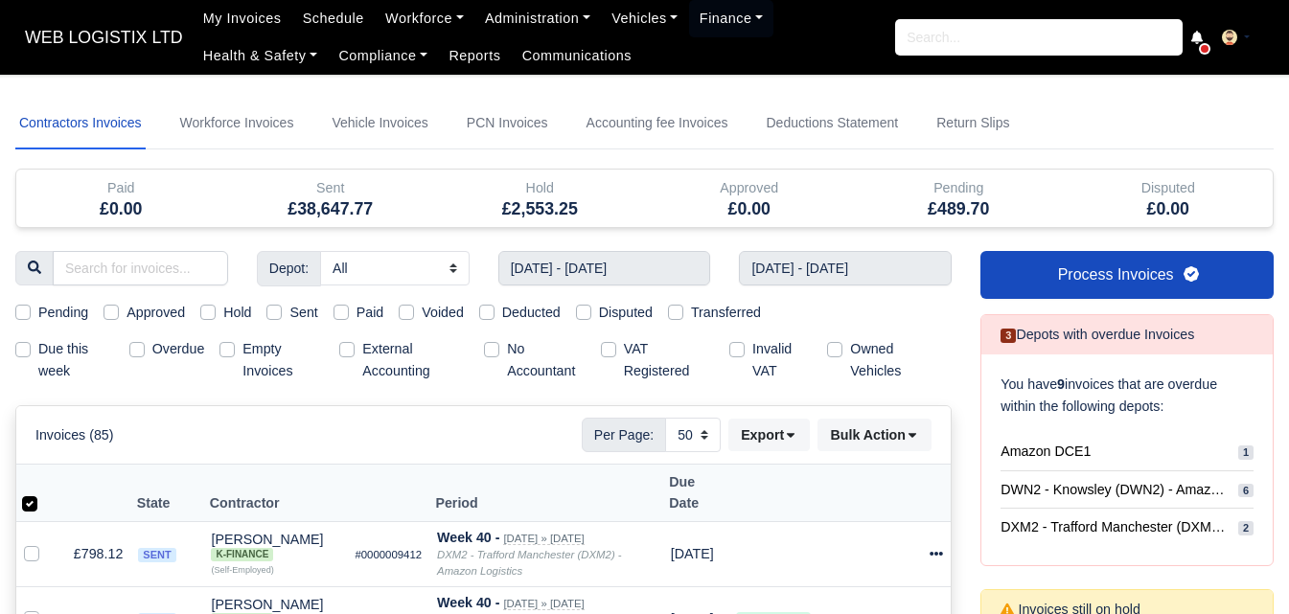
click at [51, 310] on label "Pending" at bounding box center [63, 313] width 50 height 22
click at [31, 310] on input "Pending" at bounding box center [22, 309] width 15 height 15
checkbox input "true"
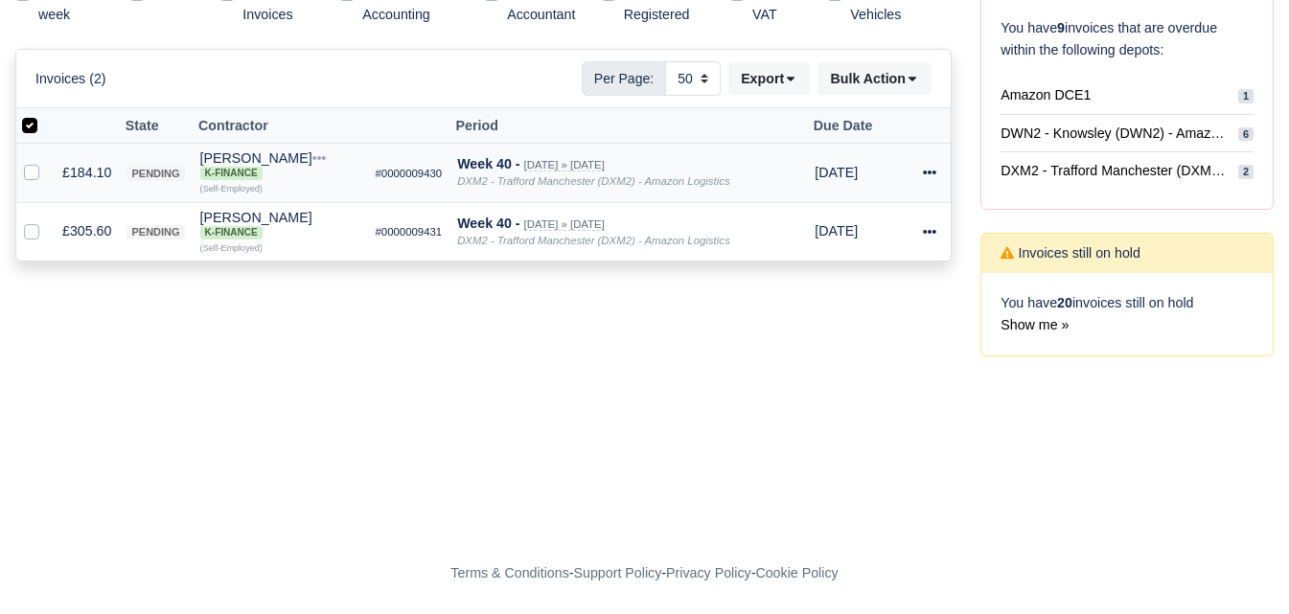
scroll to position [358, 0]
click at [45, 114] on label at bounding box center [45, 114] width 0 height 0
click at [23, 128] on input "checkbox" at bounding box center [29, 121] width 15 height 15
checkbox input "false"
click at [45, 114] on label at bounding box center [45, 114] width 0 height 0
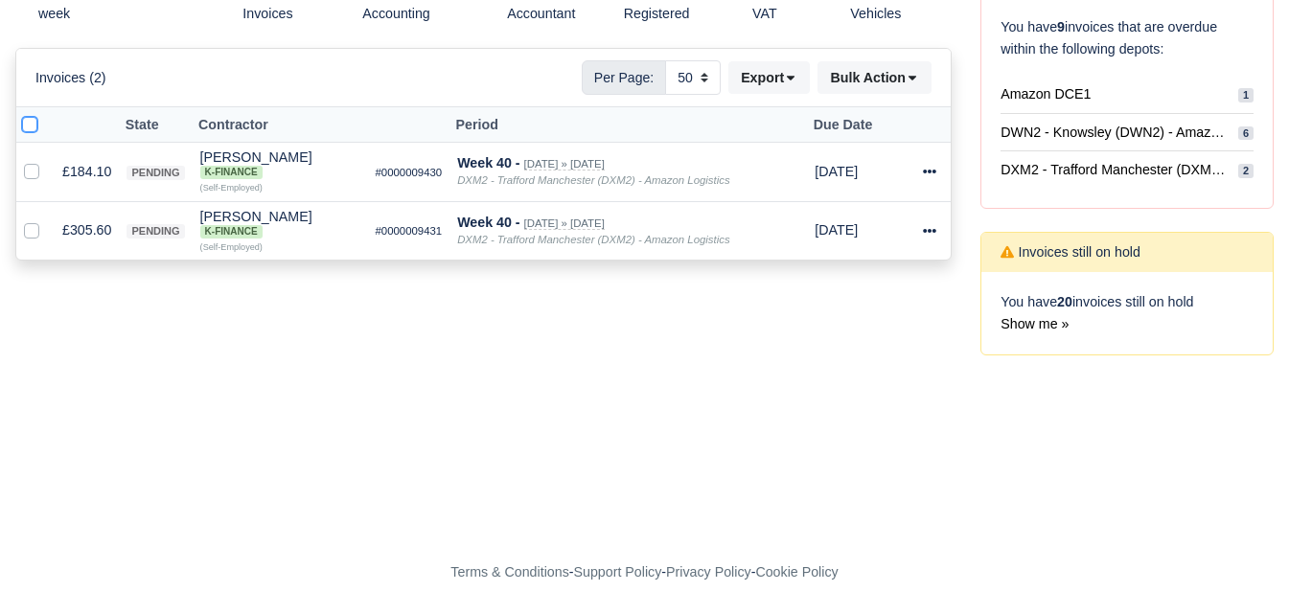
click at [26, 128] on input "checkbox" at bounding box center [29, 121] width 15 height 15
checkbox input "true"
click at [840, 80] on button "Bulk Action" at bounding box center [875, 77] width 114 height 33
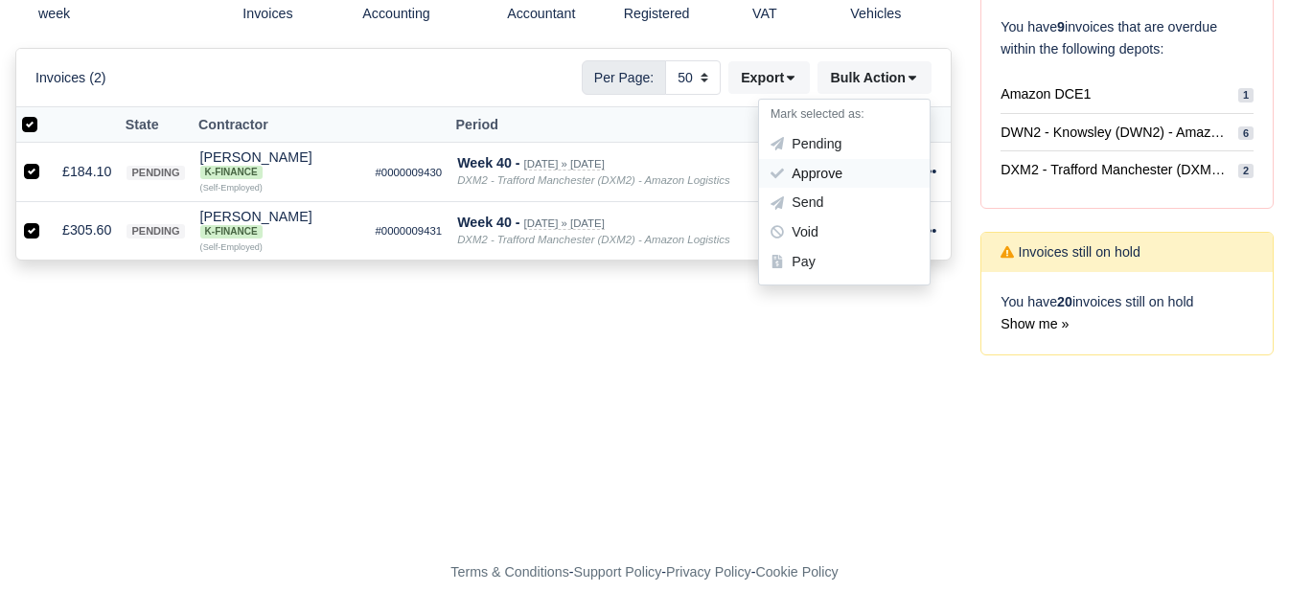
click at [830, 183] on div "Approve" at bounding box center [844, 174] width 171 height 30
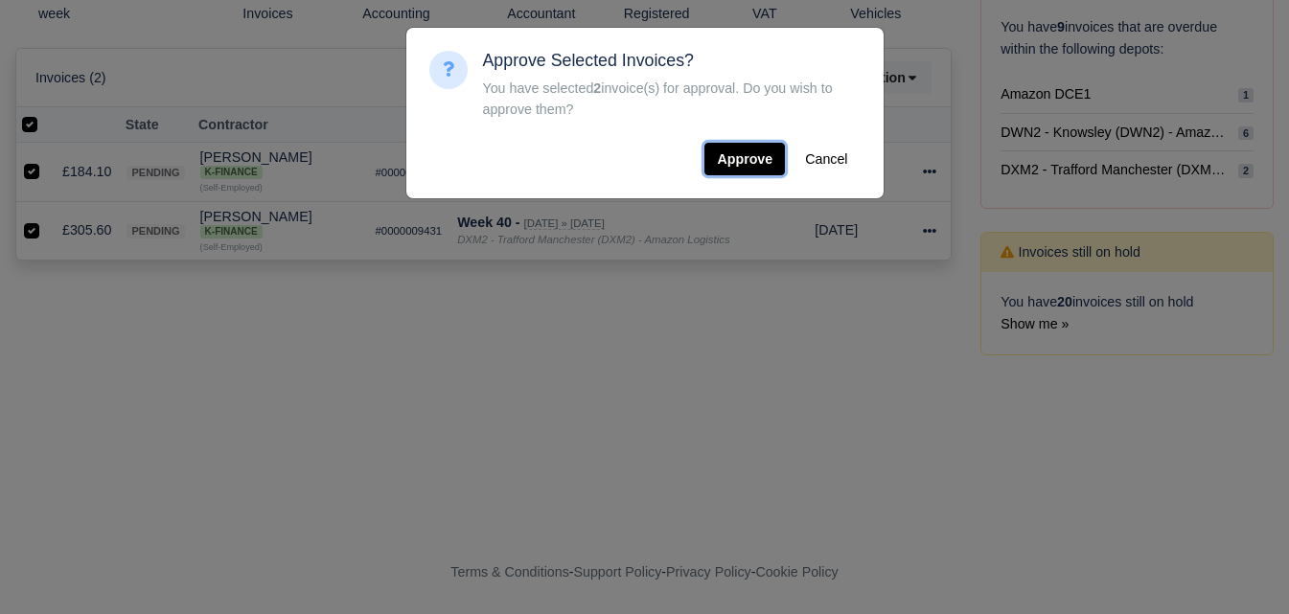
click at [780, 154] on button "Approve" at bounding box center [745, 159] width 81 height 33
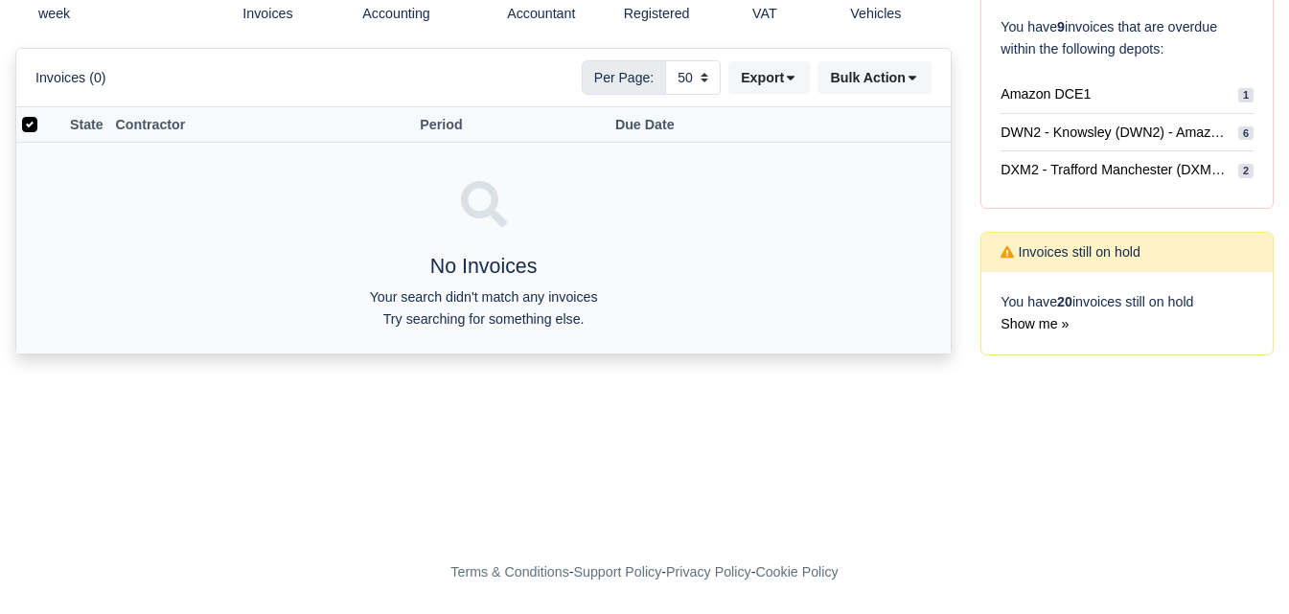
scroll to position [0, 0]
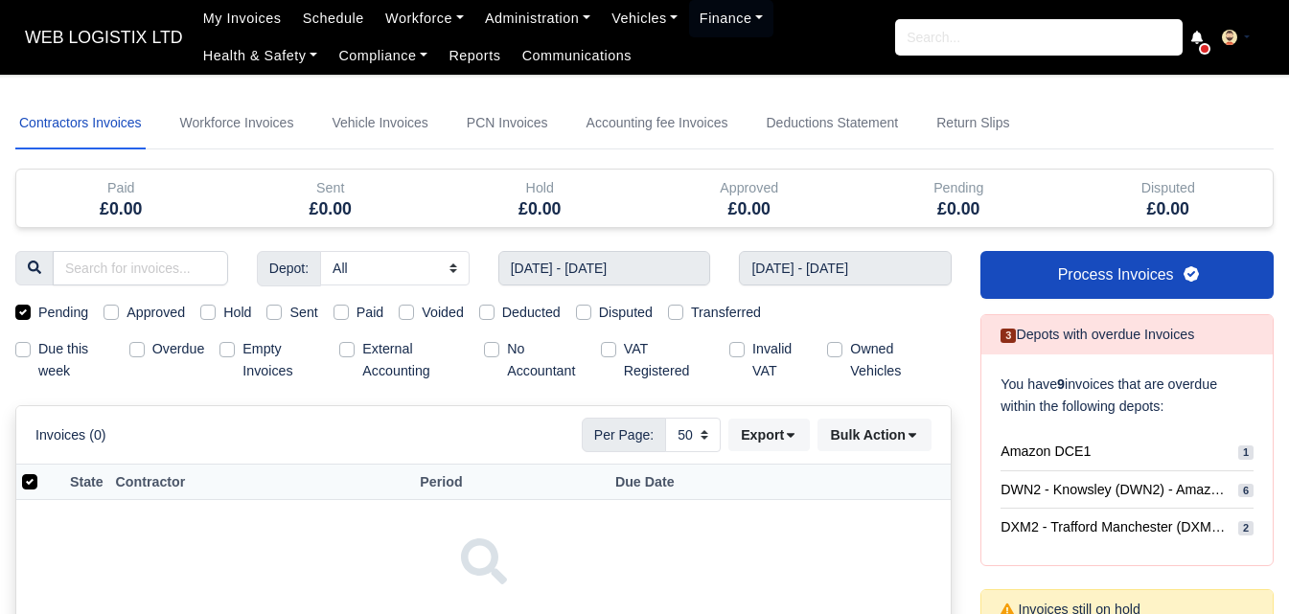
click at [184, 318] on label "Approved" at bounding box center [156, 313] width 58 height 22
click at [119, 317] on input "Approved" at bounding box center [111, 309] width 15 height 15
checkbox input "true"
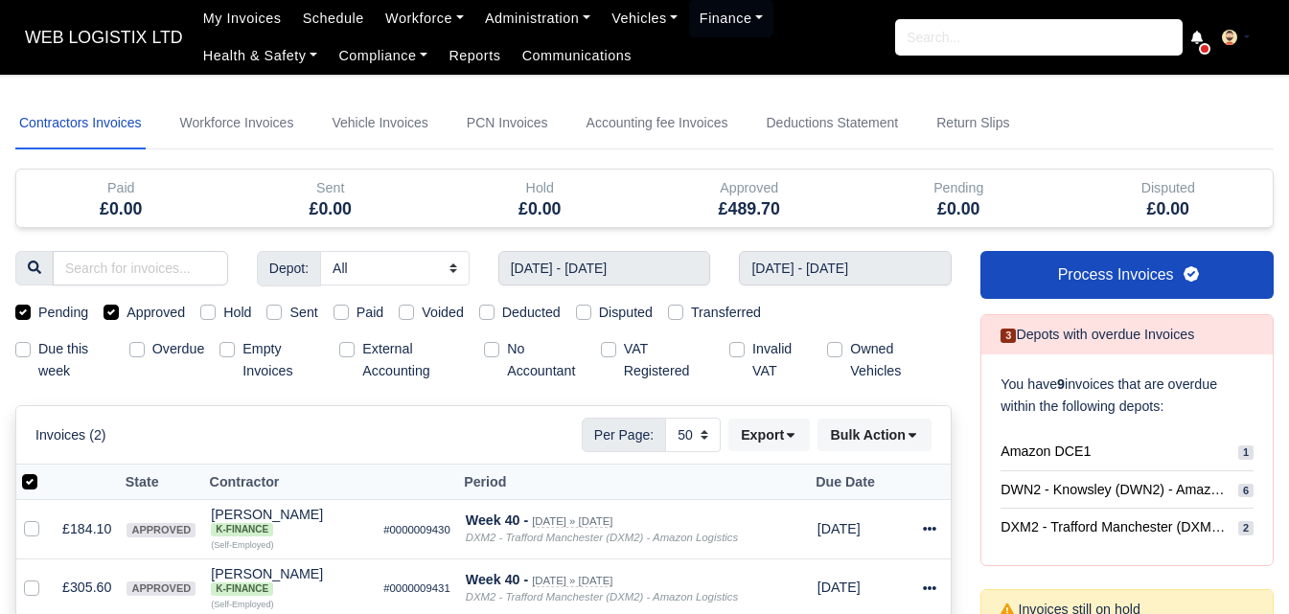
click at [53, 314] on label "Pending" at bounding box center [63, 313] width 50 height 22
click at [31, 314] on input "Pending" at bounding box center [22, 309] width 15 height 15
checkbox input "false"
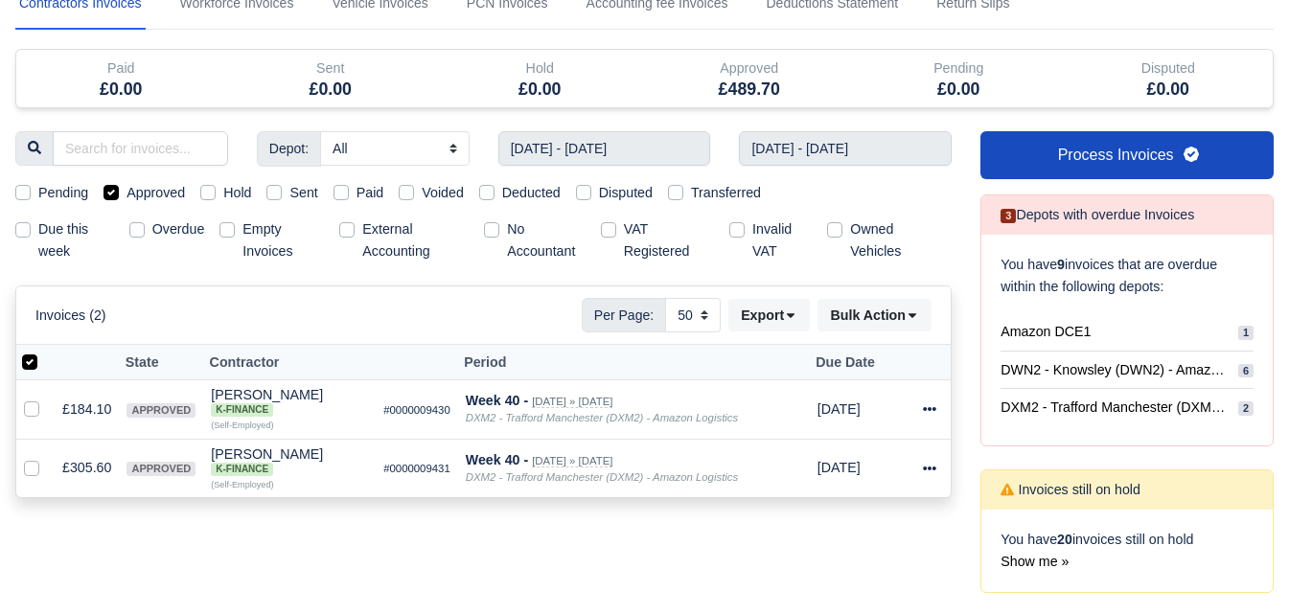
scroll to position [160, 0]
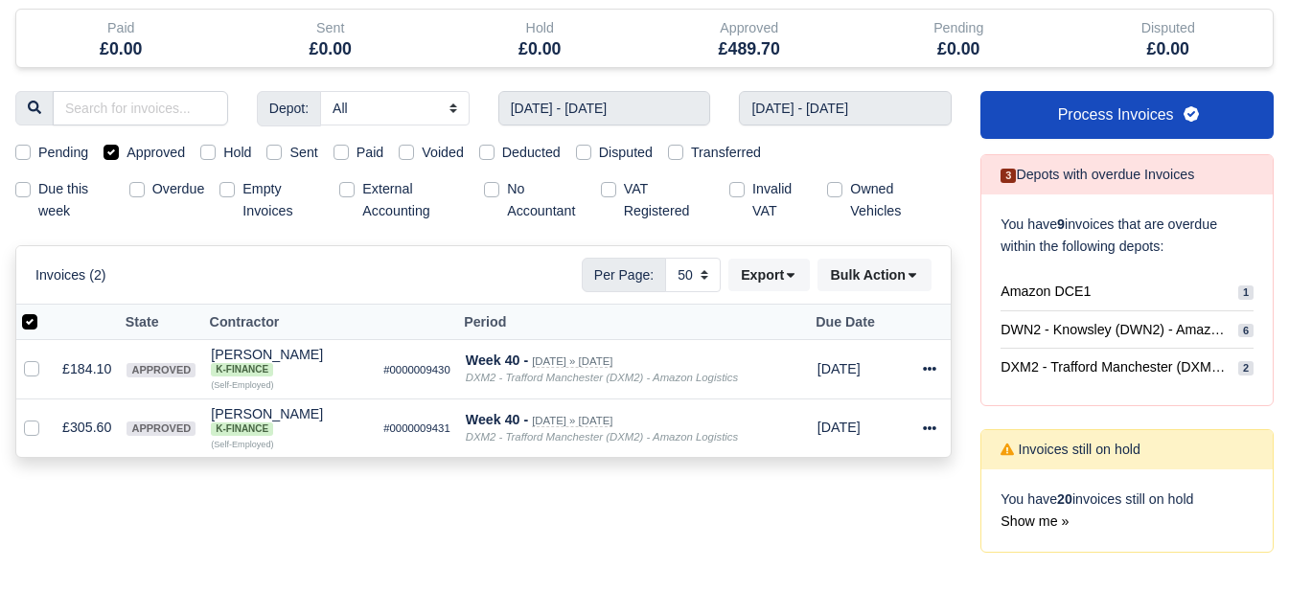
click at [45, 312] on label at bounding box center [45, 312] width 0 height 0
click at [33, 327] on input "checkbox" at bounding box center [29, 319] width 15 height 15
checkbox input "false"
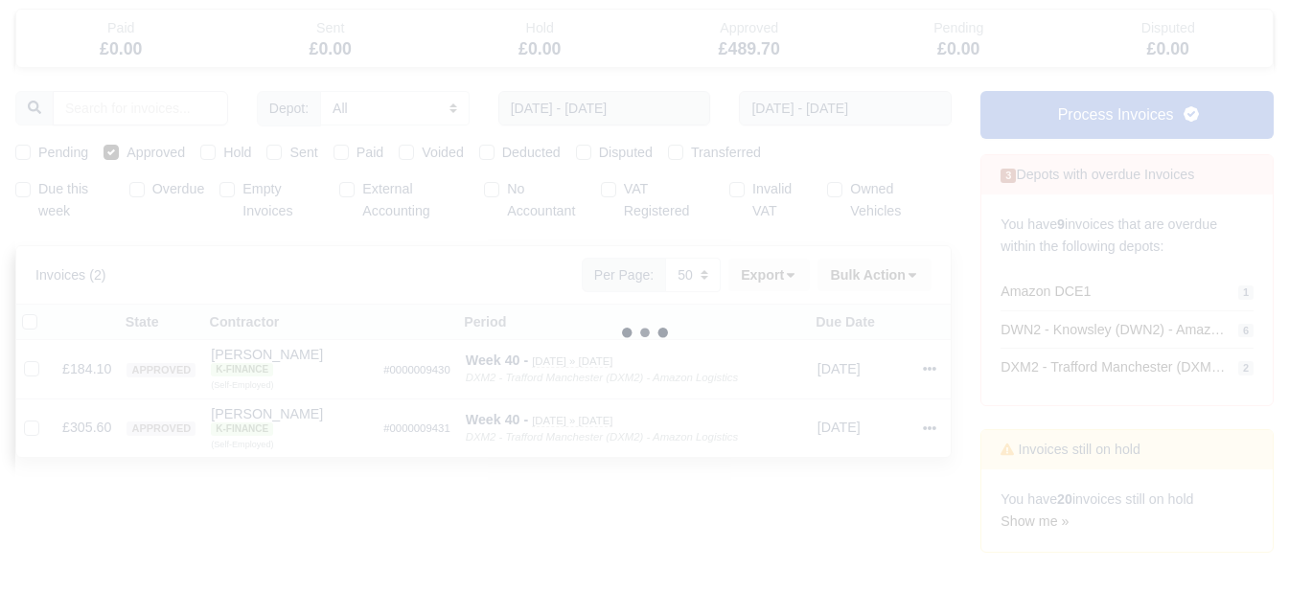
click at [33, 330] on div at bounding box center [644, 333] width 1259 height 791
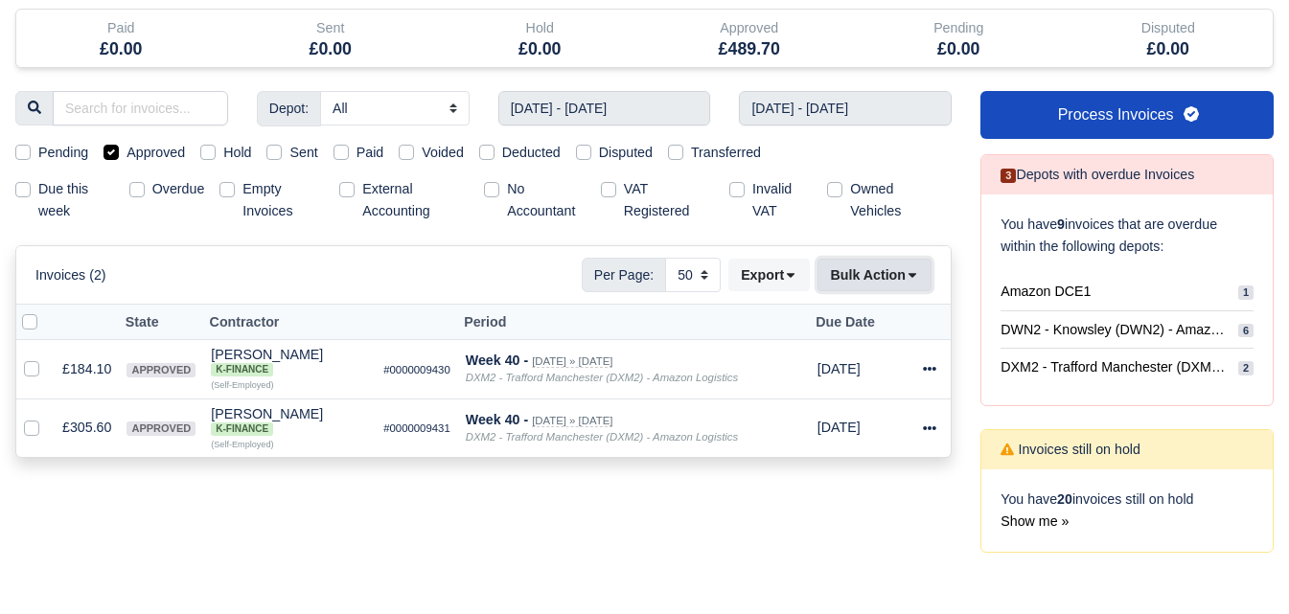
click at [870, 282] on button "Bulk Action" at bounding box center [875, 275] width 114 height 33
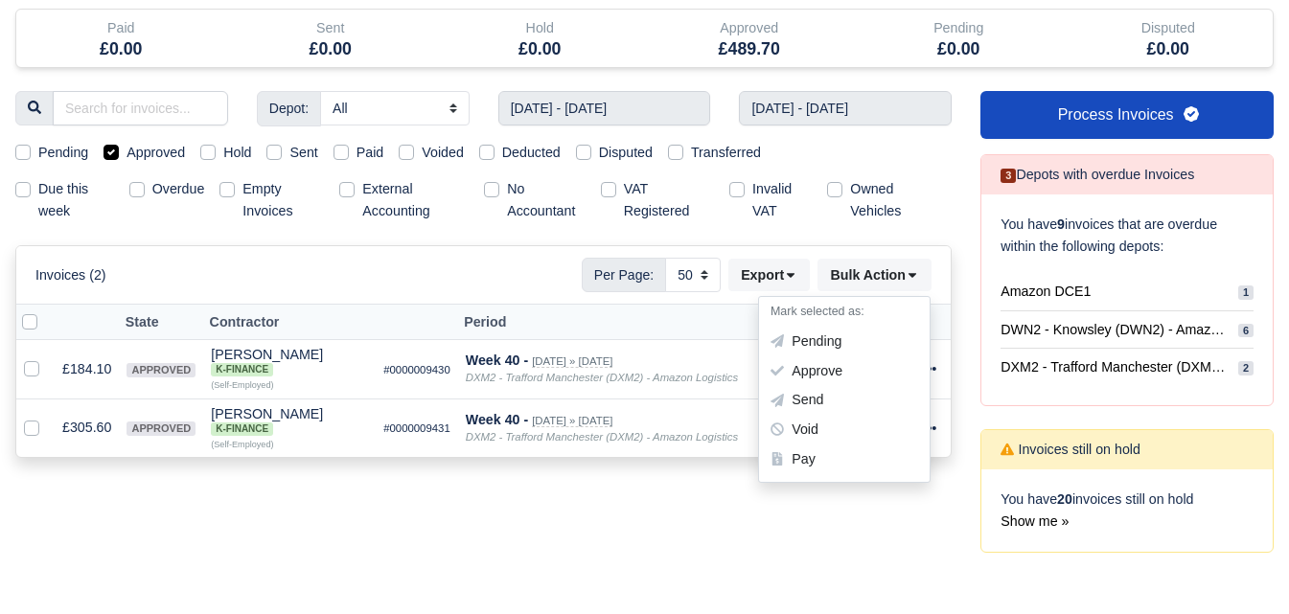
click at [19, 331] on th at bounding box center [35, 322] width 38 height 35
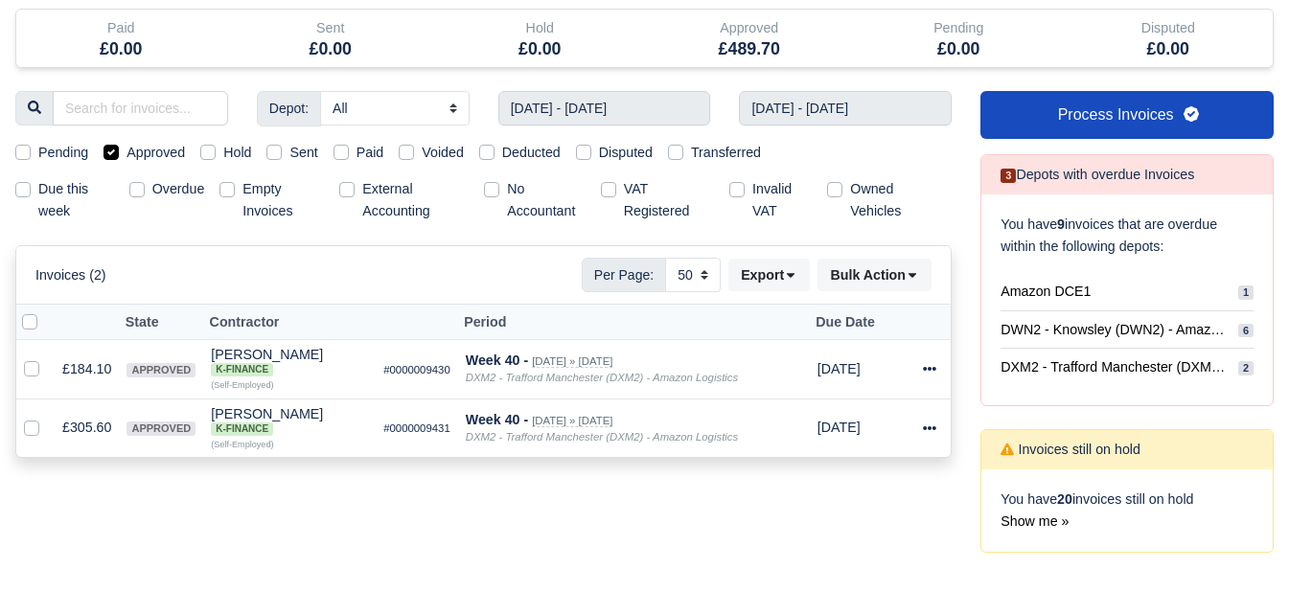
click at [45, 312] on label at bounding box center [45, 312] width 0 height 0
click at [30, 324] on input "checkbox" at bounding box center [29, 319] width 15 height 15
checkbox input "true"
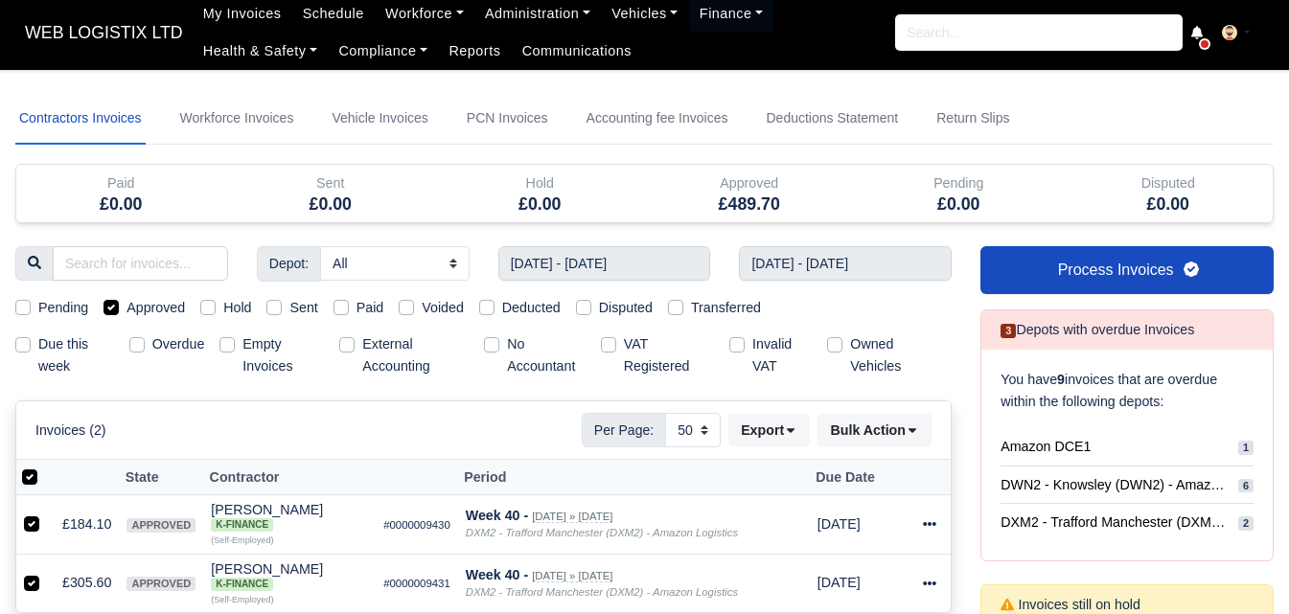
scroll to position [0, 0]
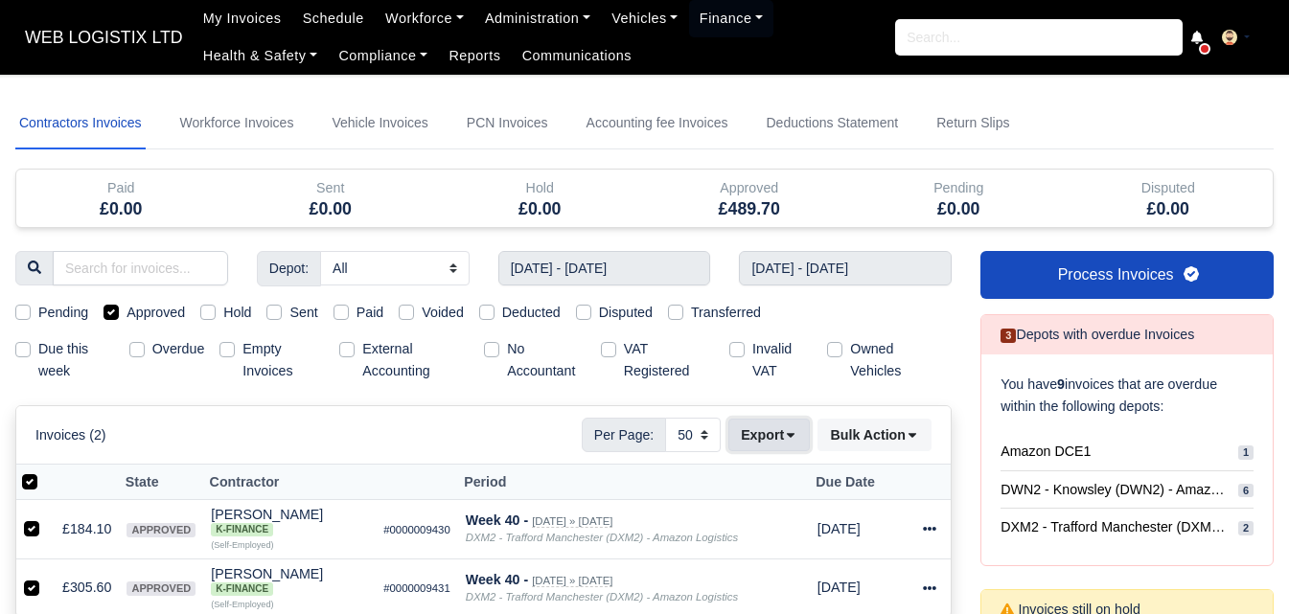
click at [774, 444] on button "Export" at bounding box center [768, 435] width 81 height 33
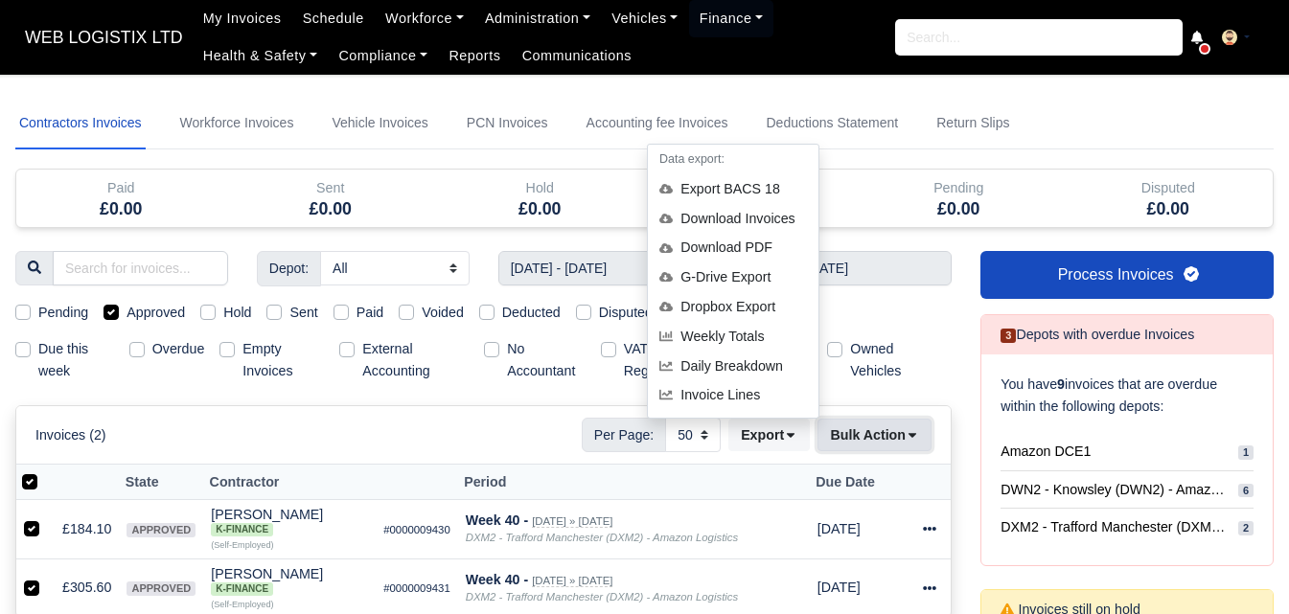
click at [865, 434] on button "Bulk Action" at bounding box center [875, 435] width 114 height 33
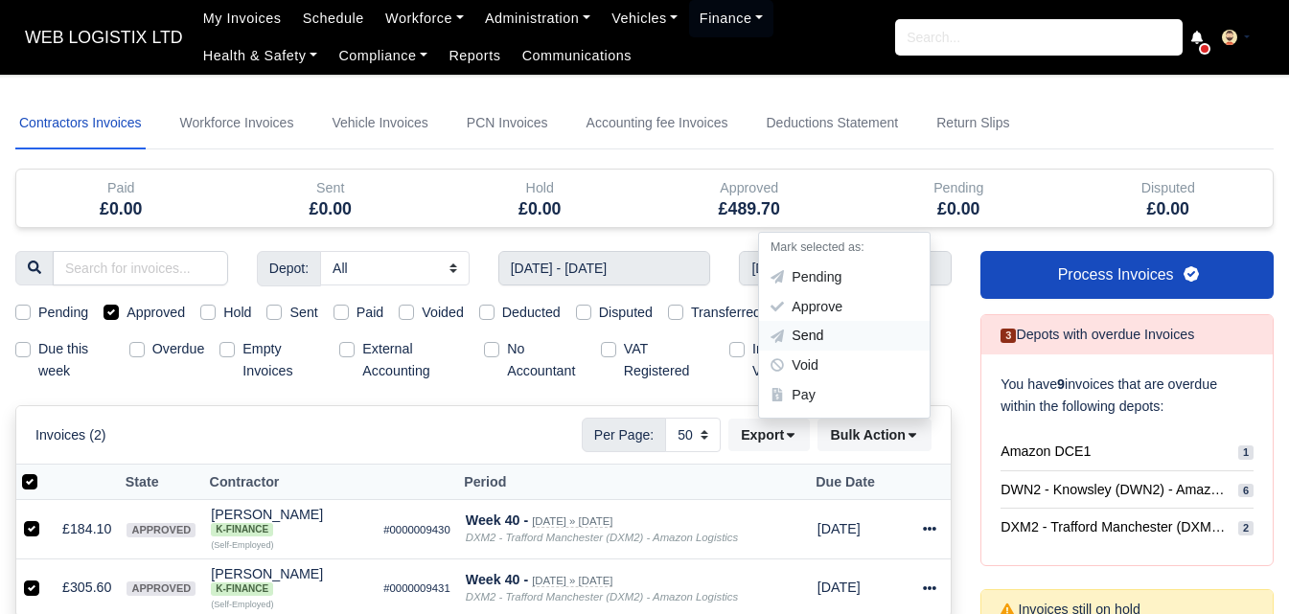
click at [801, 335] on div "Send" at bounding box center [844, 337] width 171 height 30
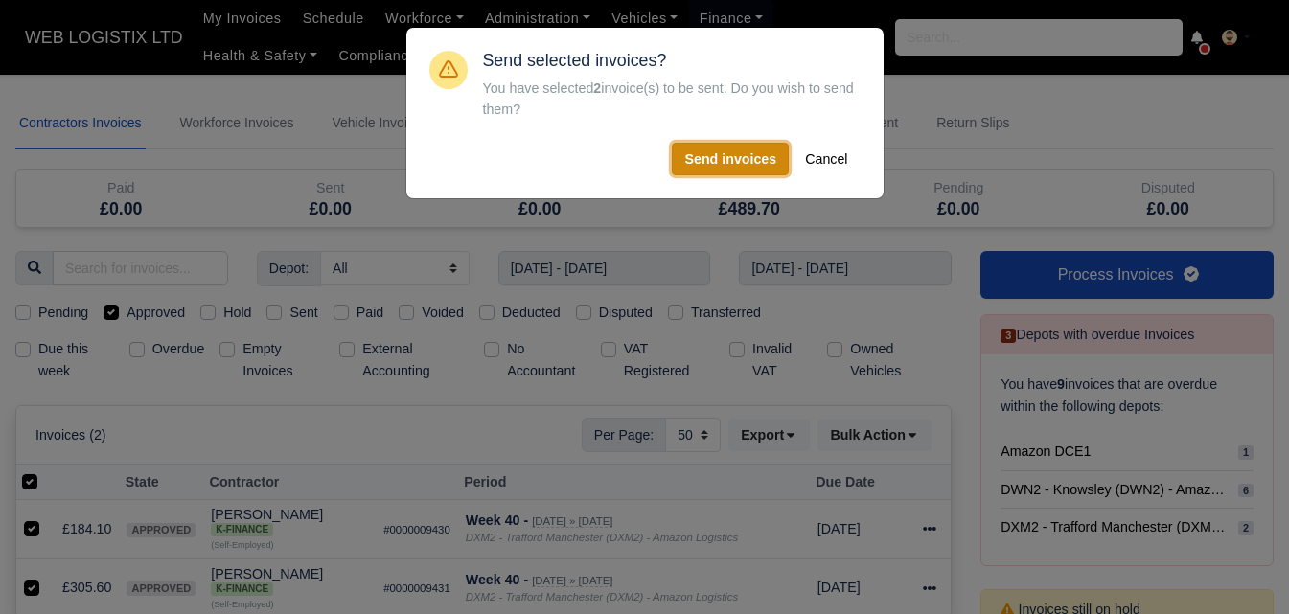
click at [703, 170] on button "Send invoices" at bounding box center [730, 159] width 117 height 33
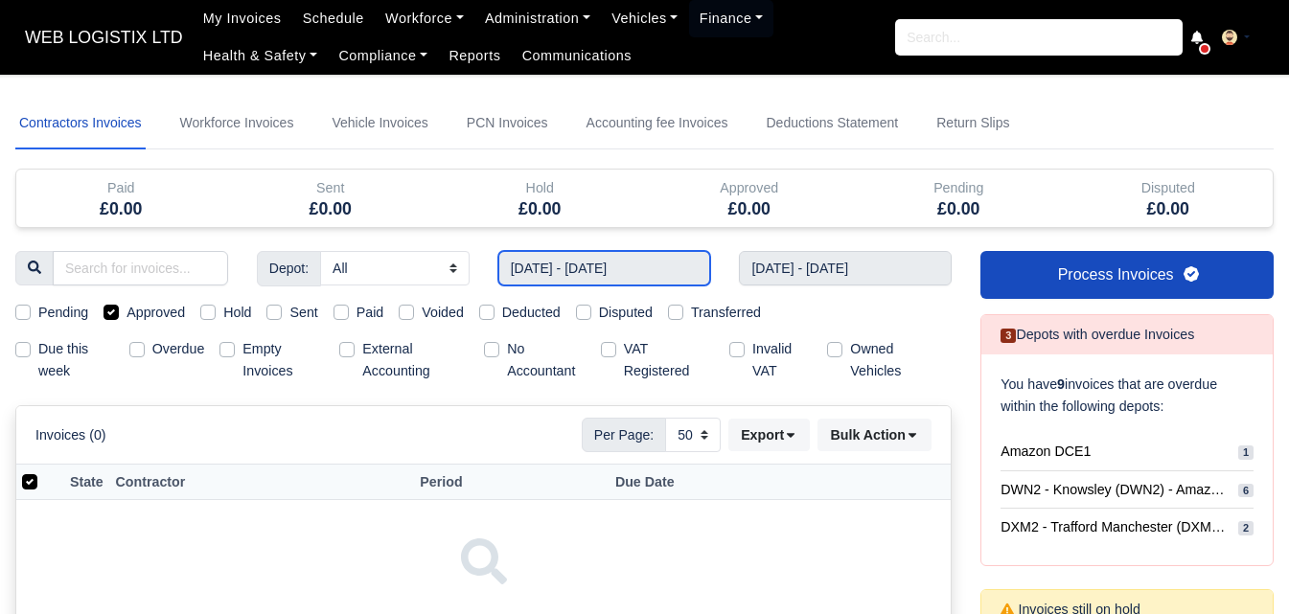
click at [606, 262] on input "28/09/2025 - 04/10/2025" at bounding box center [604, 268] width 213 height 35
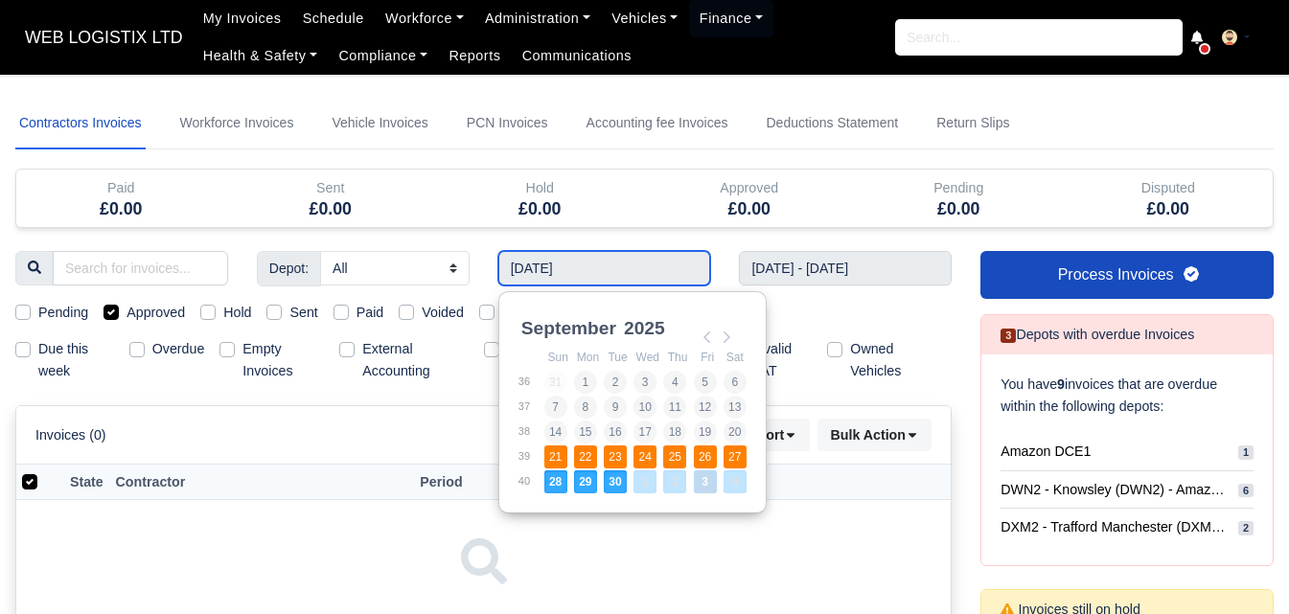
type input "21/09/2025 - 27/09/2025"
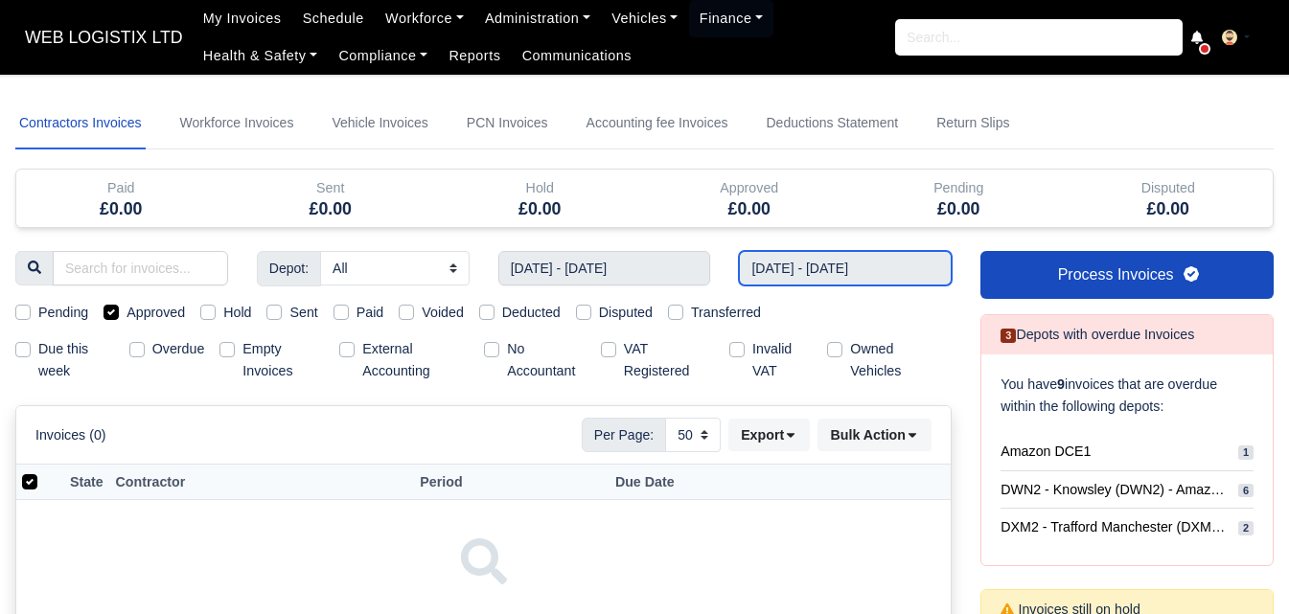
click at [832, 275] on input "28/09/2025 - 04/10/2025" at bounding box center [845, 268] width 213 height 35
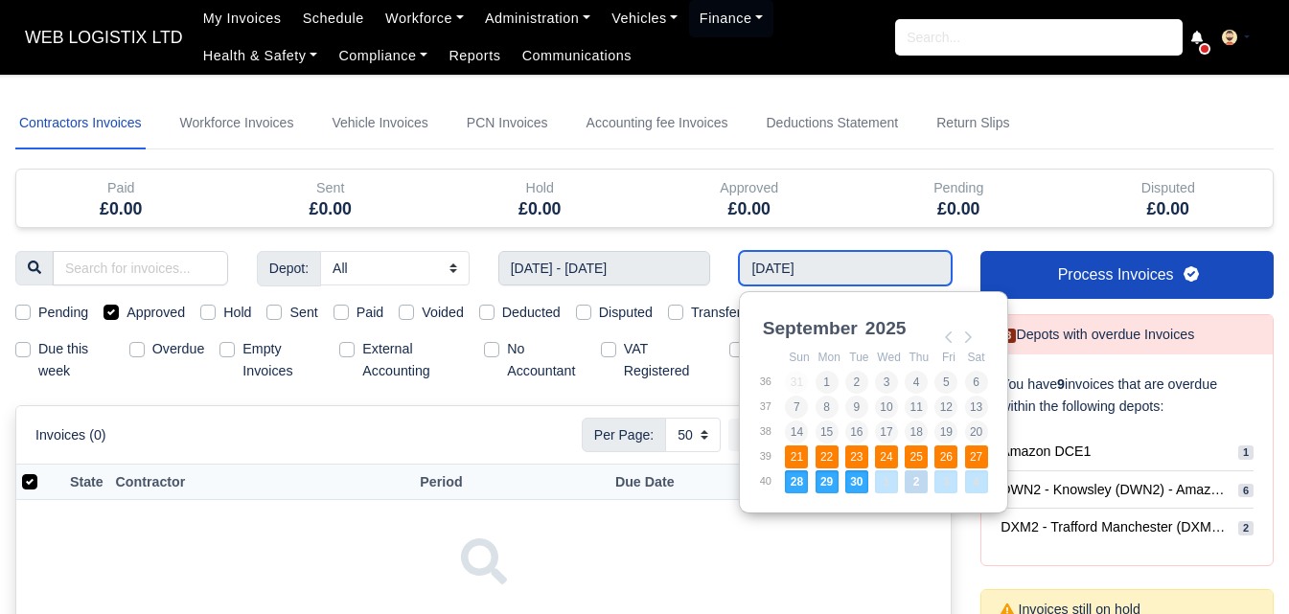
type input "21/09/2025 - 27/09/2025"
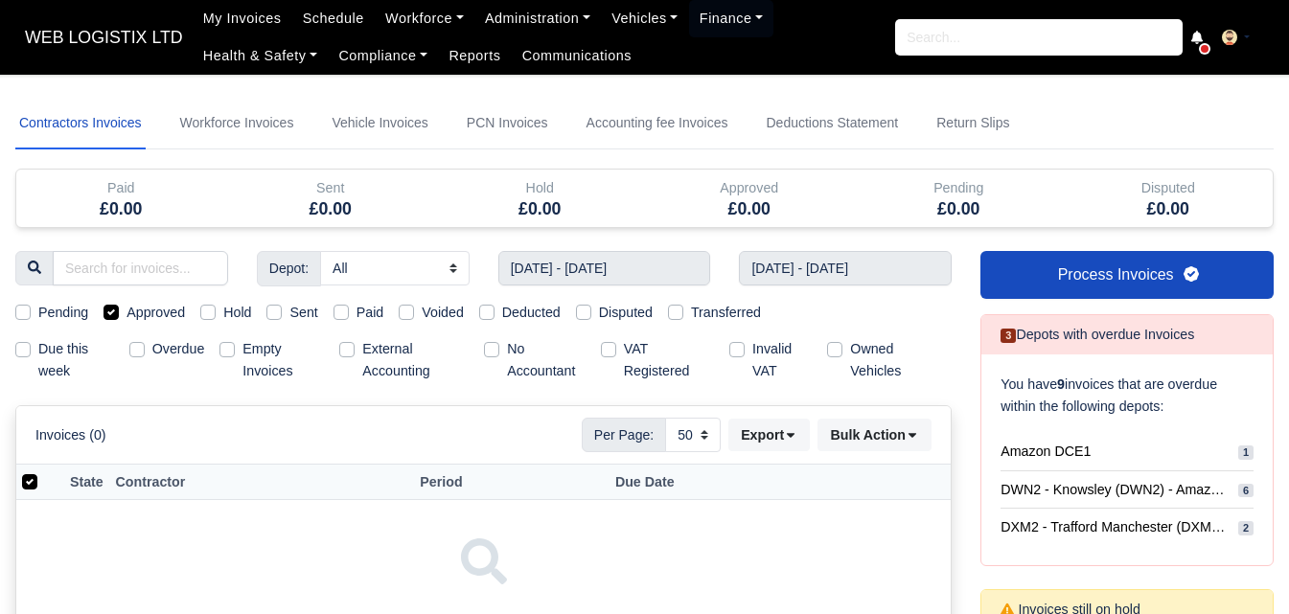
click at [75, 308] on label "Pending" at bounding box center [63, 313] width 50 height 22
click at [71, 321] on label "Pending" at bounding box center [63, 313] width 50 height 22
click at [31, 317] on input "Pending" at bounding box center [22, 309] width 15 height 15
checkbox input "true"
click at [150, 318] on label "Approved" at bounding box center [156, 313] width 58 height 22
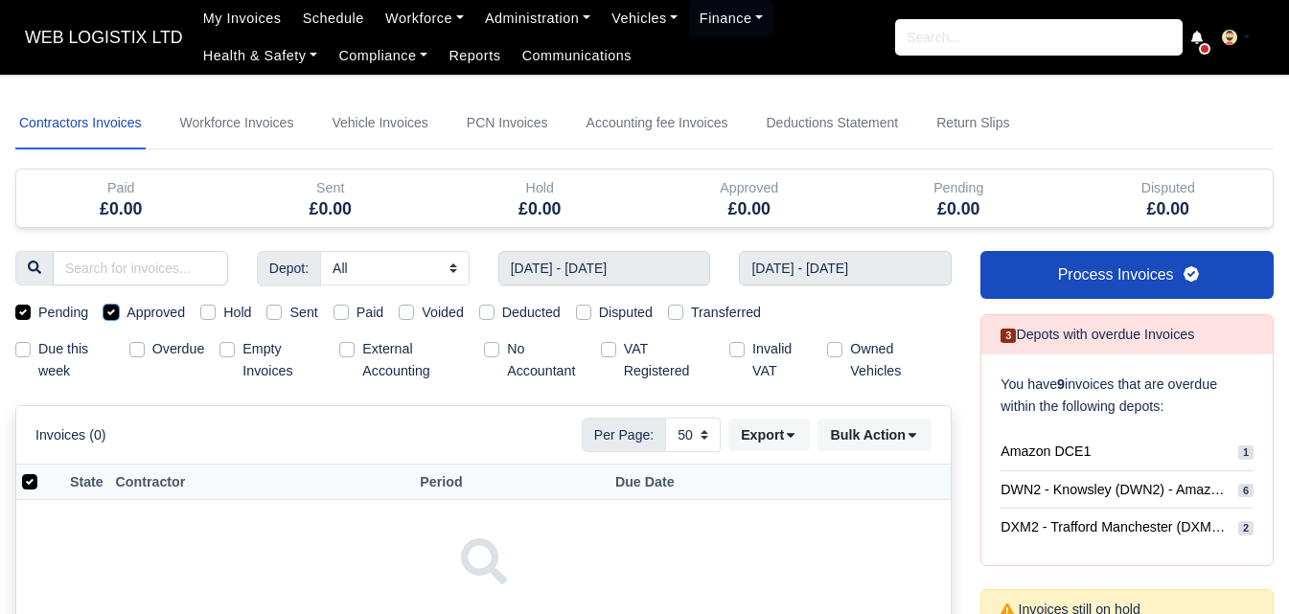
click at [119, 317] on input "Approved" at bounding box center [111, 309] width 15 height 15
checkbox input "false"
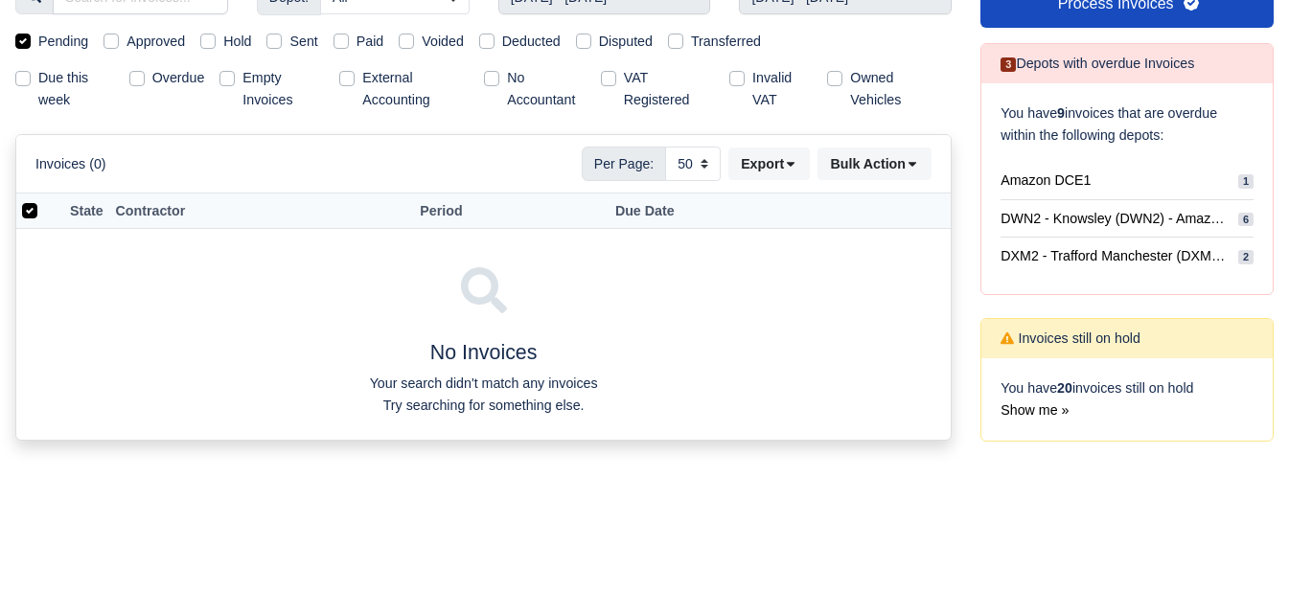
scroll to position [160, 0]
